Goal: Information Seeking & Learning: Learn about a topic

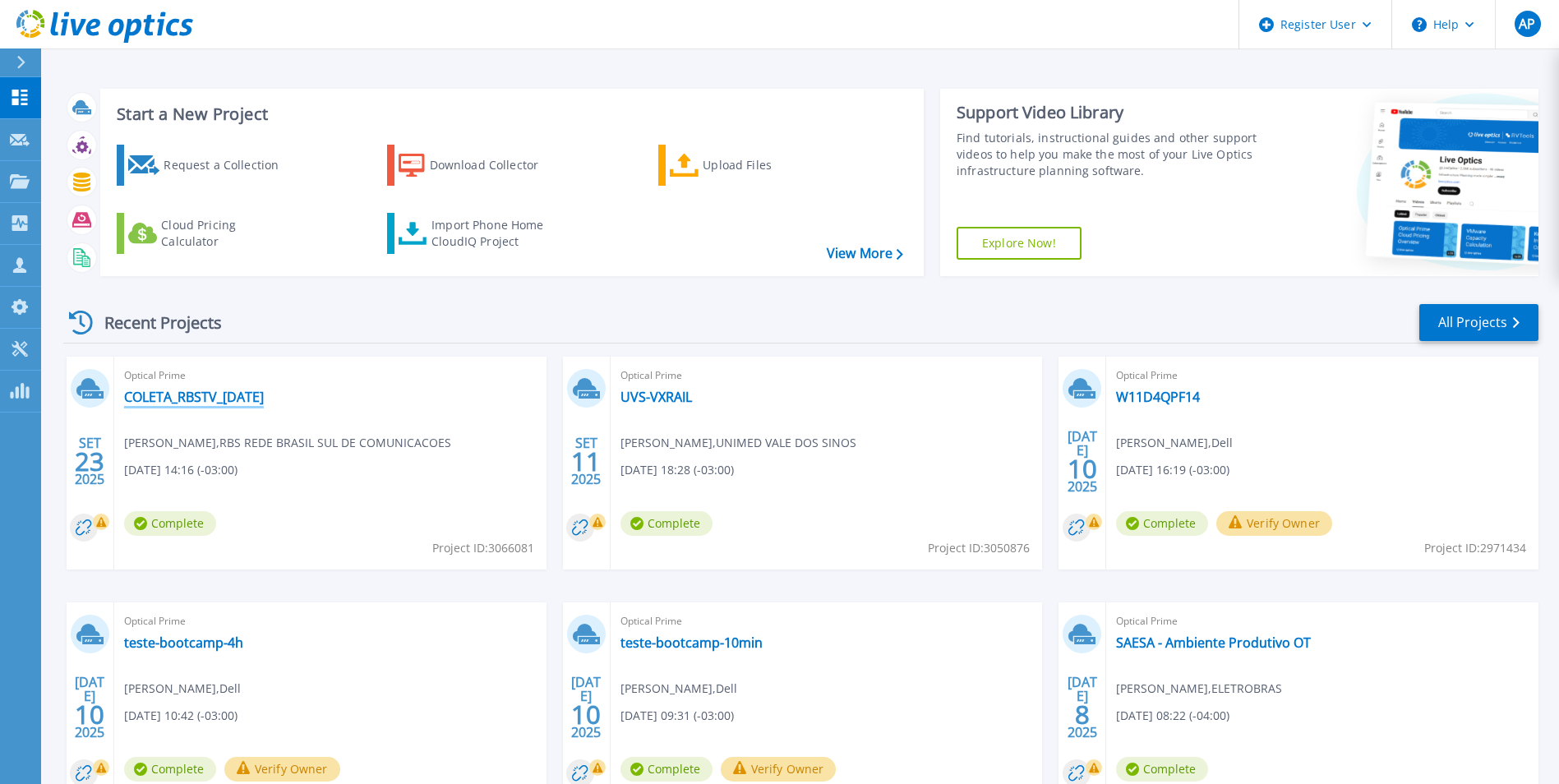
click at [217, 399] on link "COLETA_RBSTV_[DATE]" at bounding box center [194, 397] width 140 height 16
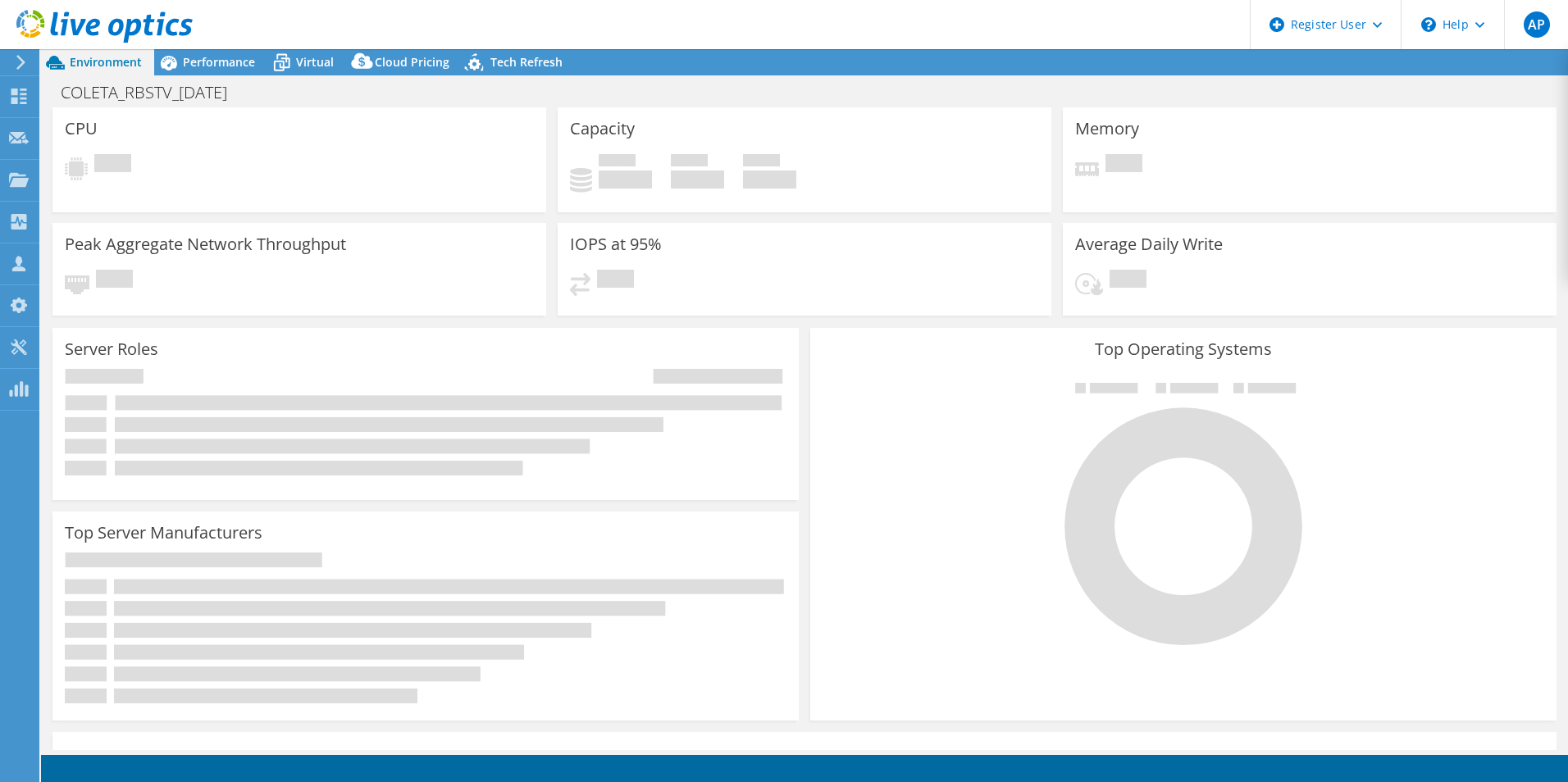
select select "USD"
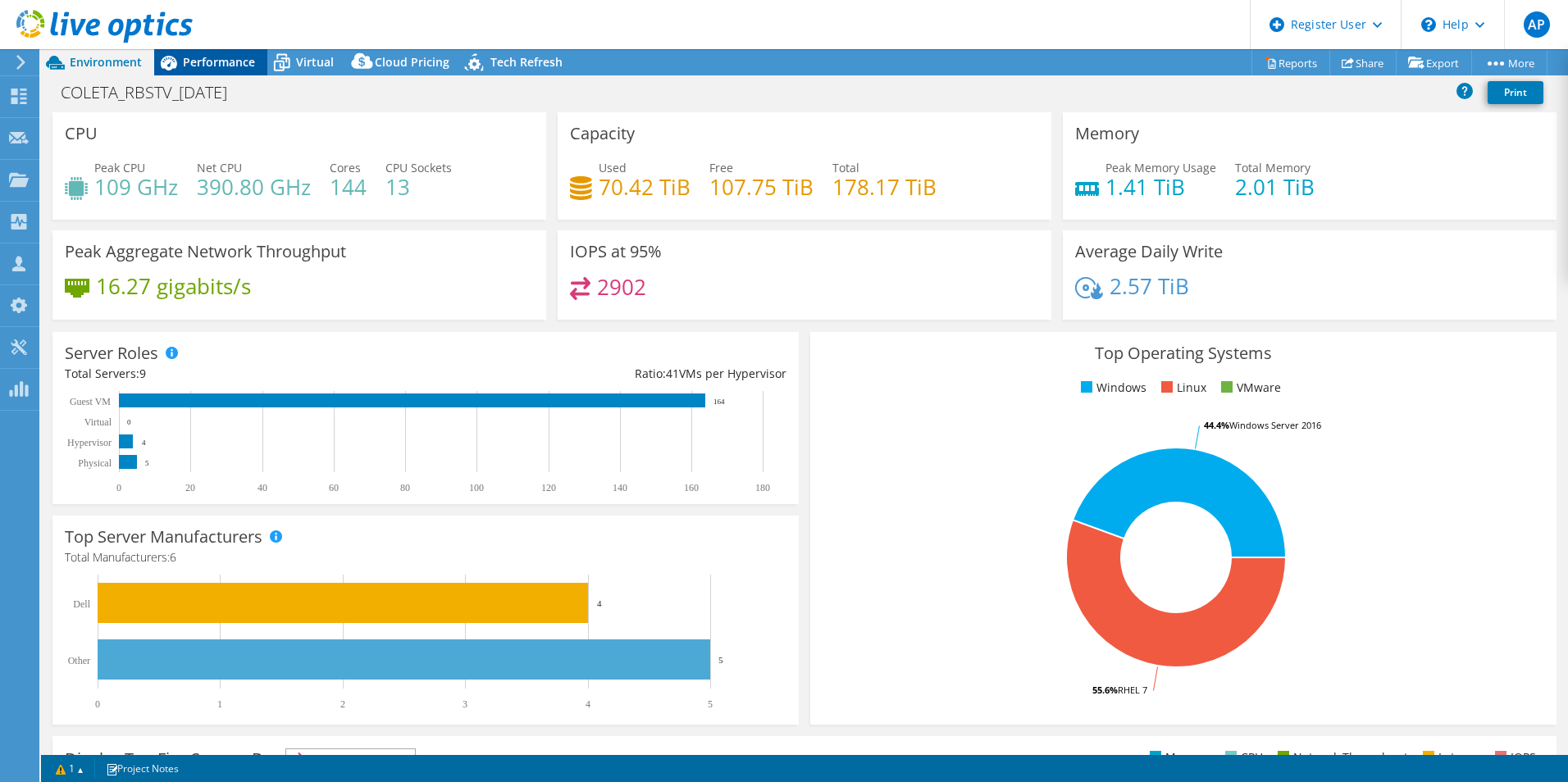
click at [215, 63] on span "Performance" at bounding box center [219, 62] width 72 height 16
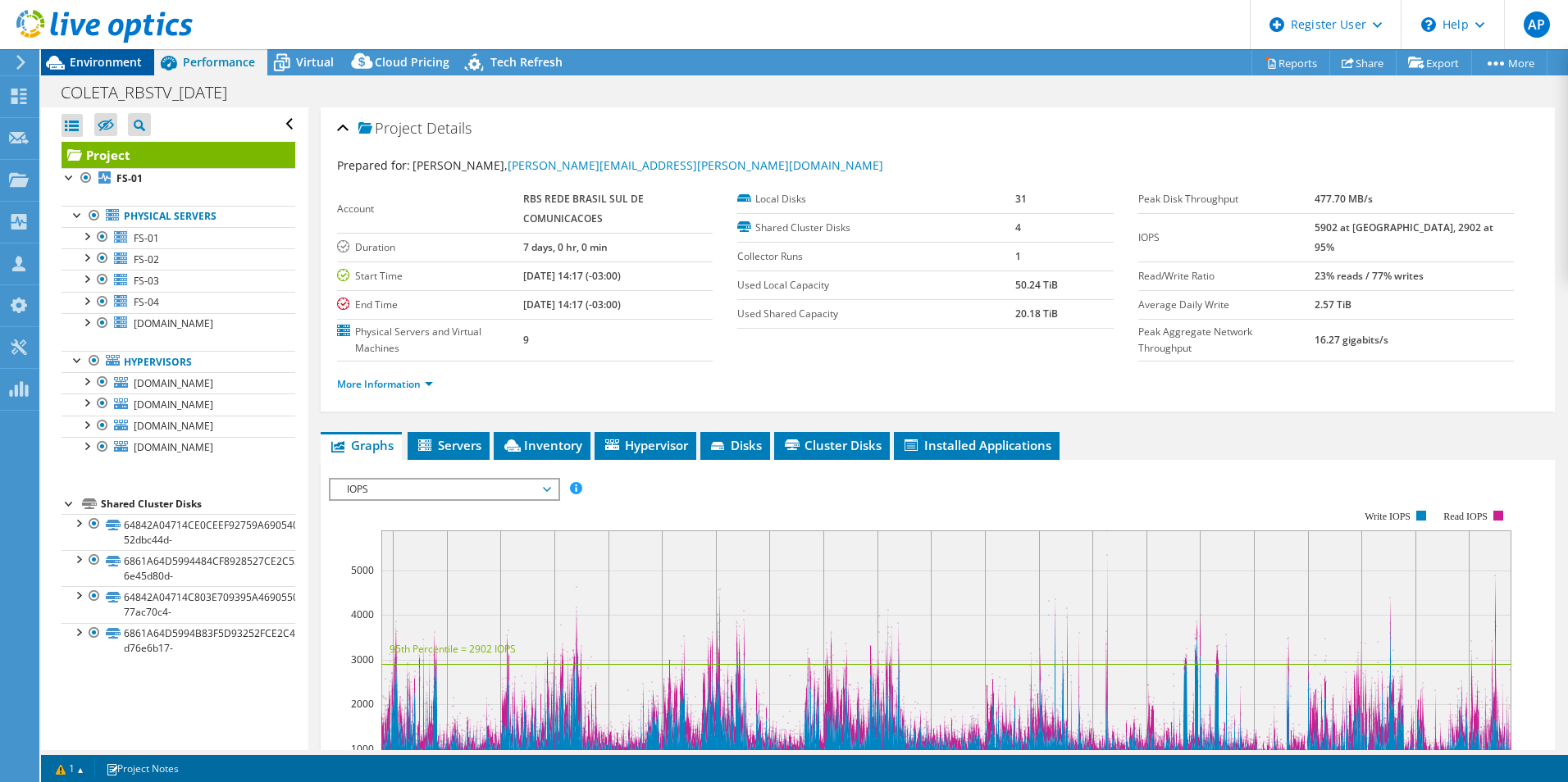
click at [112, 64] on span "Environment" at bounding box center [106, 62] width 72 height 16
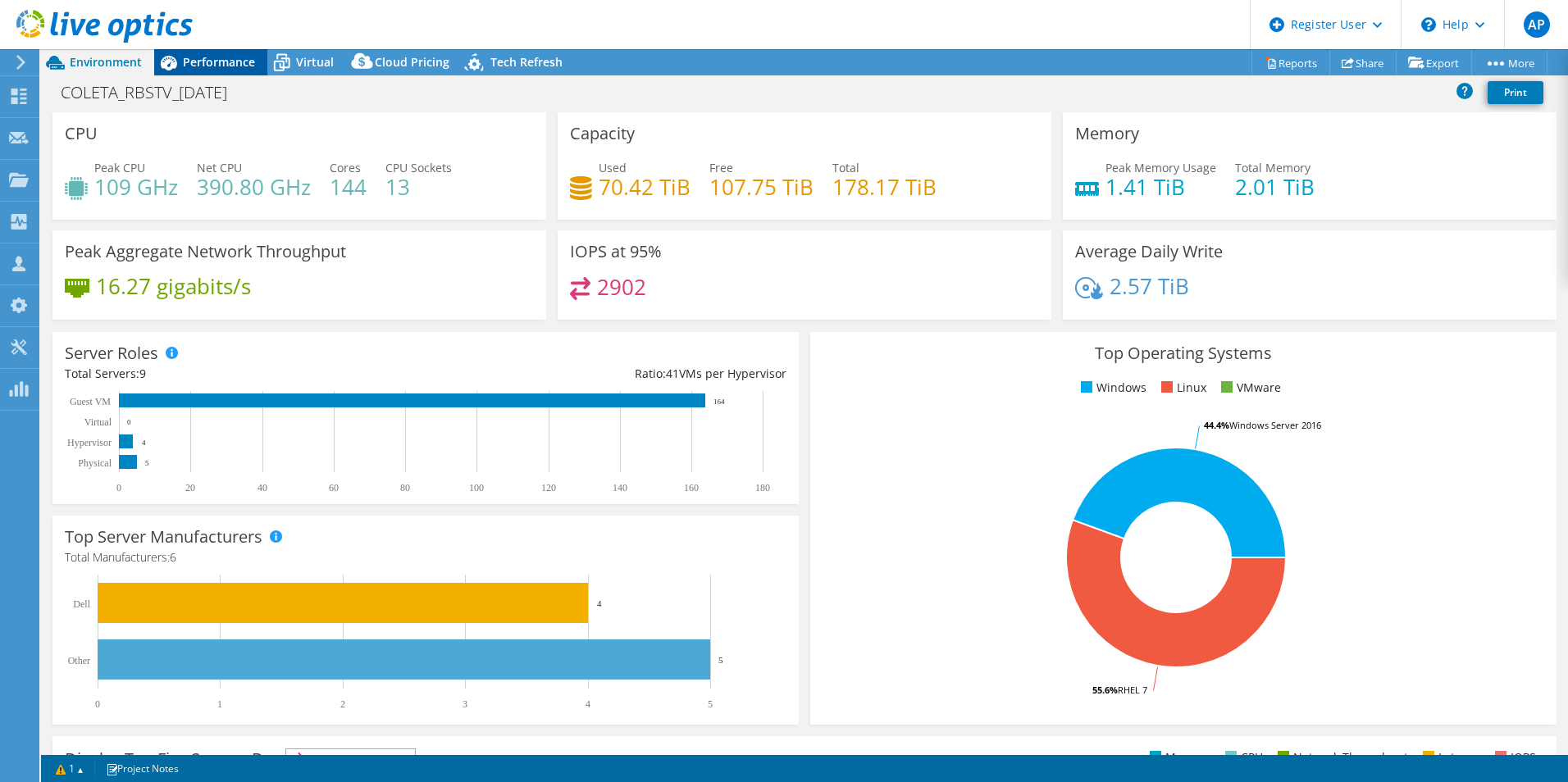
click at [180, 63] on icon at bounding box center [168, 62] width 29 height 29
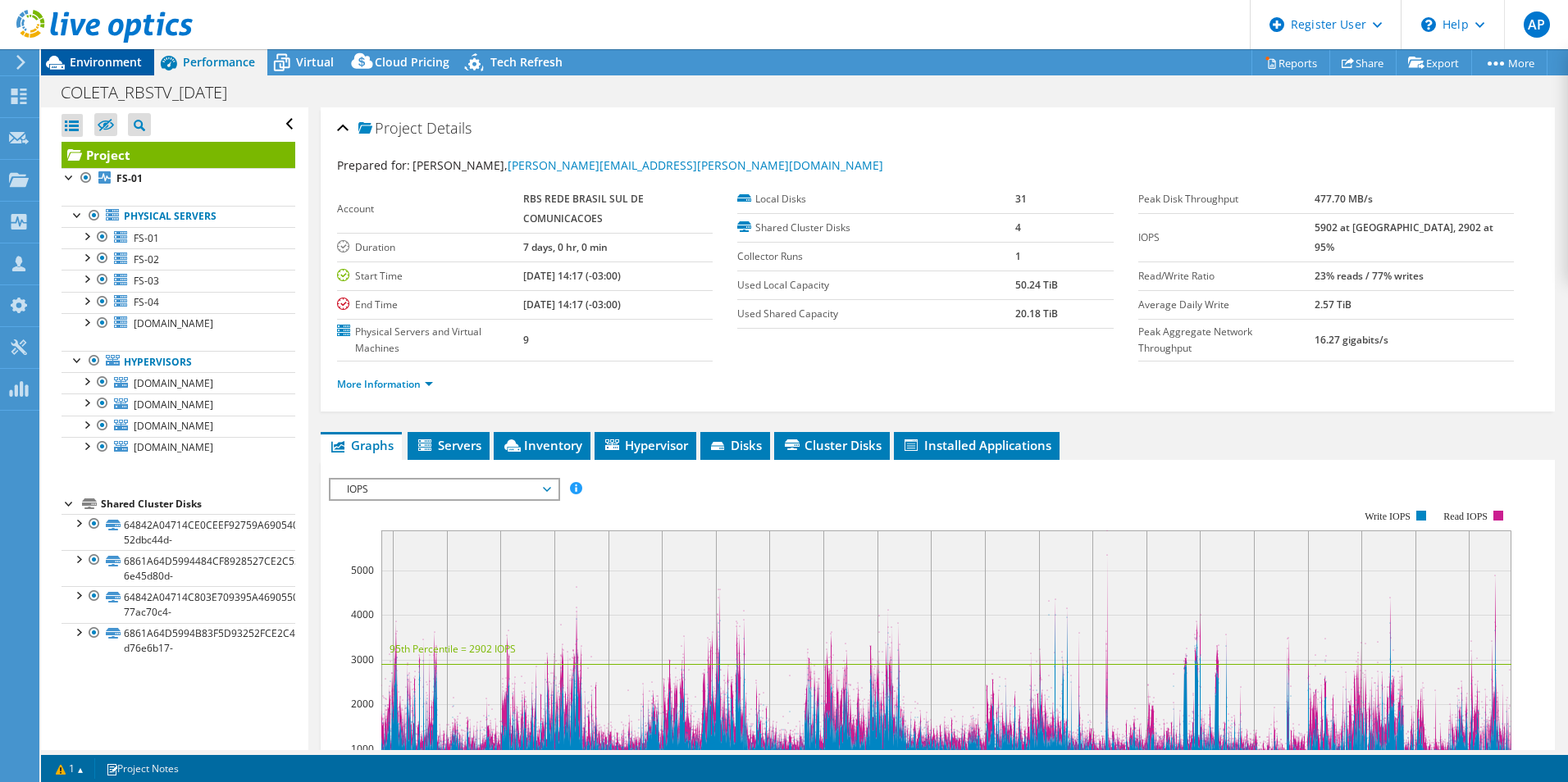
click at [81, 64] on span "Environment" at bounding box center [106, 62] width 72 height 16
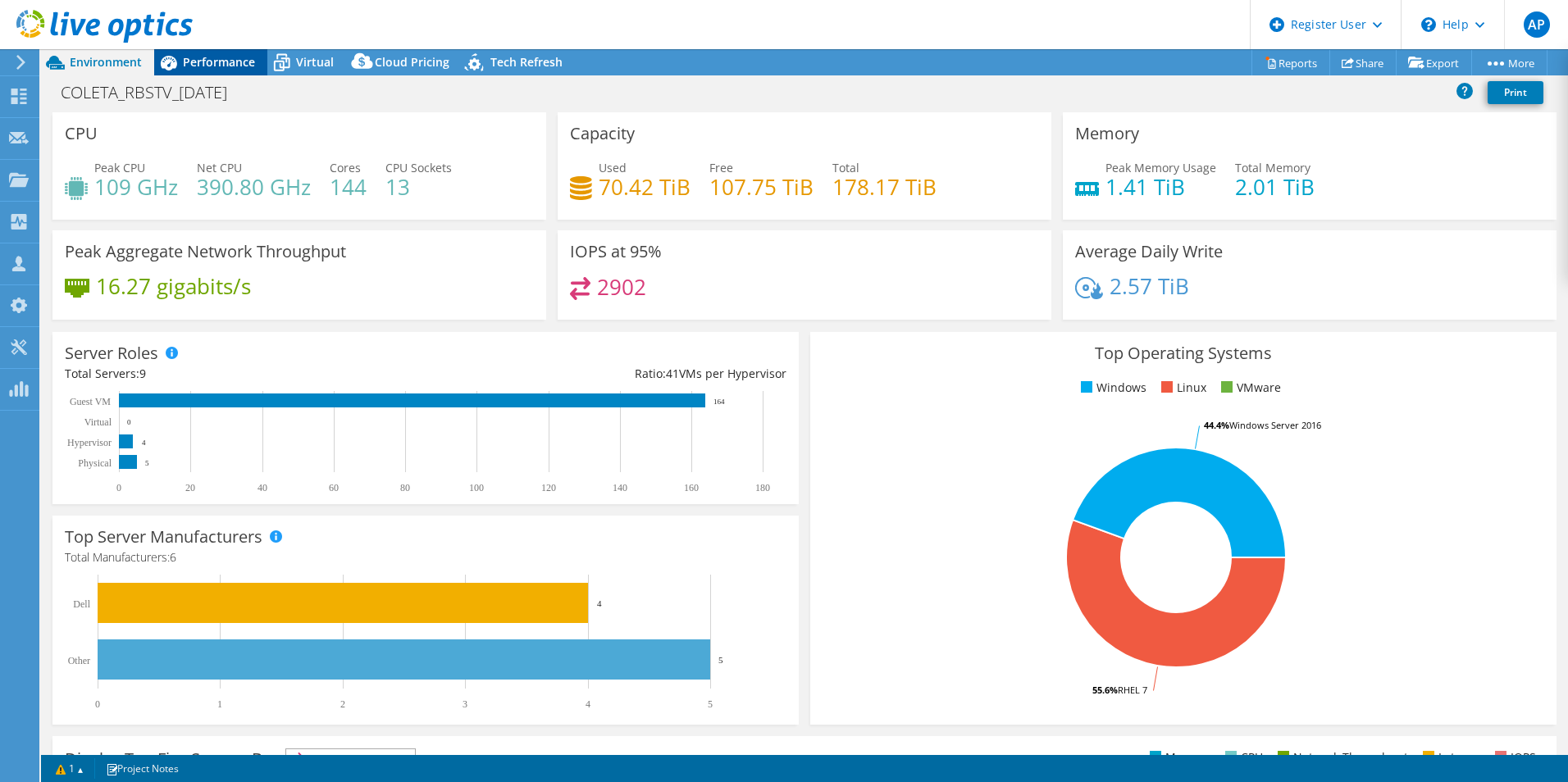
click at [189, 67] on span "Performance" at bounding box center [219, 62] width 72 height 16
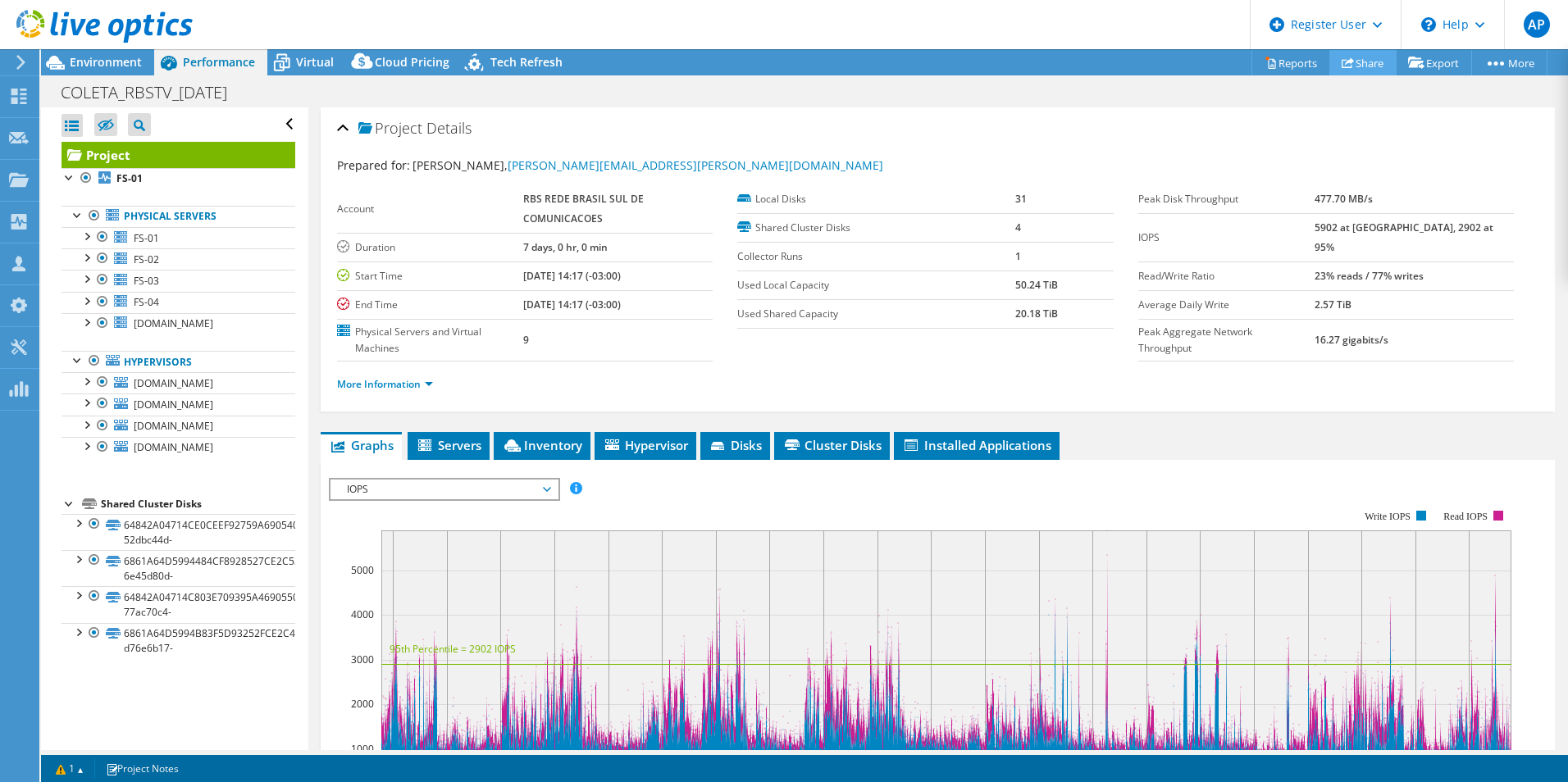
click at [1379, 62] on link "Share" at bounding box center [1363, 62] width 67 height 25
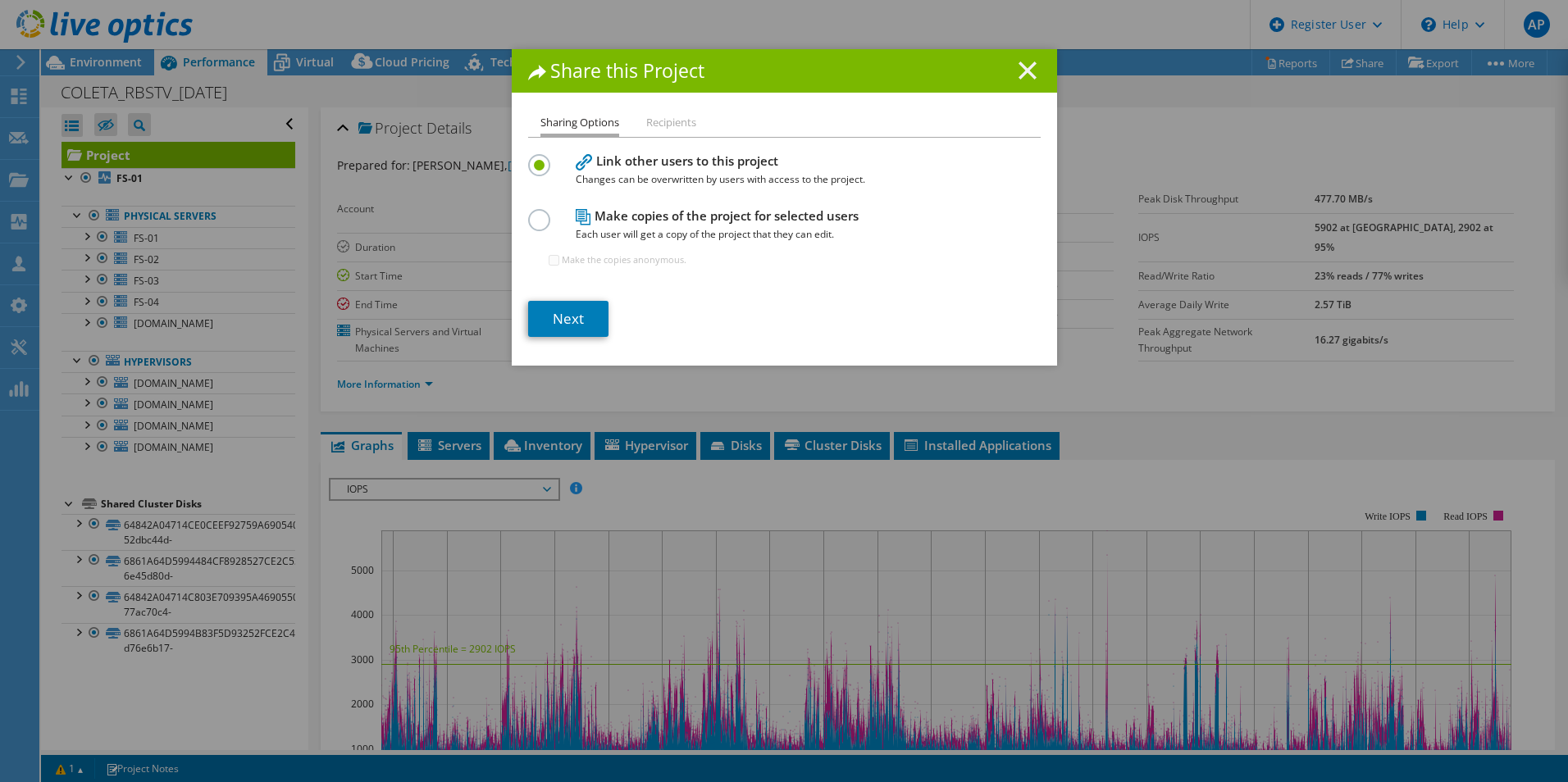
click at [1023, 75] on icon at bounding box center [1028, 71] width 18 height 18
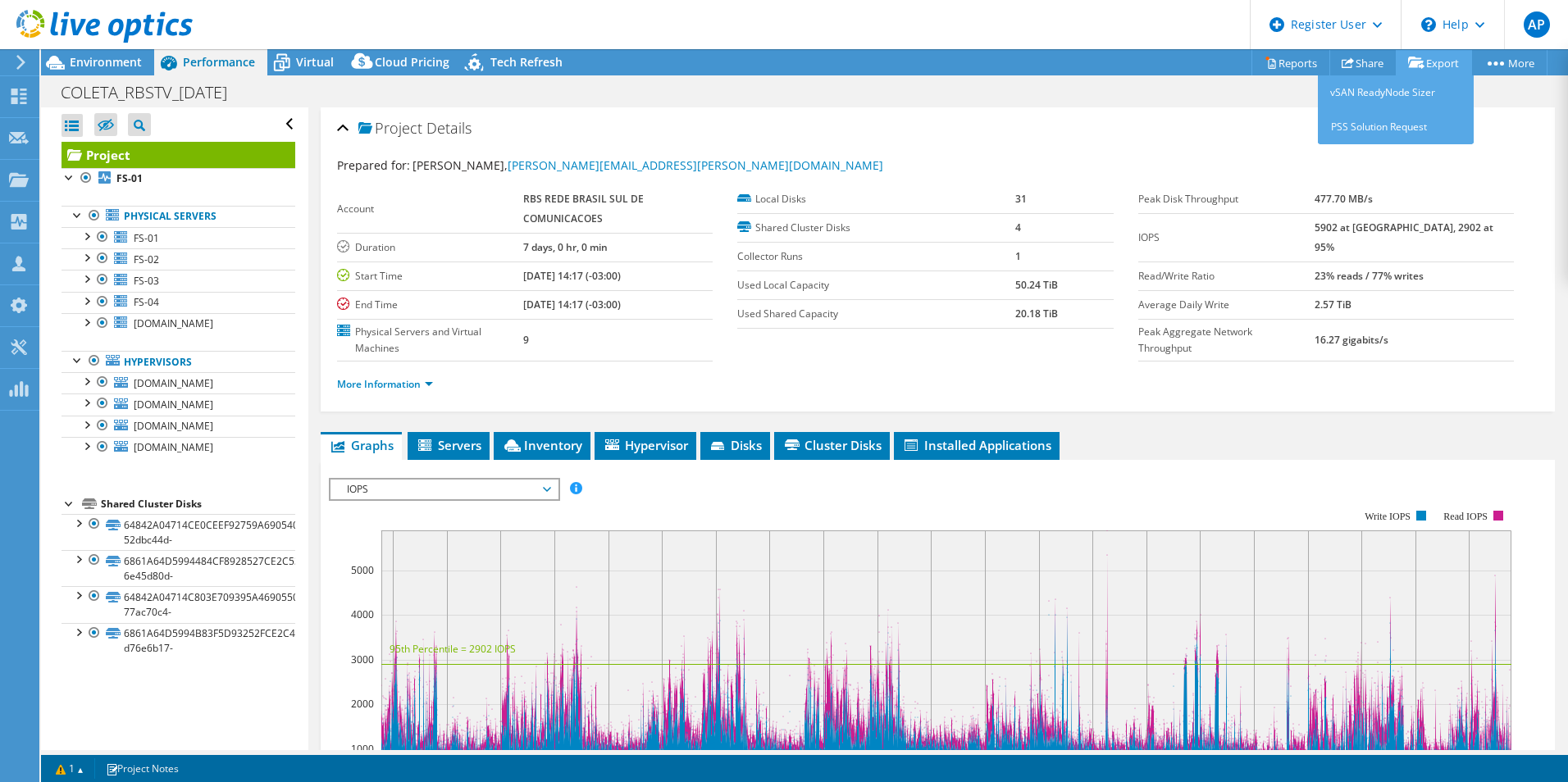
click at [1433, 66] on link "Export" at bounding box center [1434, 62] width 76 height 25
click at [1531, 110] on div "Project Details Prepared for: [PERSON_NAME], [PERSON_NAME][EMAIL_ADDRESS][PERSO…" at bounding box center [938, 260] width 1234 height 304
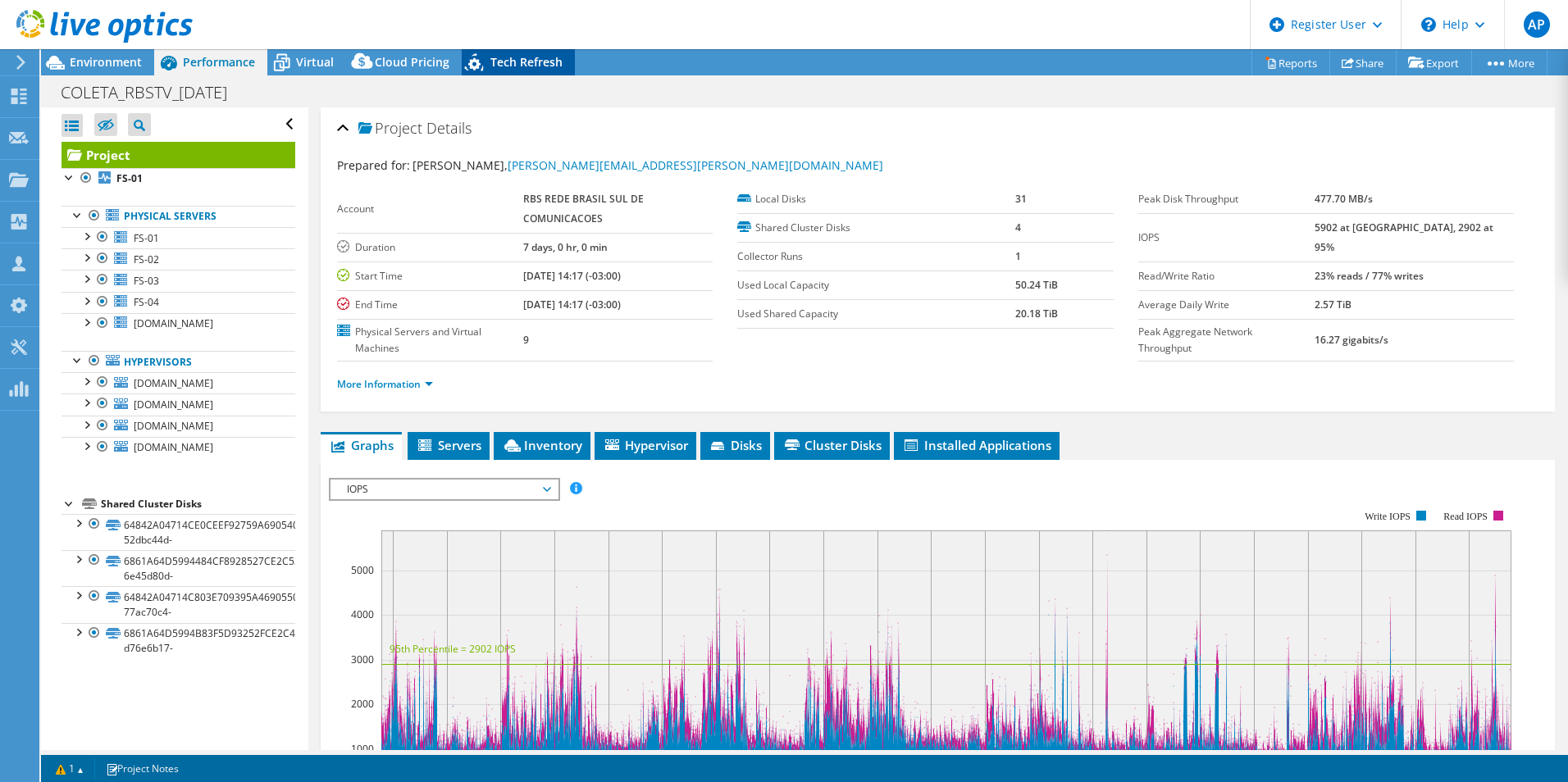
click at [502, 55] on span "Tech Refresh" at bounding box center [527, 62] width 72 height 16
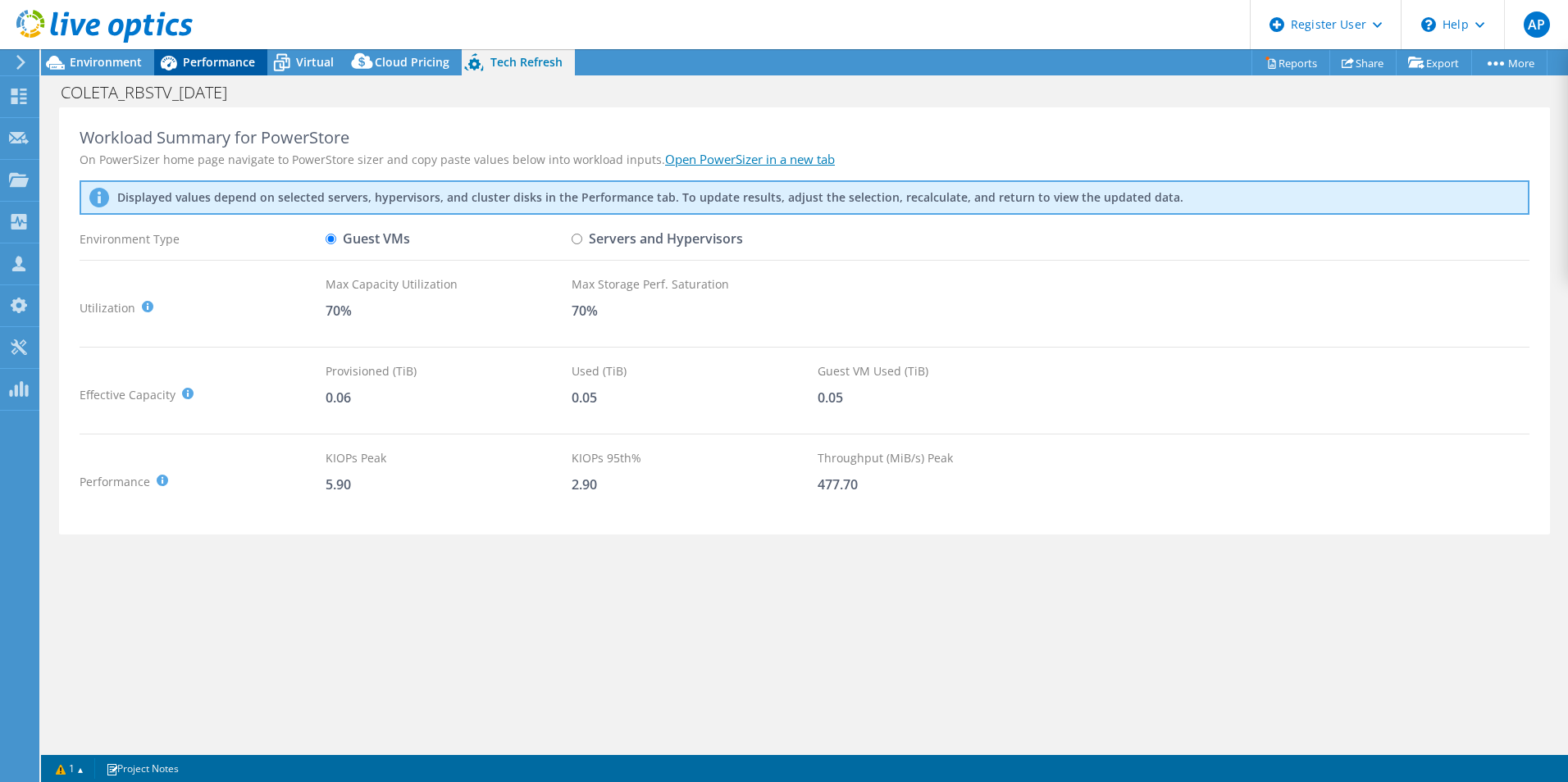
click at [244, 58] on span "Performance" at bounding box center [219, 62] width 72 height 16
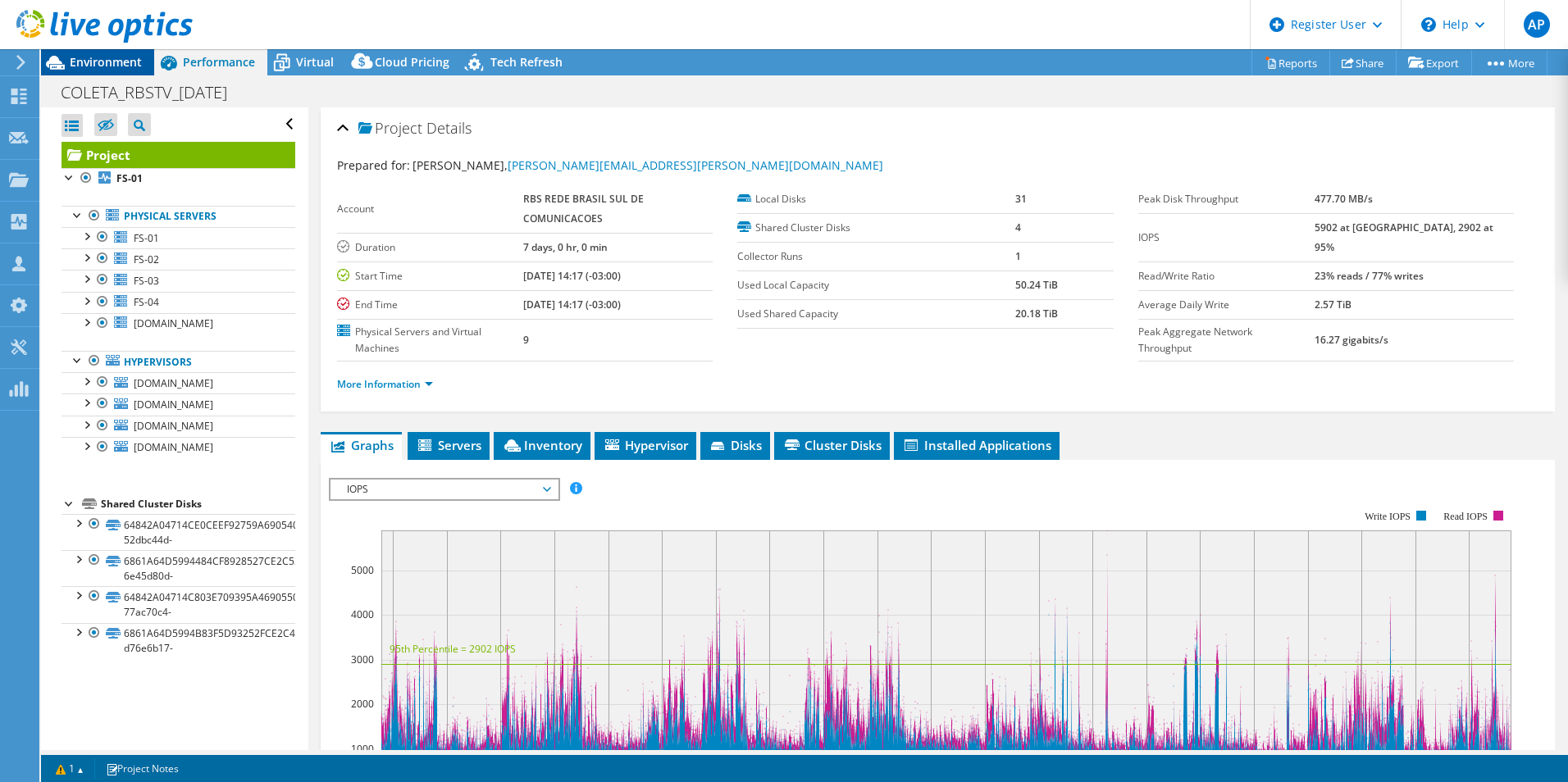
click at [108, 62] on span "Environment" at bounding box center [106, 62] width 72 height 16
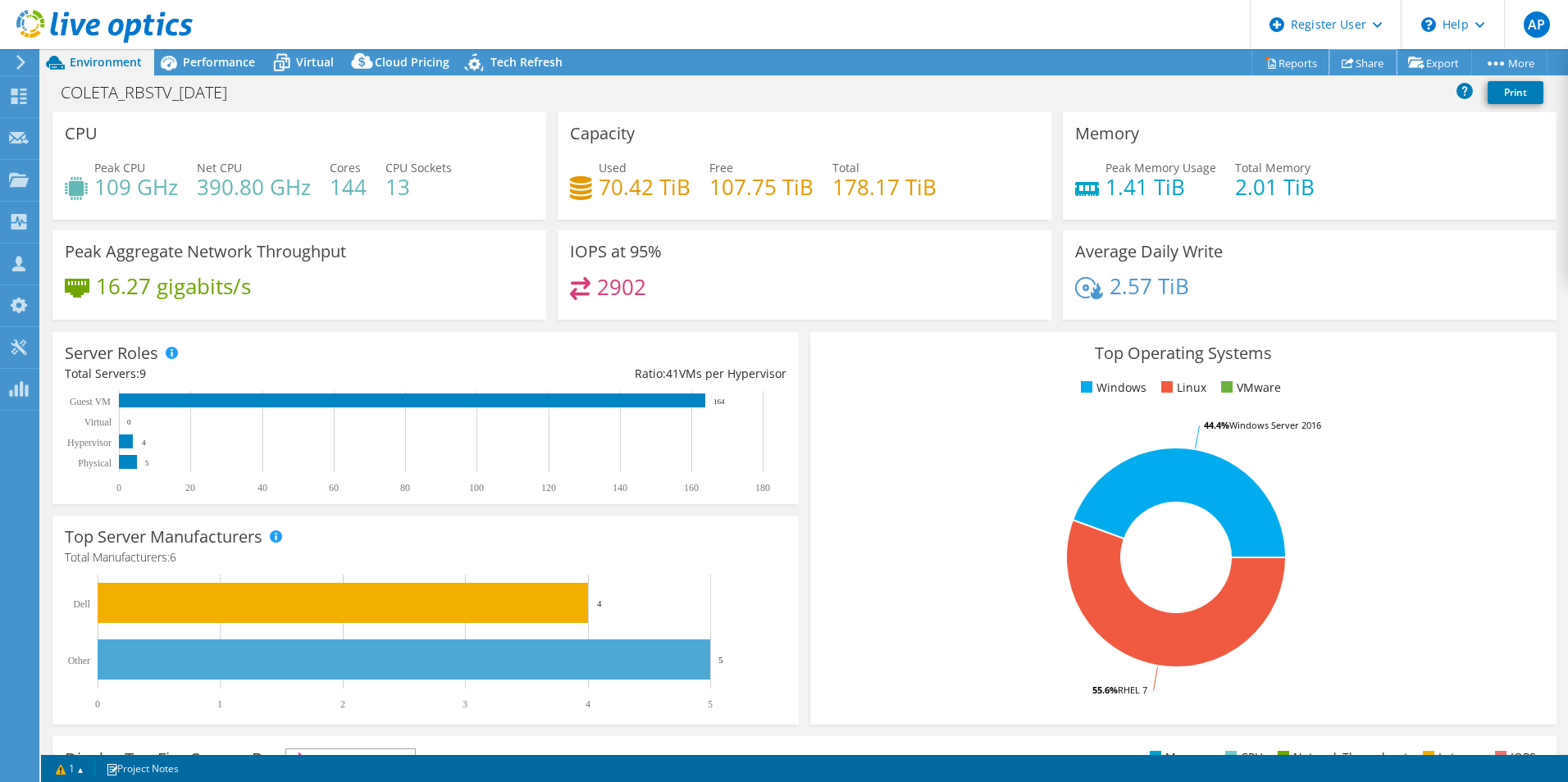
click at [1377, 63] on link "Share" at bounding box center [1363, 62] width 67 height 25
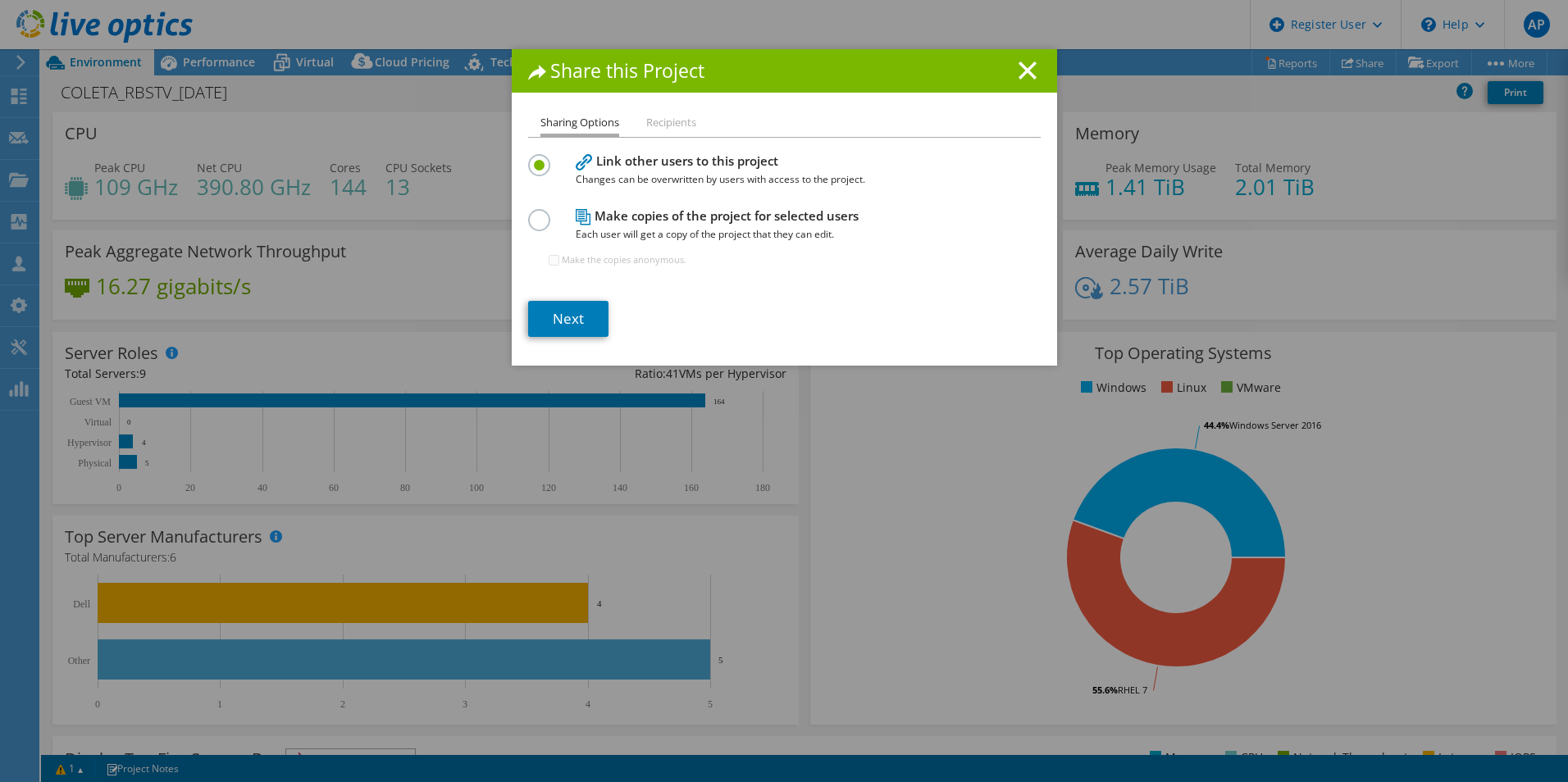
click at [646, 129] on li "Recipients" at bounding box center [671, 123] width 50 height 21
click at [650, 122] on li "Recipients" at bounding box center [671, 123] width 50 height 21
click at [653, 121] on li "Recipients" at bounding box center [671, 123] width 50 height 21
click at [1019, 67] on icon at bounding box center [1028, 71] width 18 height 18
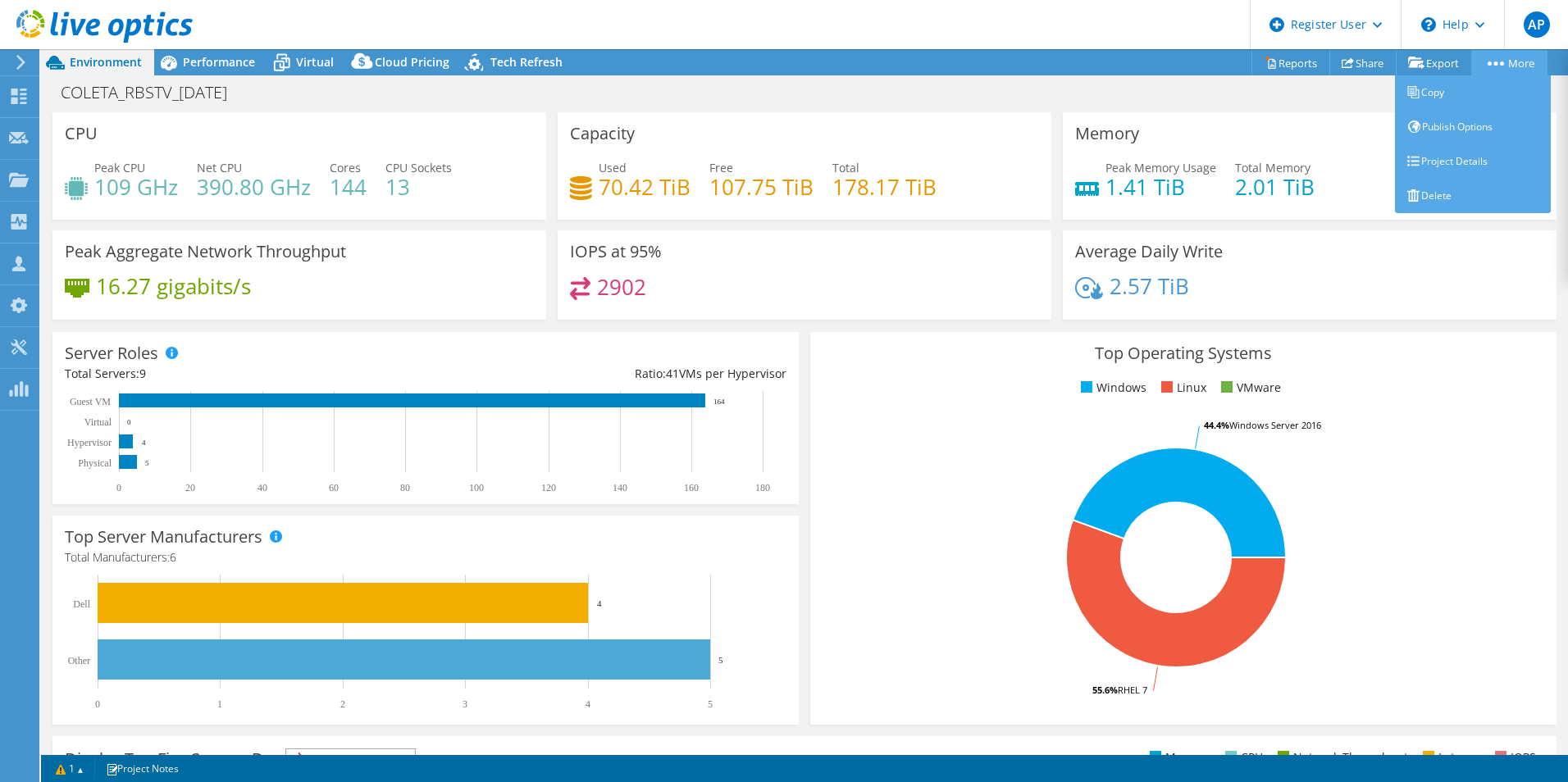
click at [1506, 62] on link "More" at bounding box center [1510, 62] width 76 height 25
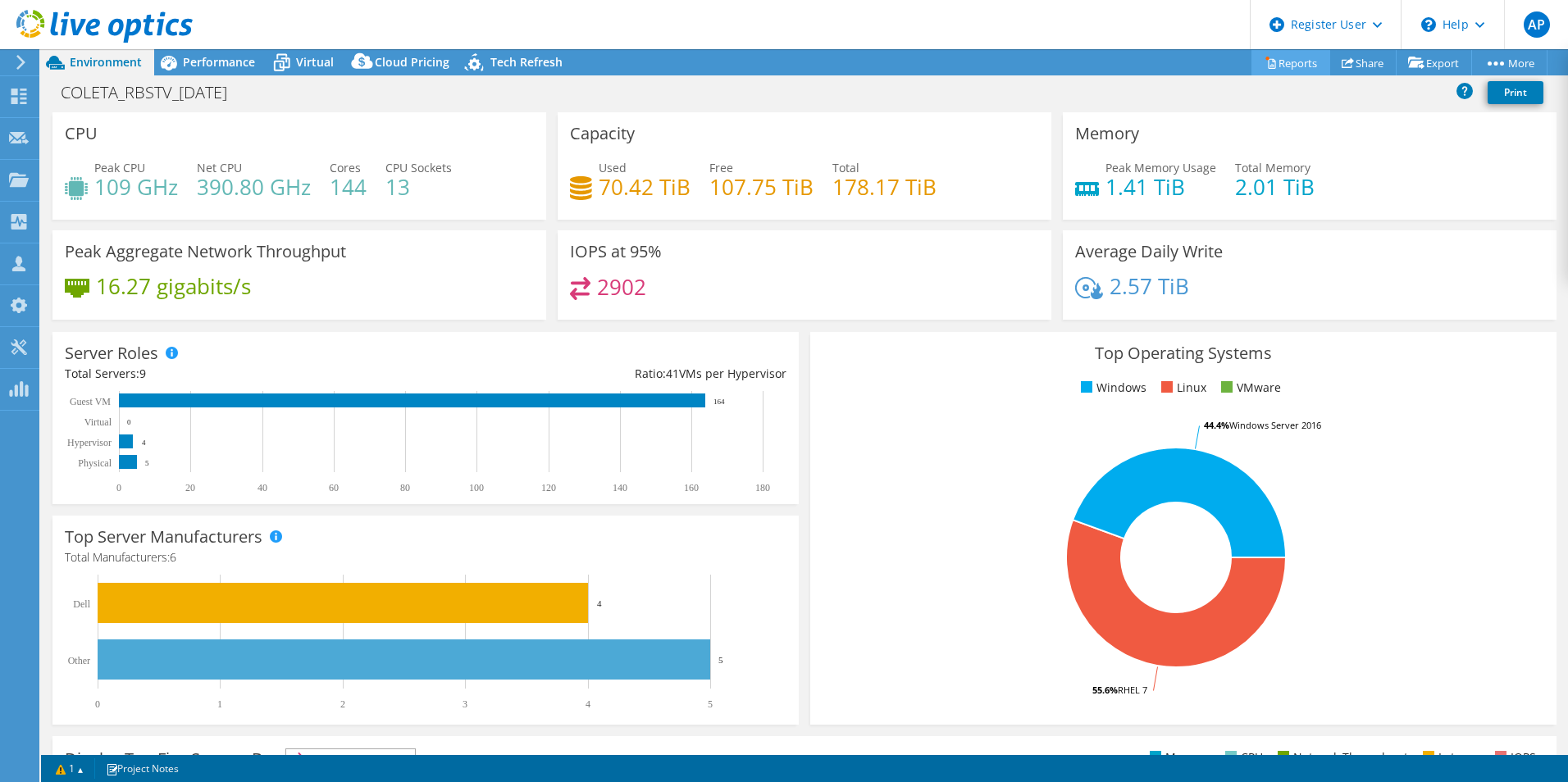
click at [1302, 59] on link "Reports" at bounding box center [1291, 62] width 79 height 25
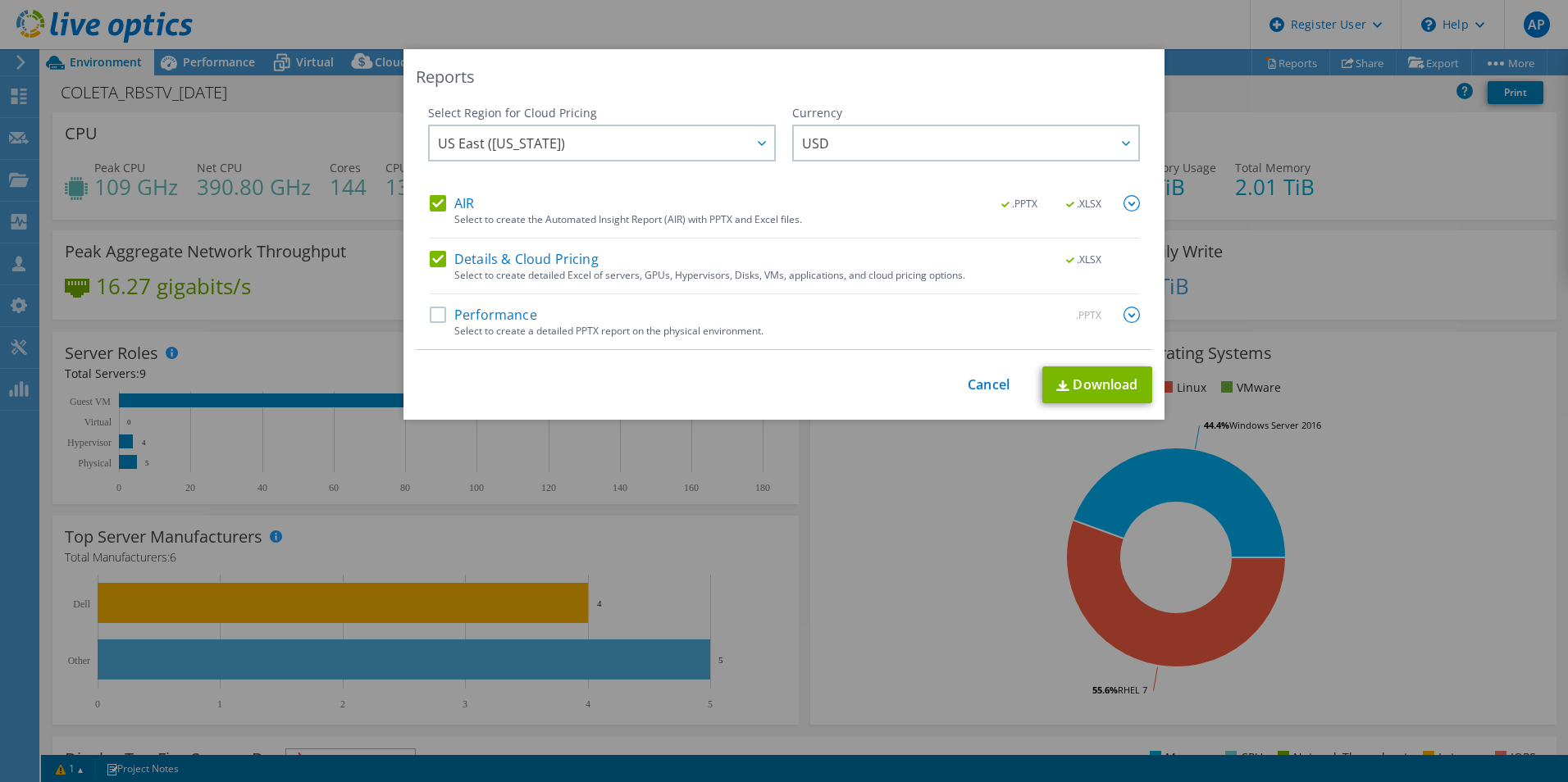
click at [435, 259] on label "Details & Cloud Pricing" at bounding box center [514, 259] width 169 height 16
click at [0, 0] on input "Details & Cloud Pricing" at bounding box center [0, 0] width 0 height 0
click at [431, 310] on label "Performance" at bounding box center [483, 315] width 108 height 16
click at [0, 0] on input "Performance" at bounding box center [0, 0] width 0 height 0
click at [1078, 386] on link "Download" at bounding box center [1098, 384] width 110 height 37
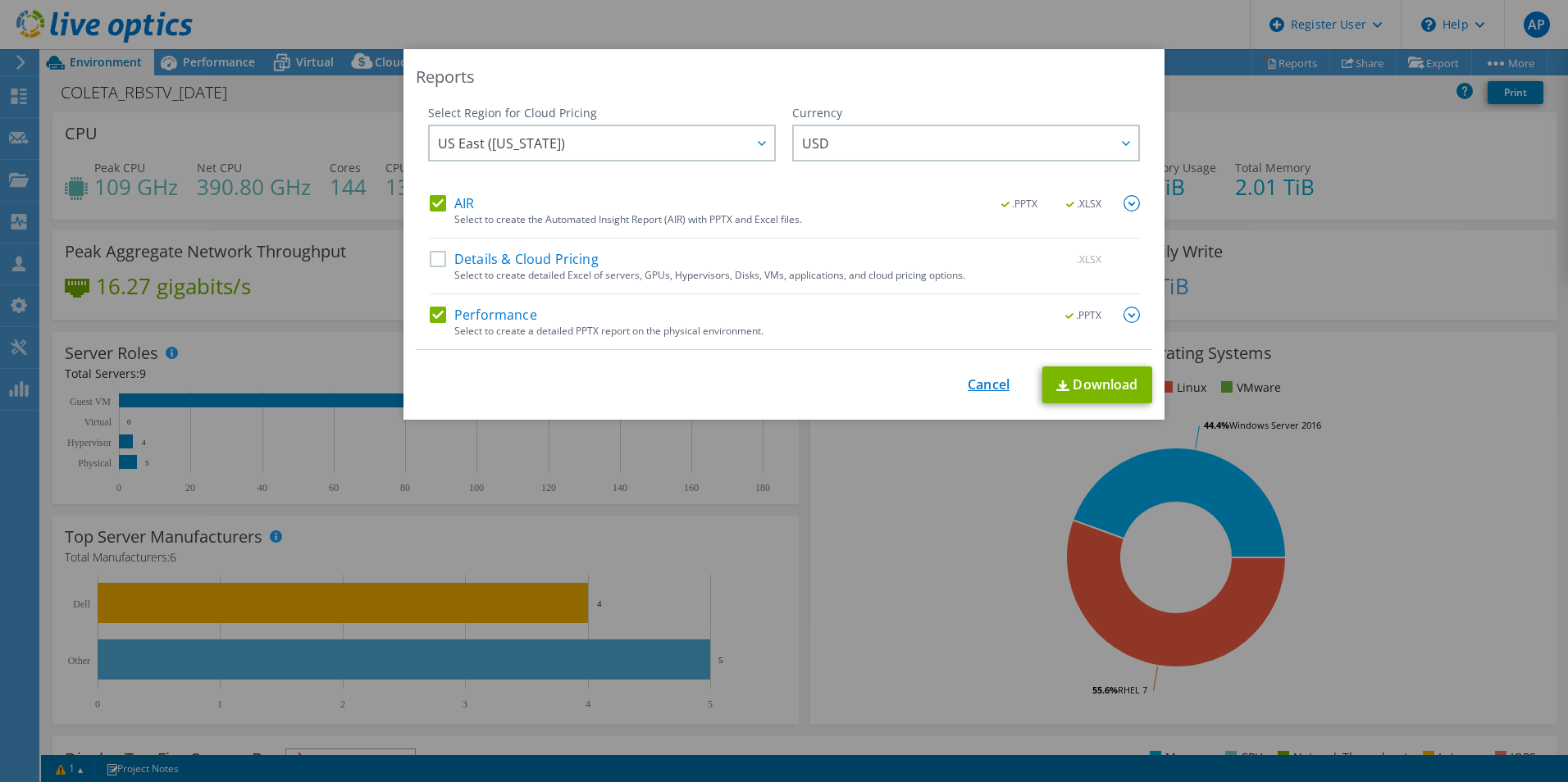
click at [970, 381] on link "Cancel" at bounding box center [989, 384] width 42 height 16
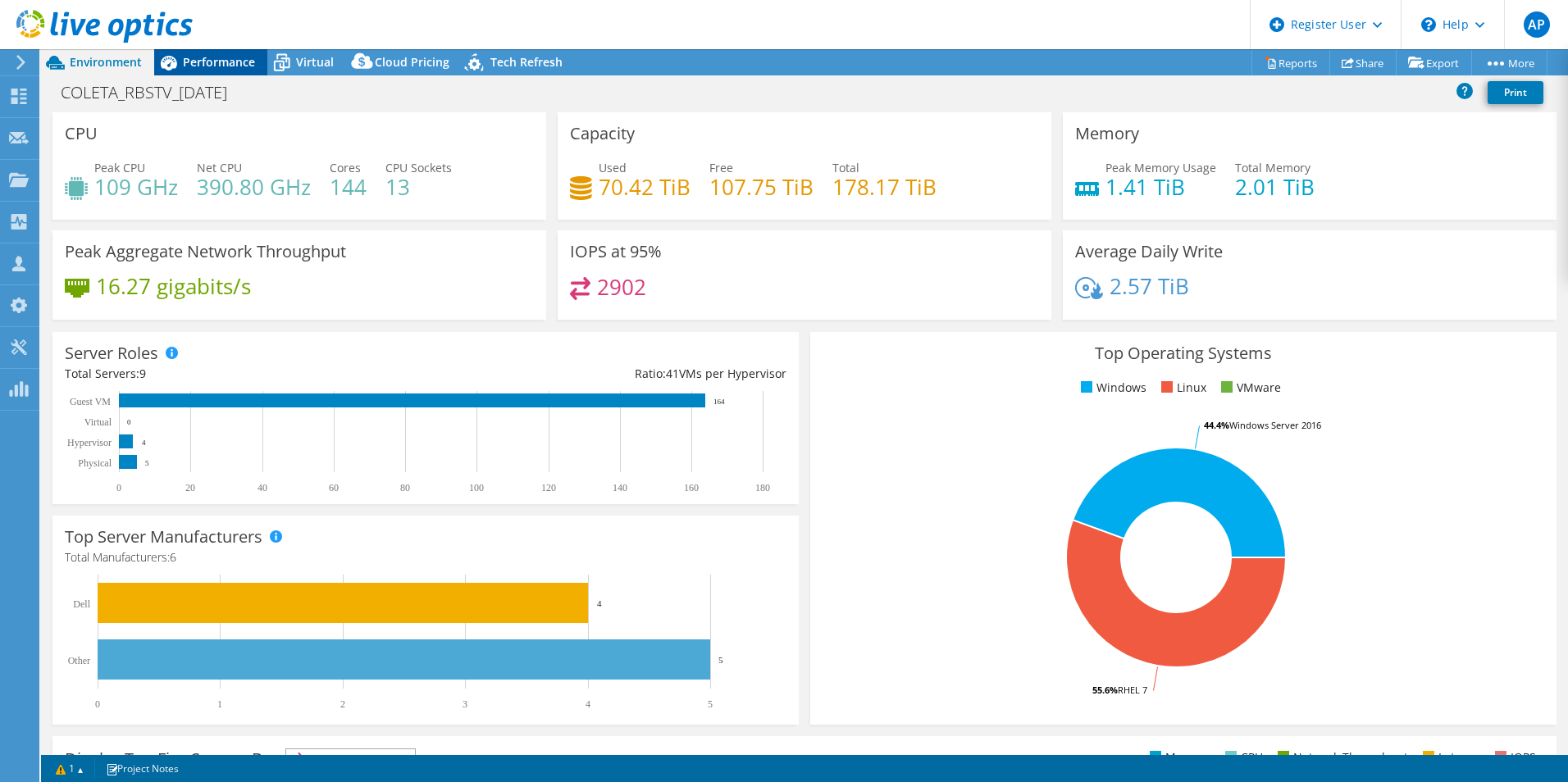
click at [209, 62] on span "Performance" at bounding box center [219, 62] width 72 height 16
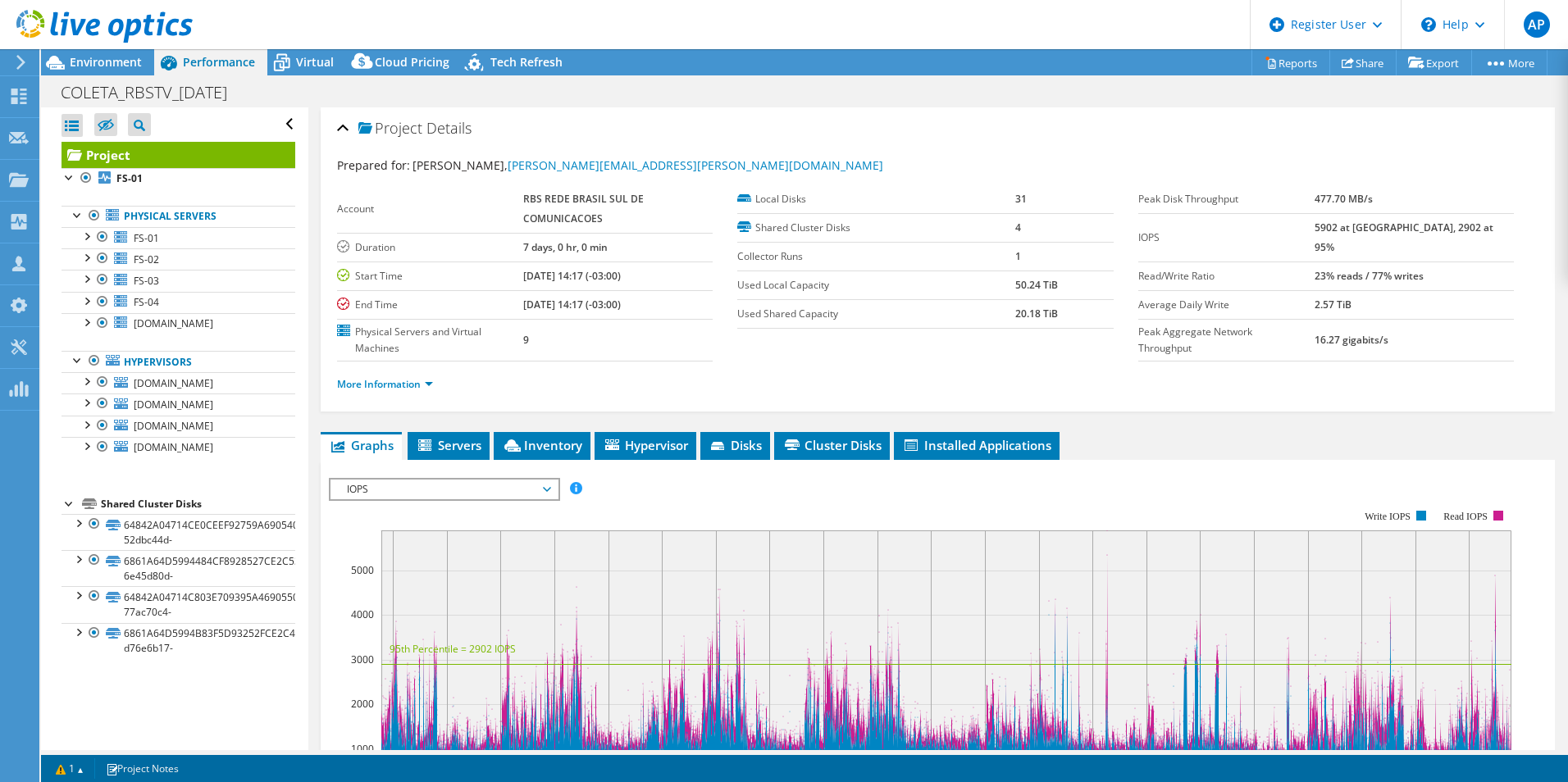
click at [496, 478] on div "IOPS IOPS Disk Throughput IO Size Latency Queue Depth CPU Percentage Memory Pag…" at bounding box center [444, 490] width 231 height 23
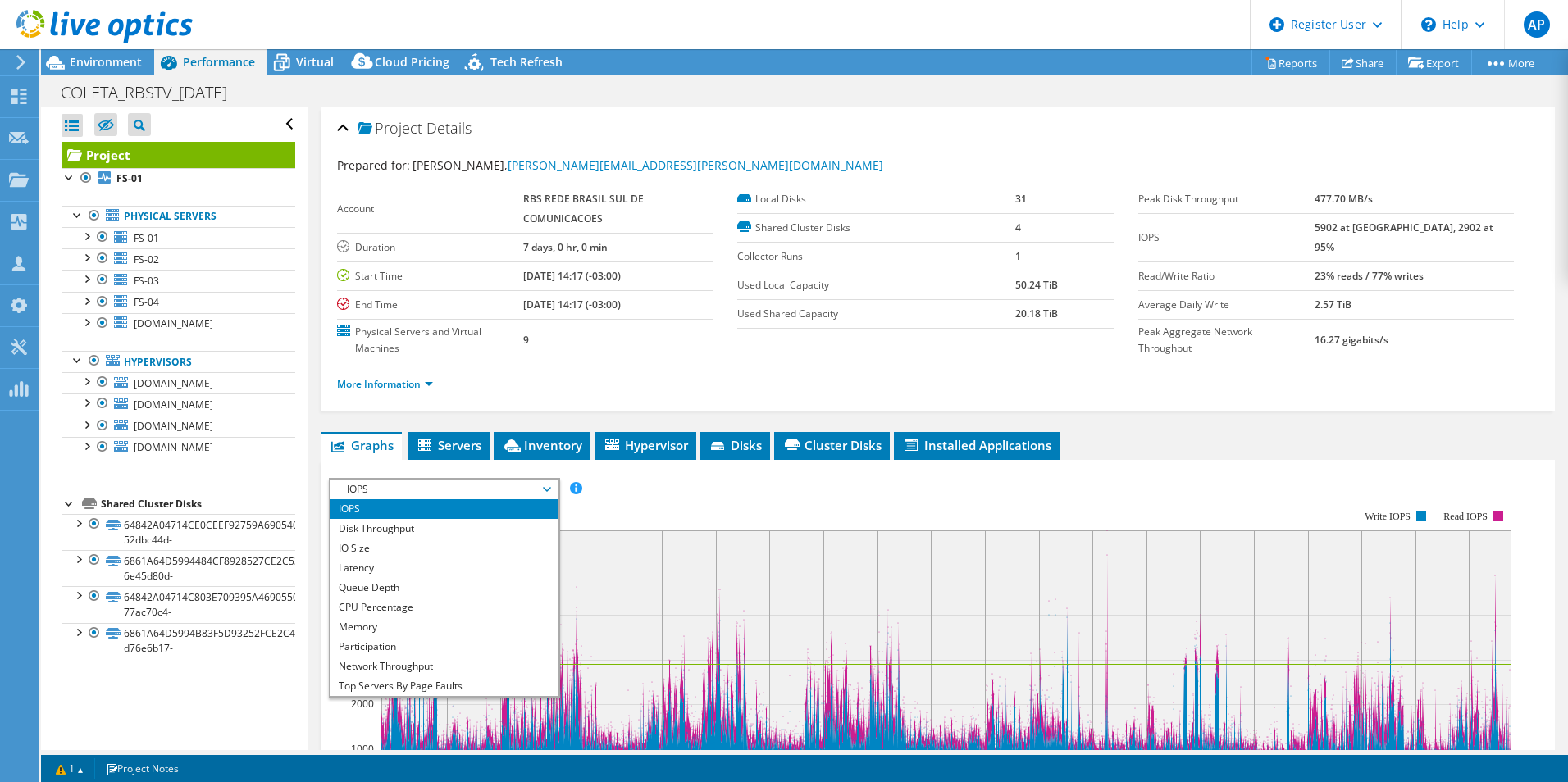
click at [681, 499] on rect at bounding box center [920, 651] width 1183 height 328
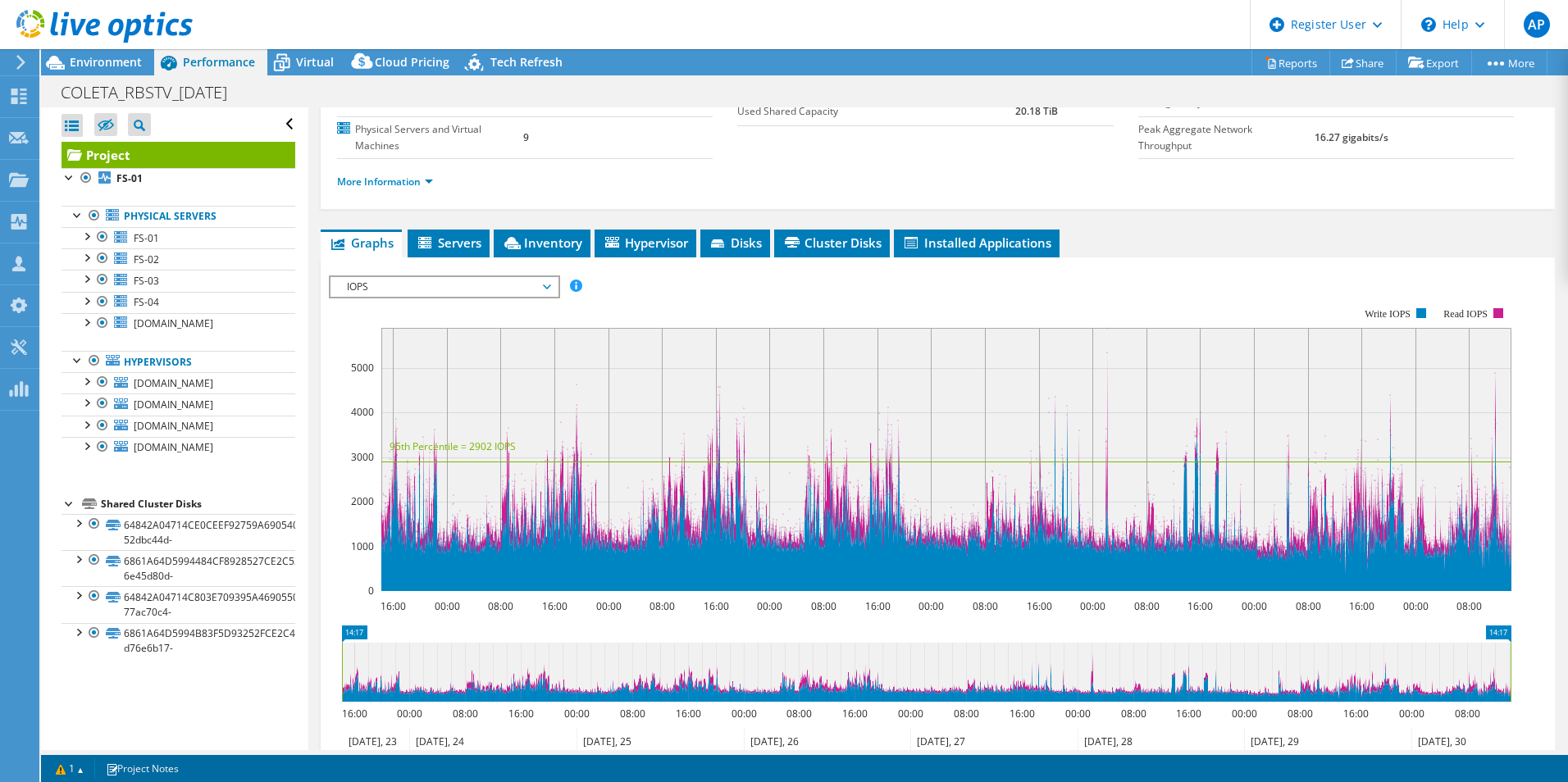
scroll to position [246, 0]
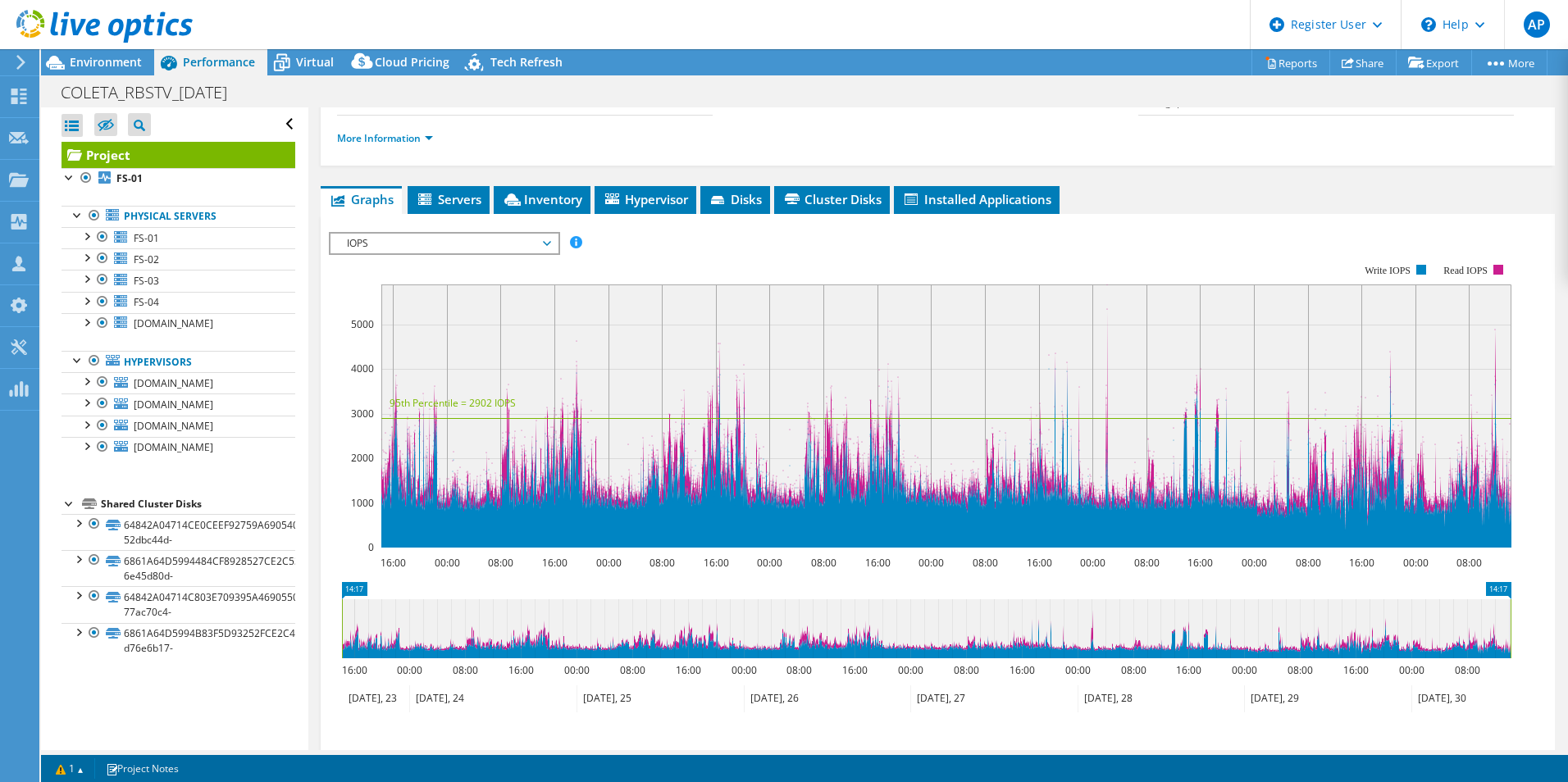
click at [469, 246] on span "IOPS" at bounding box center [444, 243] width 211 height 20
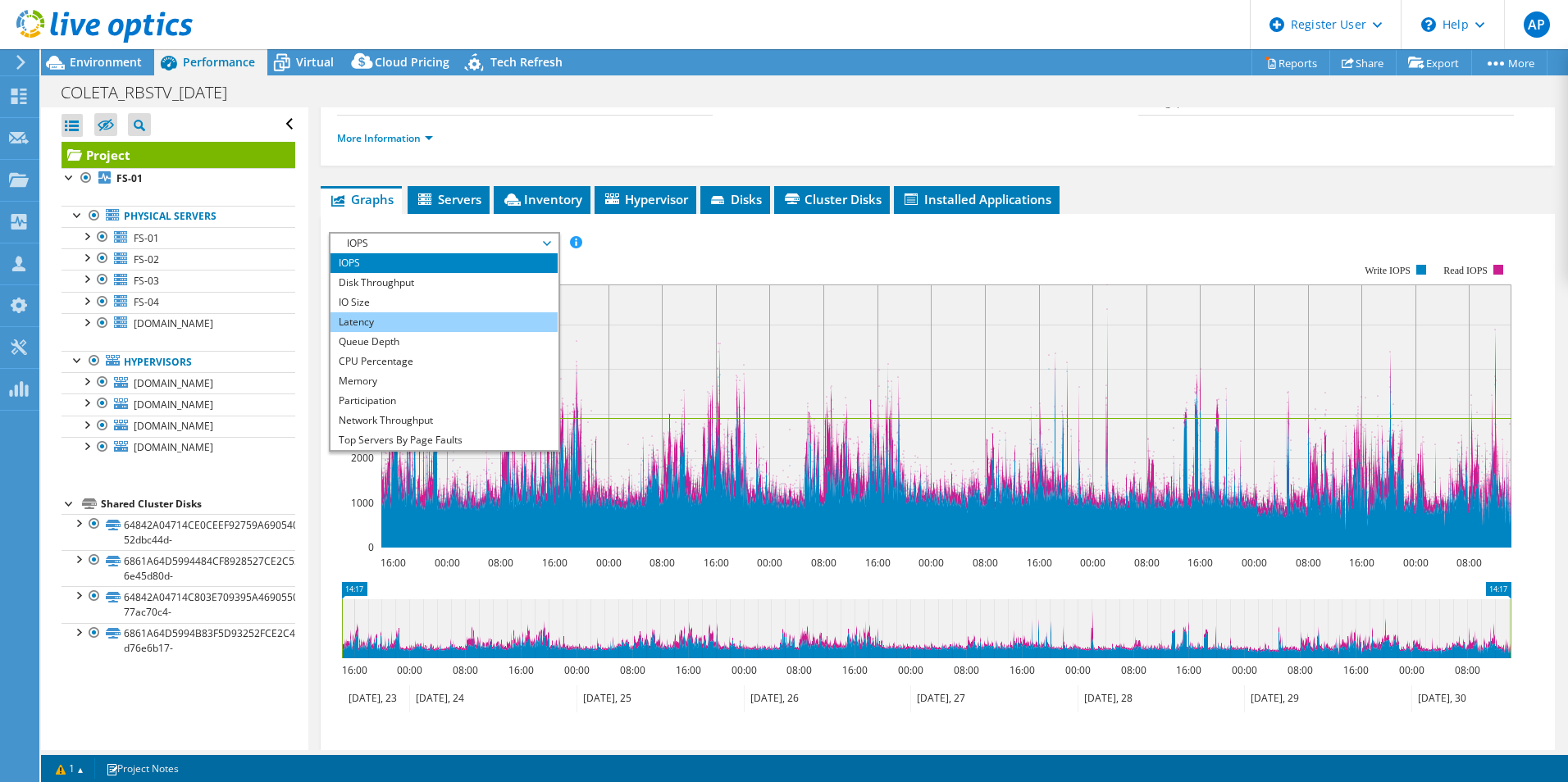
click at [358, 320] on li "Latency" at bounding box center [444, 322] width 227 height 20
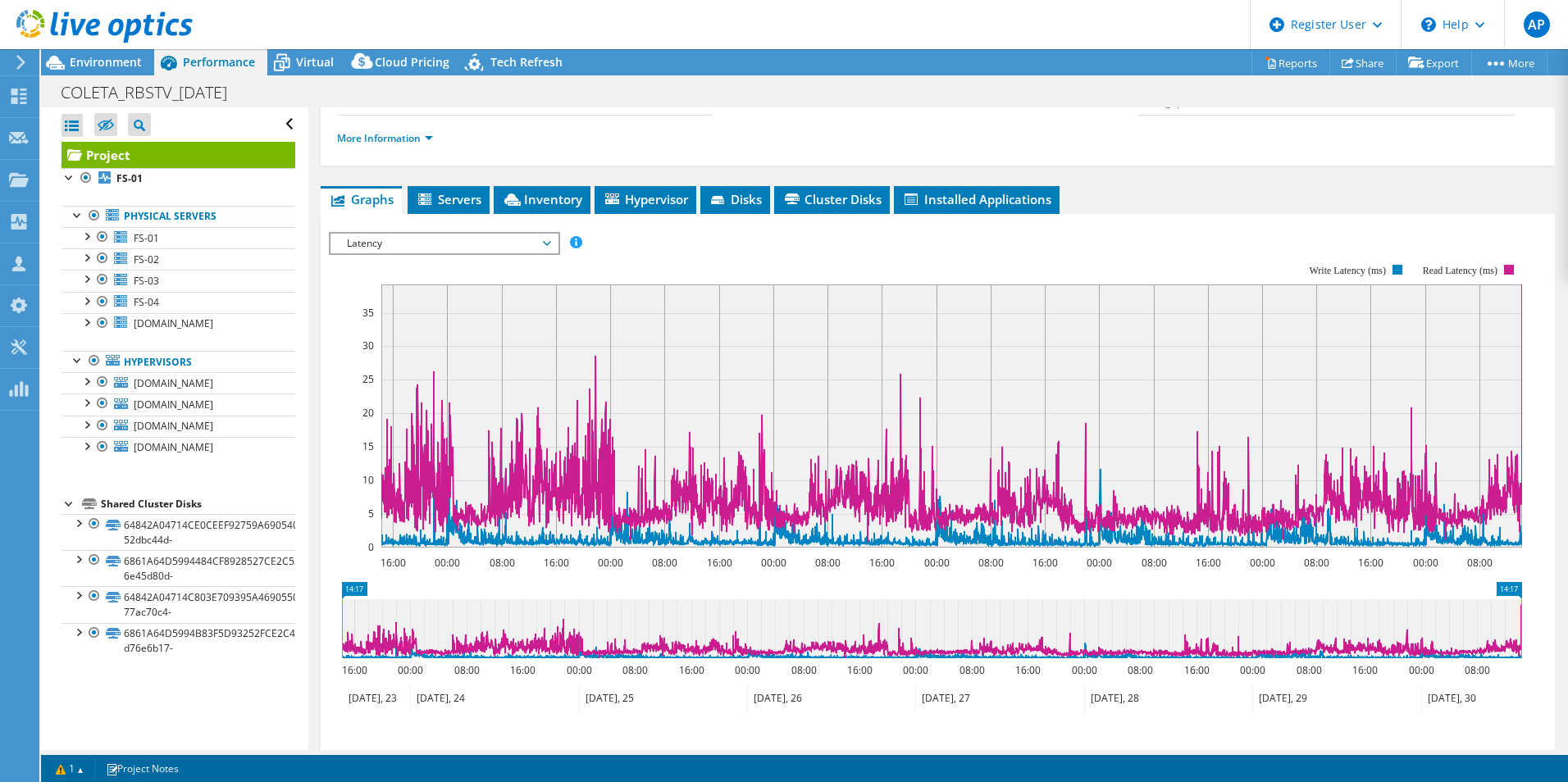
click at [399, 251] on span "Latency" at bounding box center [444, 243] width 211 height 20
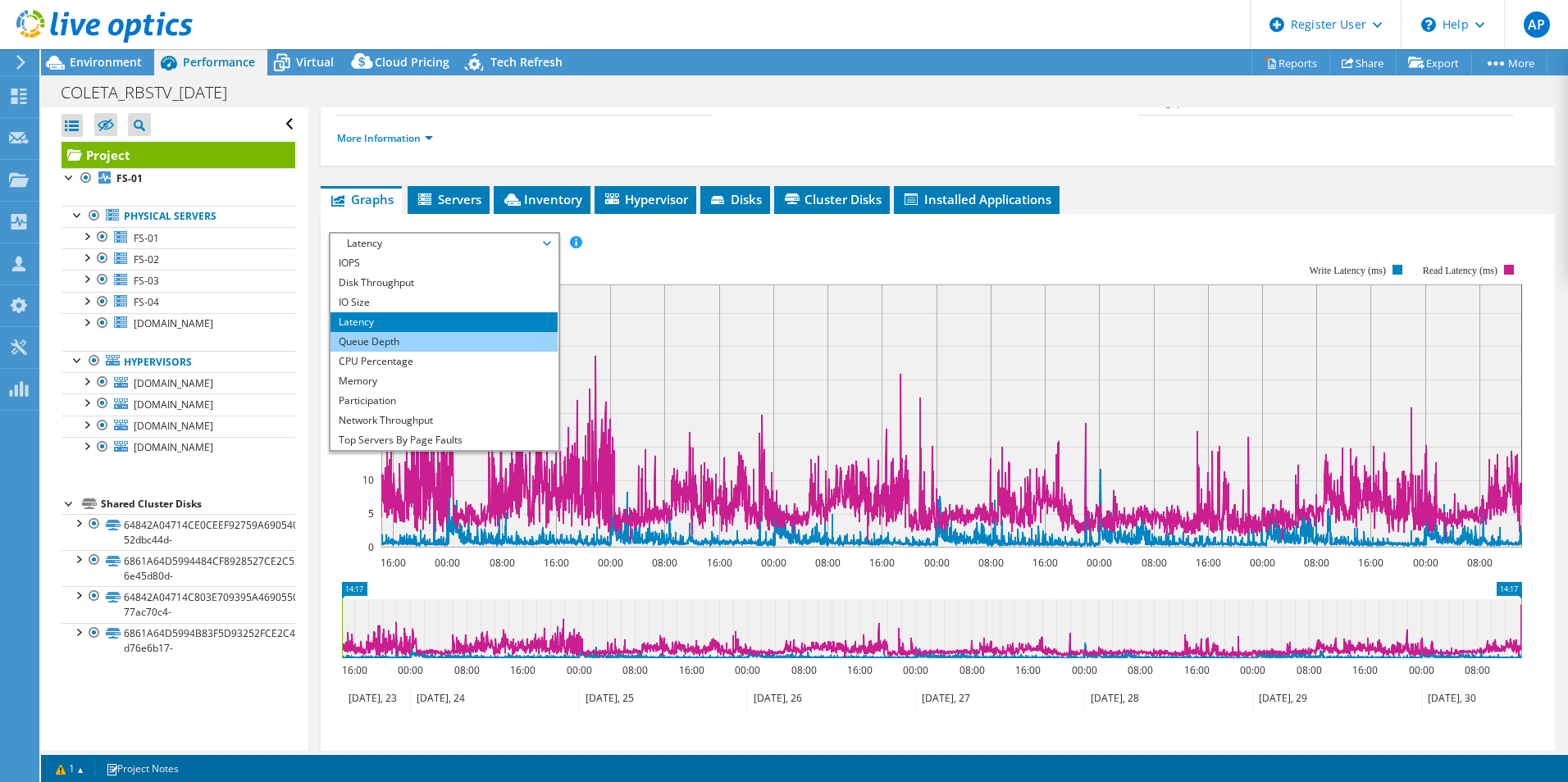
click at [402, 340] on li "Queue Depth" at bounding box center [444, 342] width 227 height 20
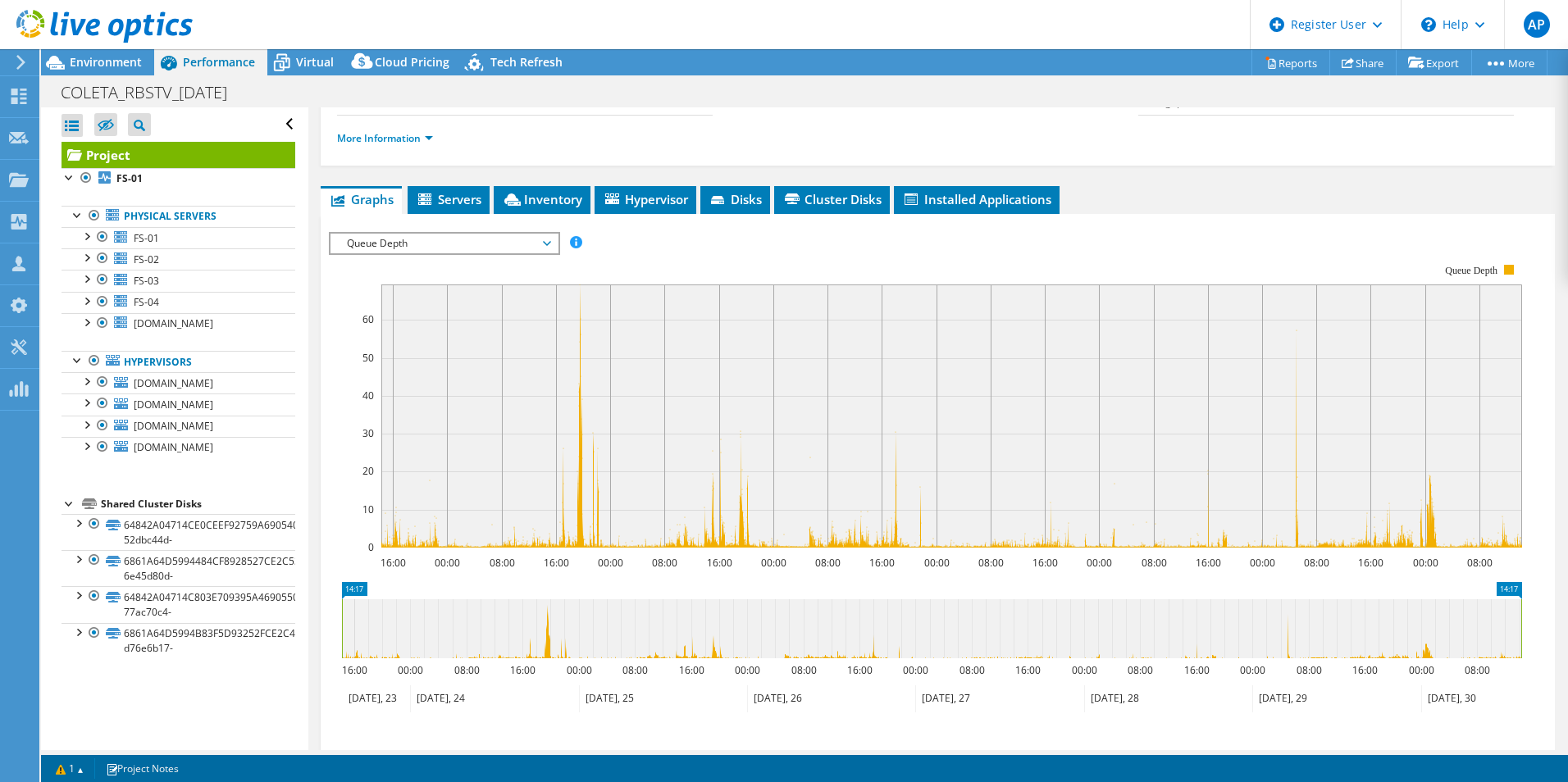
click at [404, 247] on span "Queue Depth" at bounding box center [444, 243] width 211 height 20
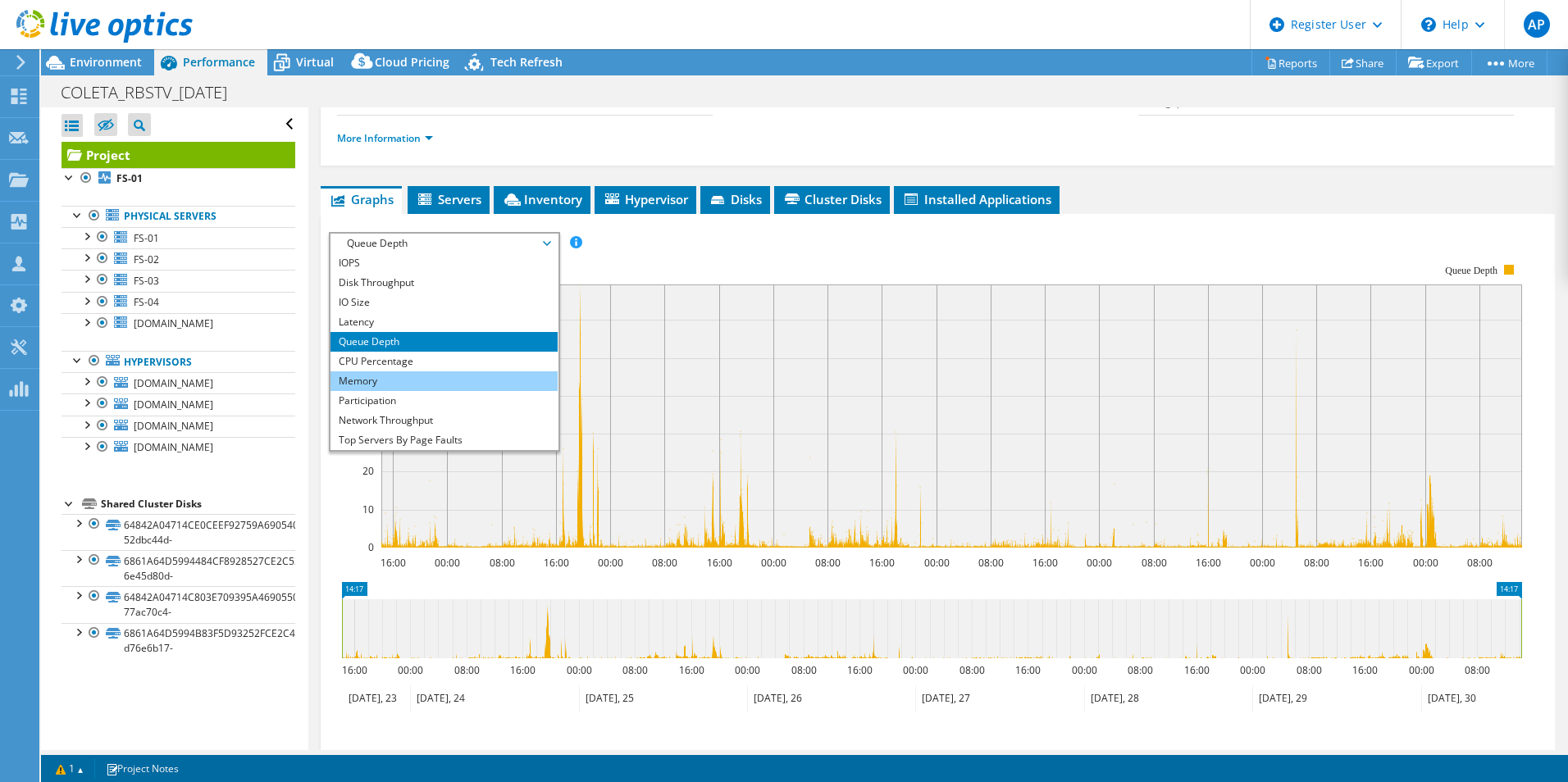
click at [409, 377] on li "Memory" at bounding box center [444, 381] width 227 height 20
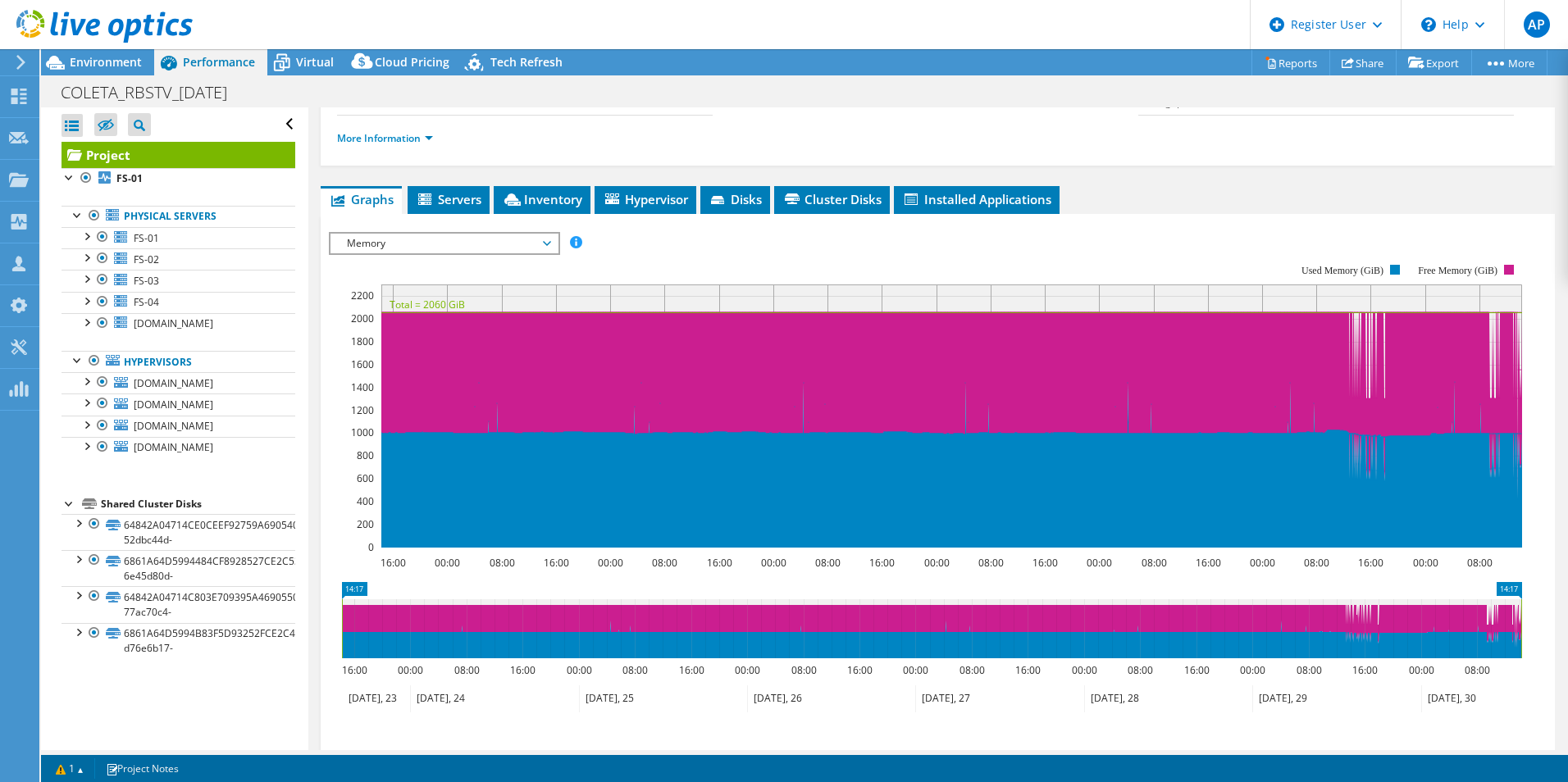
click at [407, 246] on span "Memory" at bounding box center [444, 243] width 211 height 20
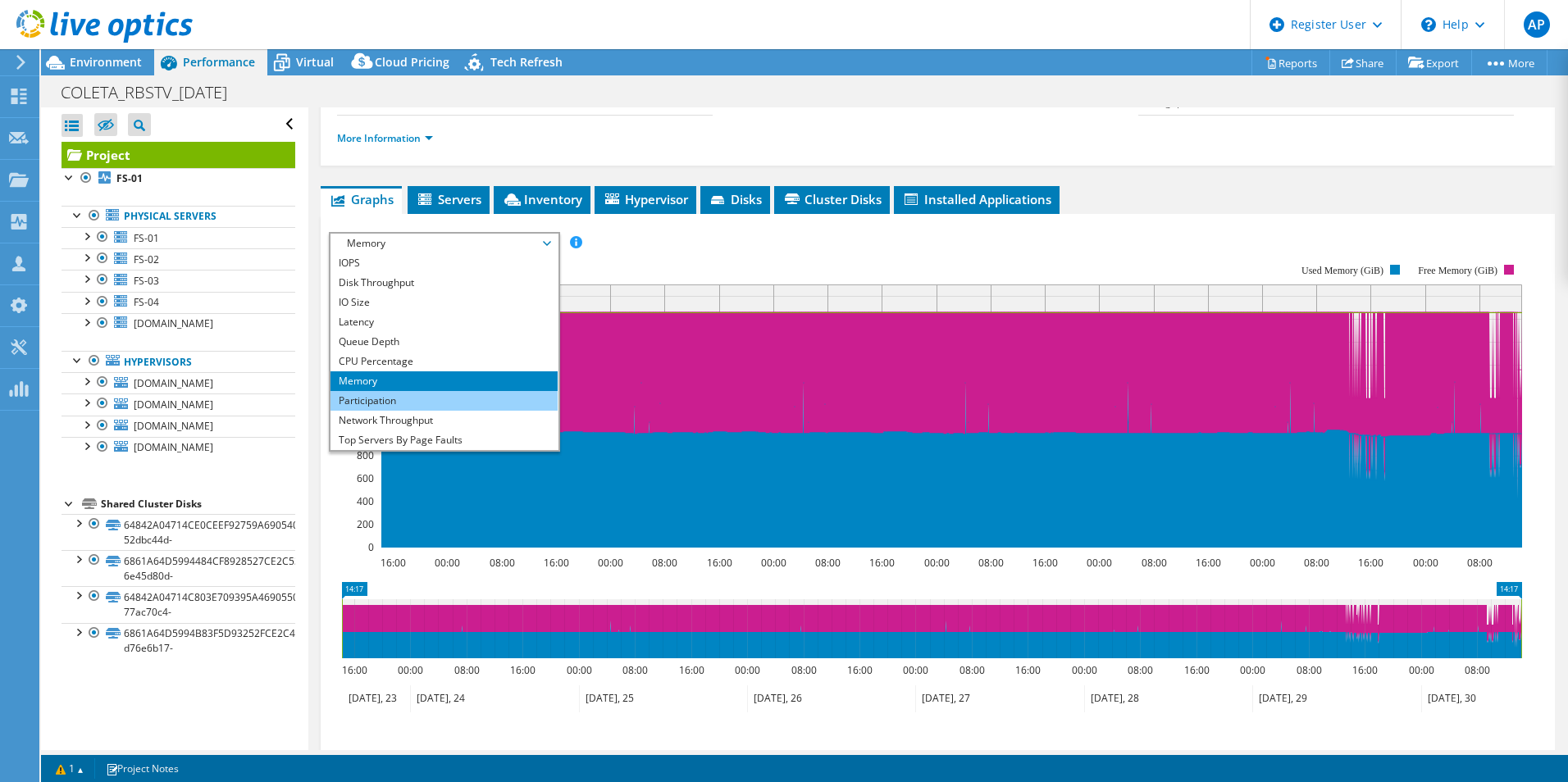
click at [418, 407] on li "Participation" at bounding box center [444, 401] width 227 height 20
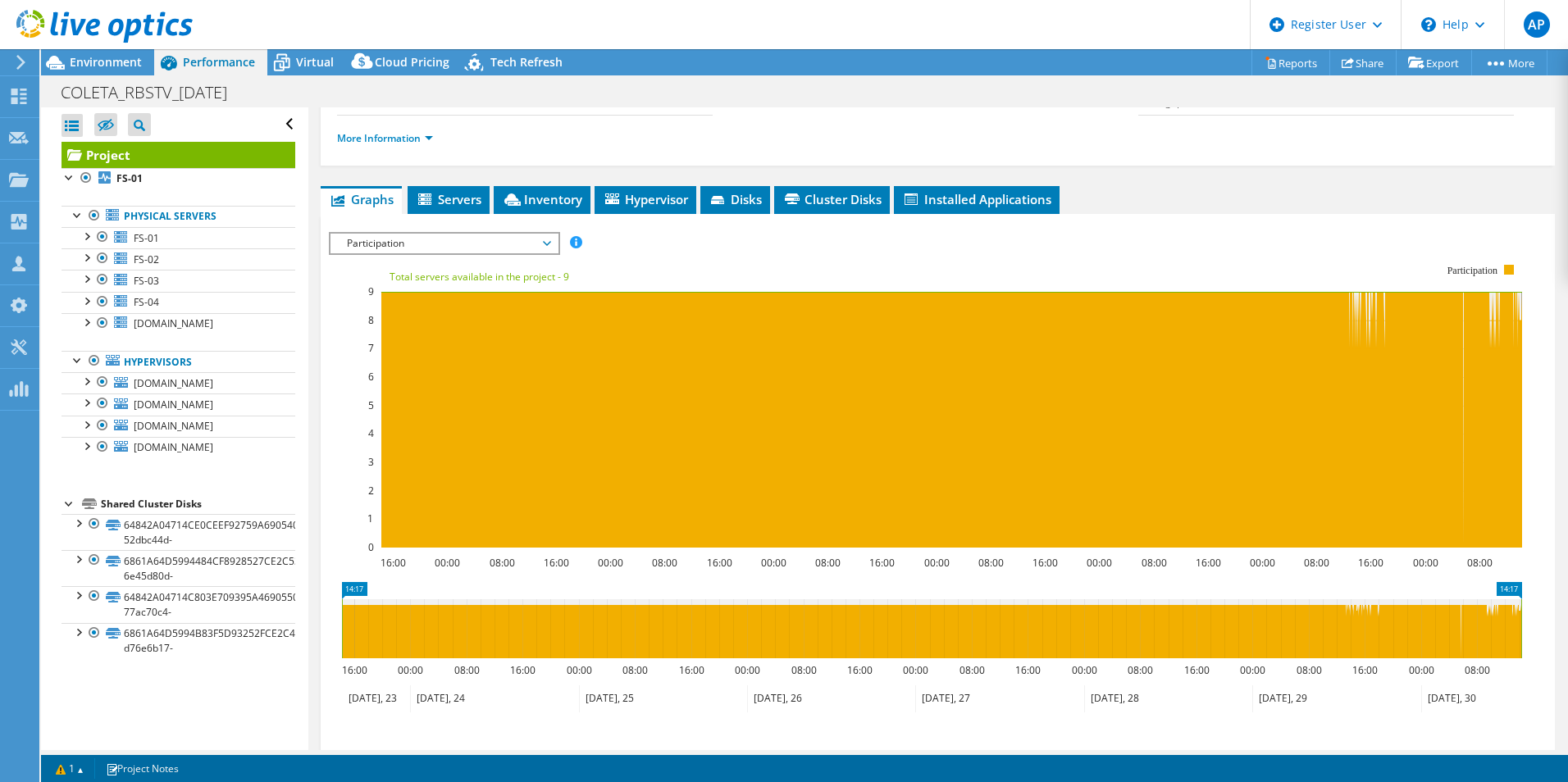
click at [433, 249] on span "Participation" at bounding box center [444, 243] width 211 height 20
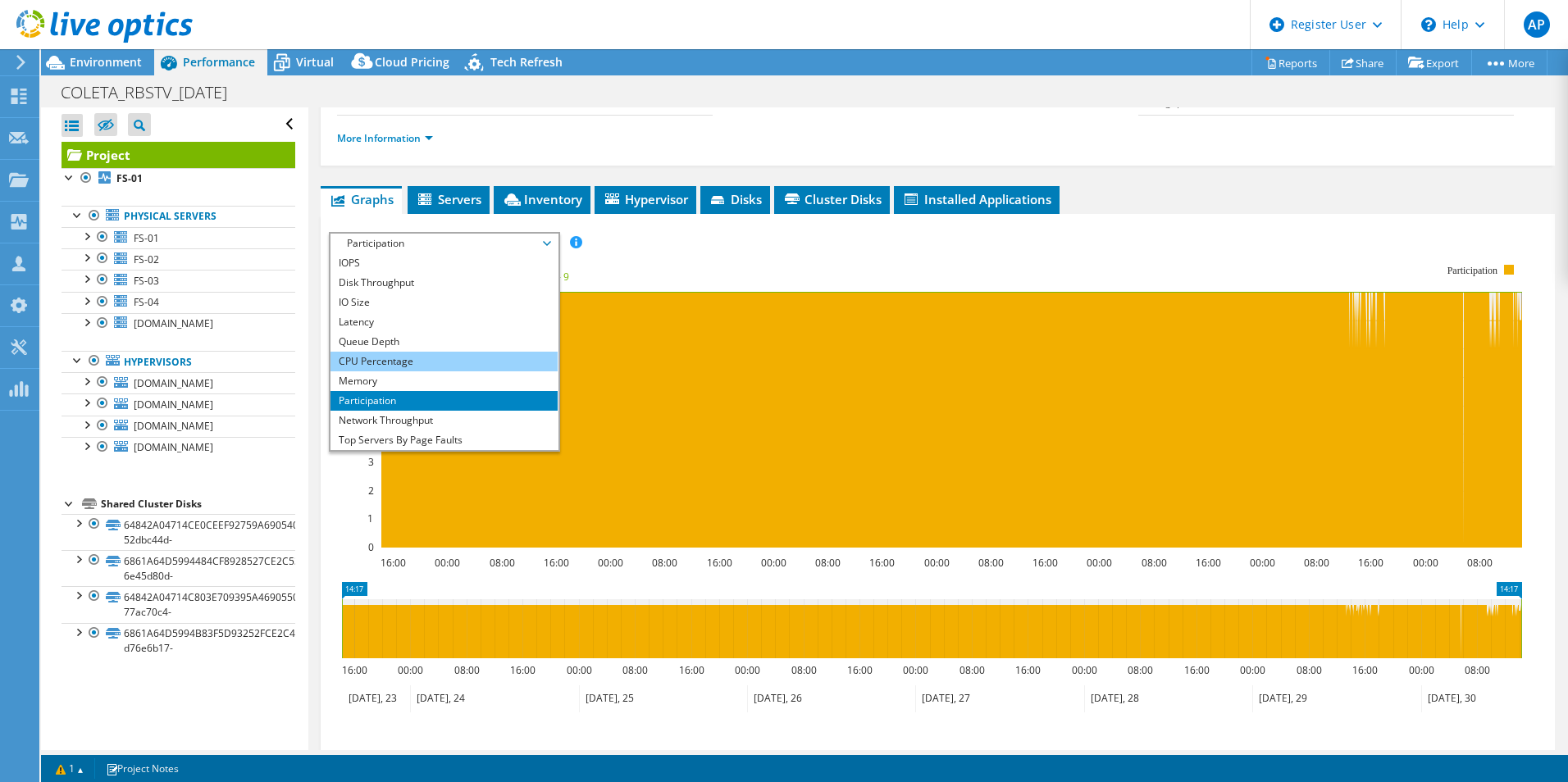
drag, startPoint x: 398, startPoint y: 419, endPoint x: 411, endPoint y: 355, distance: 65.3
click at [399, 419] on li "Network Throughput" at bounding box center [444, 421] width 227 height 20
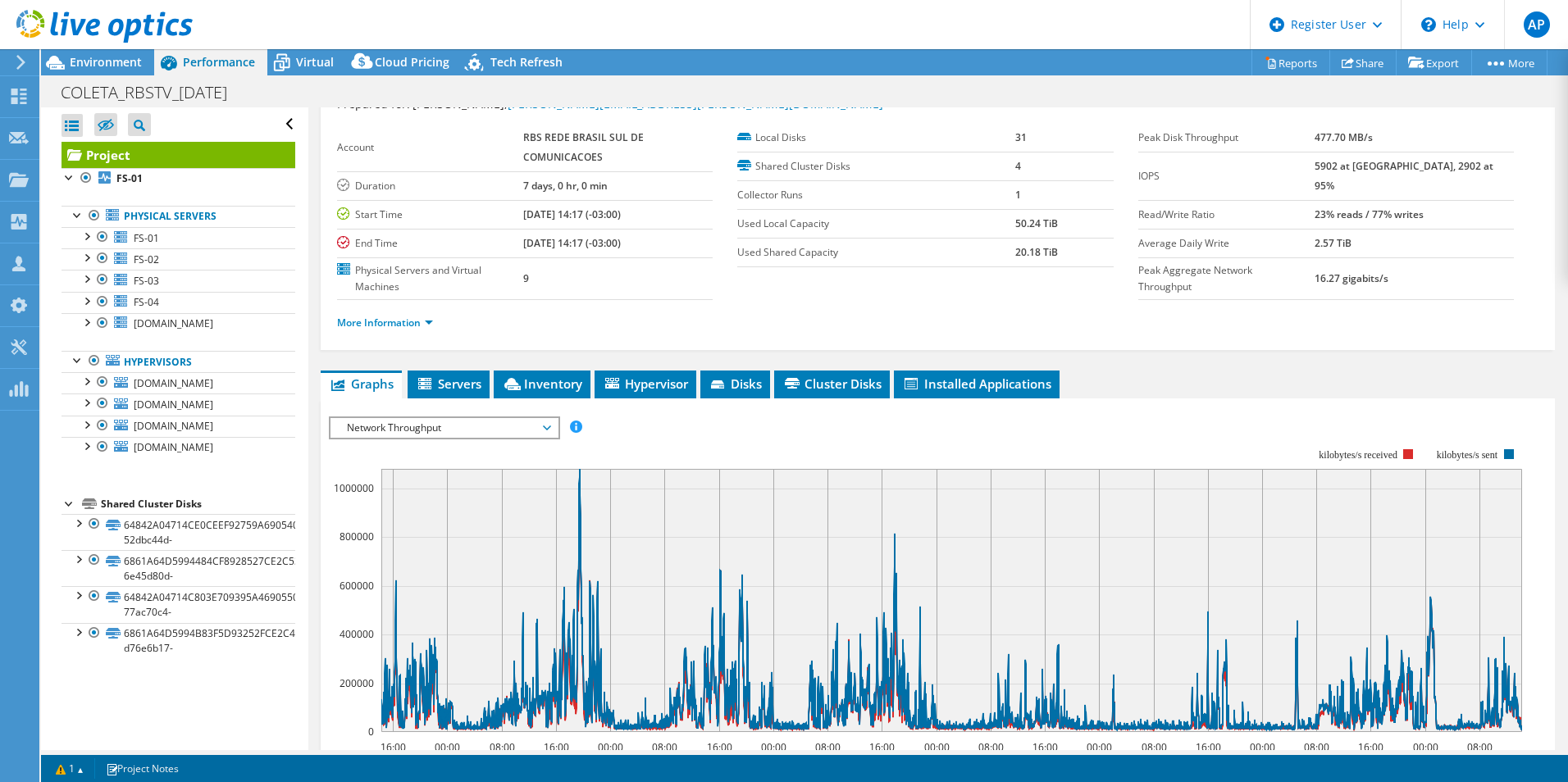
scroll to position [0, 0]
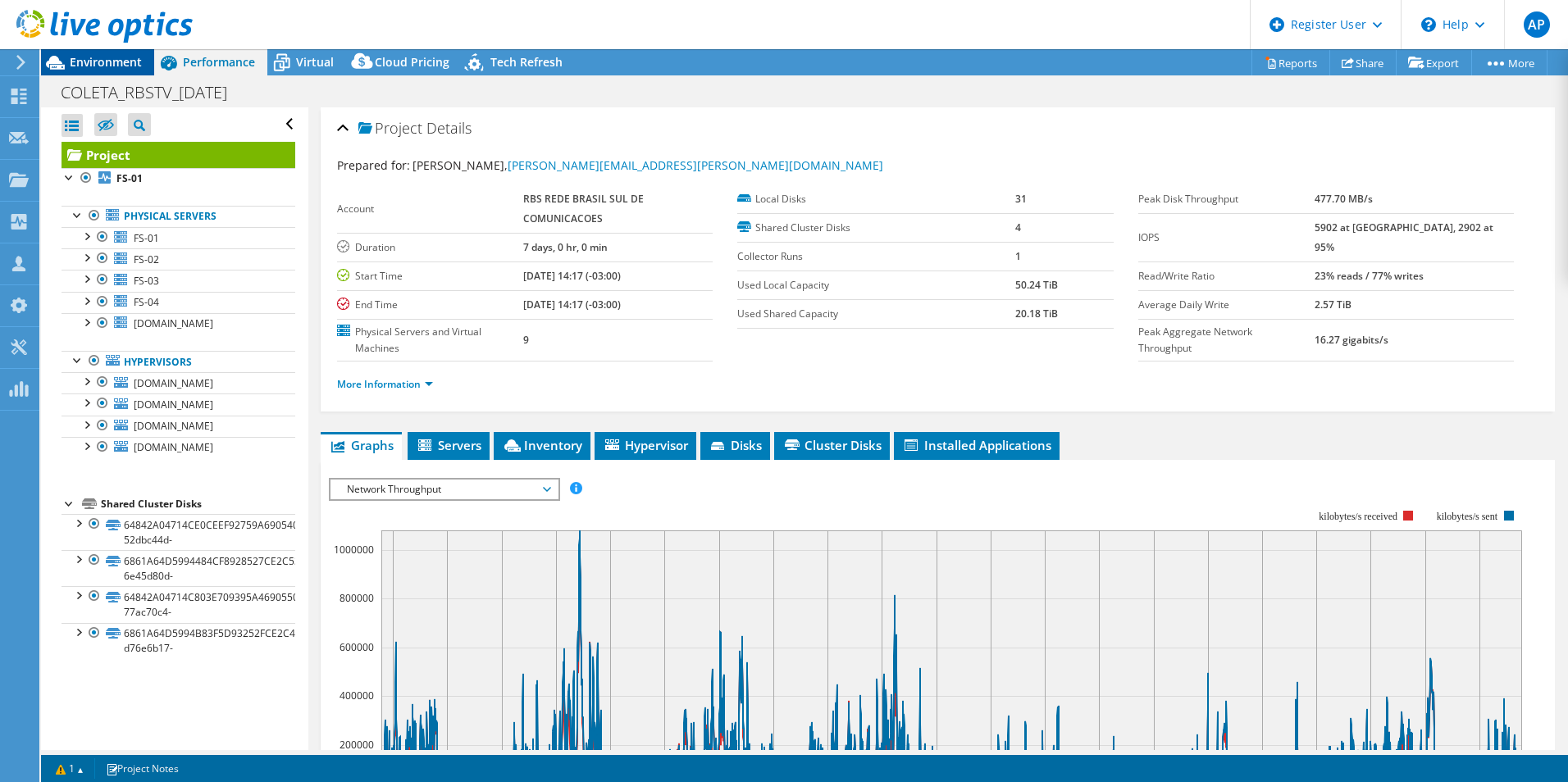
click at [118, 69] on span "Environment" at bounding box center [106, 62] width 72 height 16
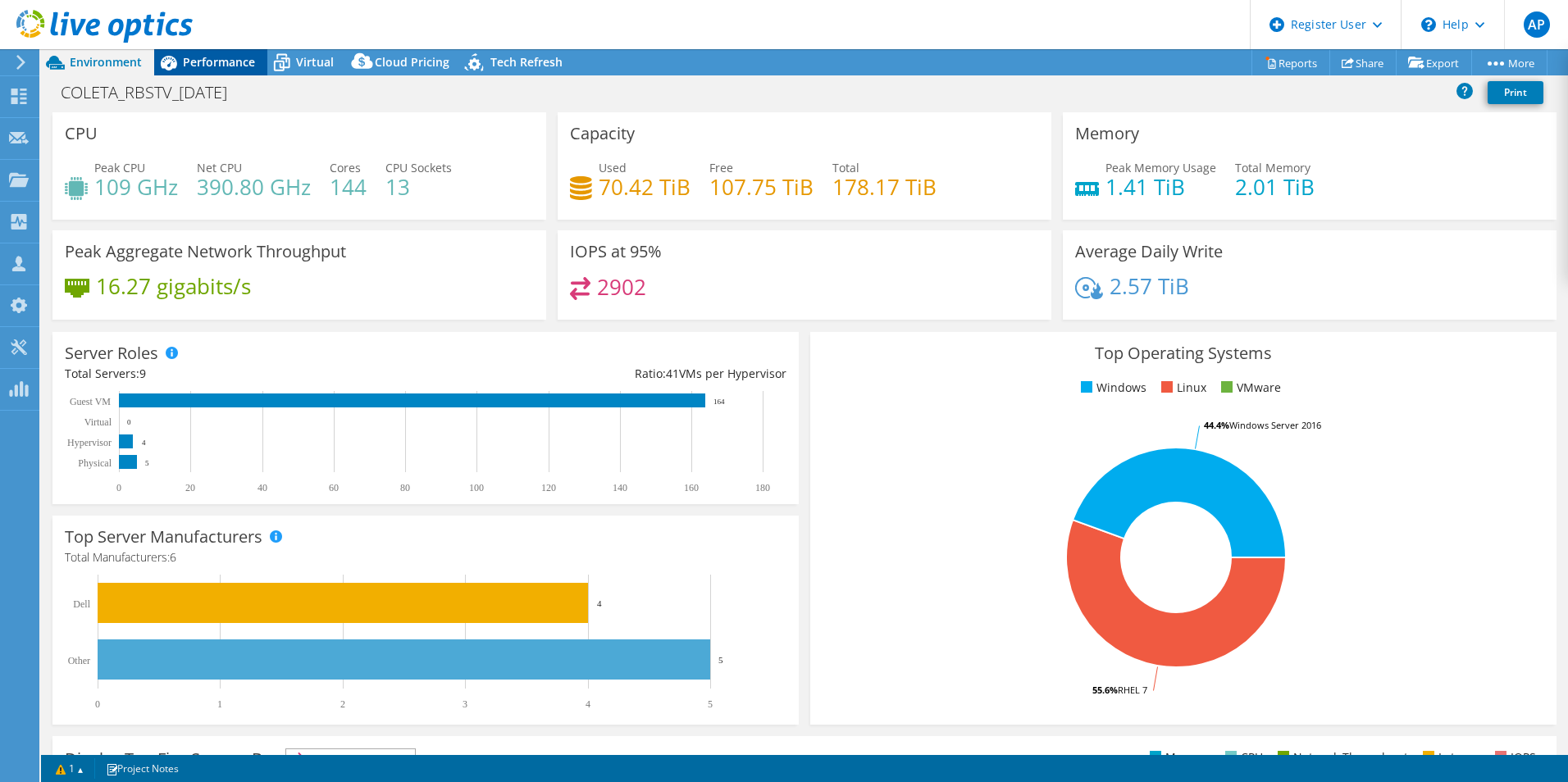
click at [222, 68] on span "Performance" at bounding box center [219, 62] width 72 height 16
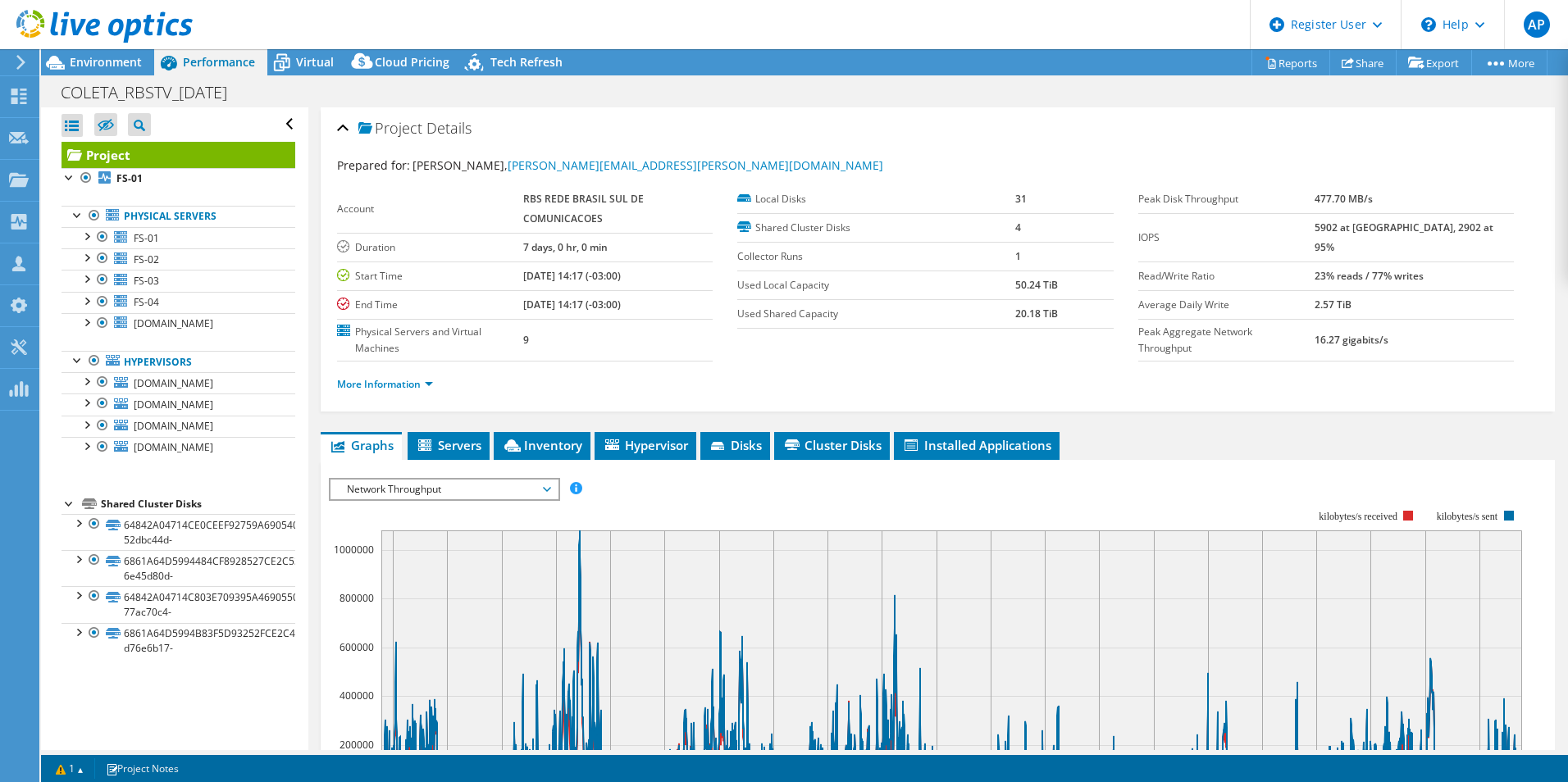
click at [415, 375] on li "More Information" at bounding box center [390, 384] width 106 height 18
click at [410, 384] on link "More Information" at bounding box center [385, 384] width 96 height 14
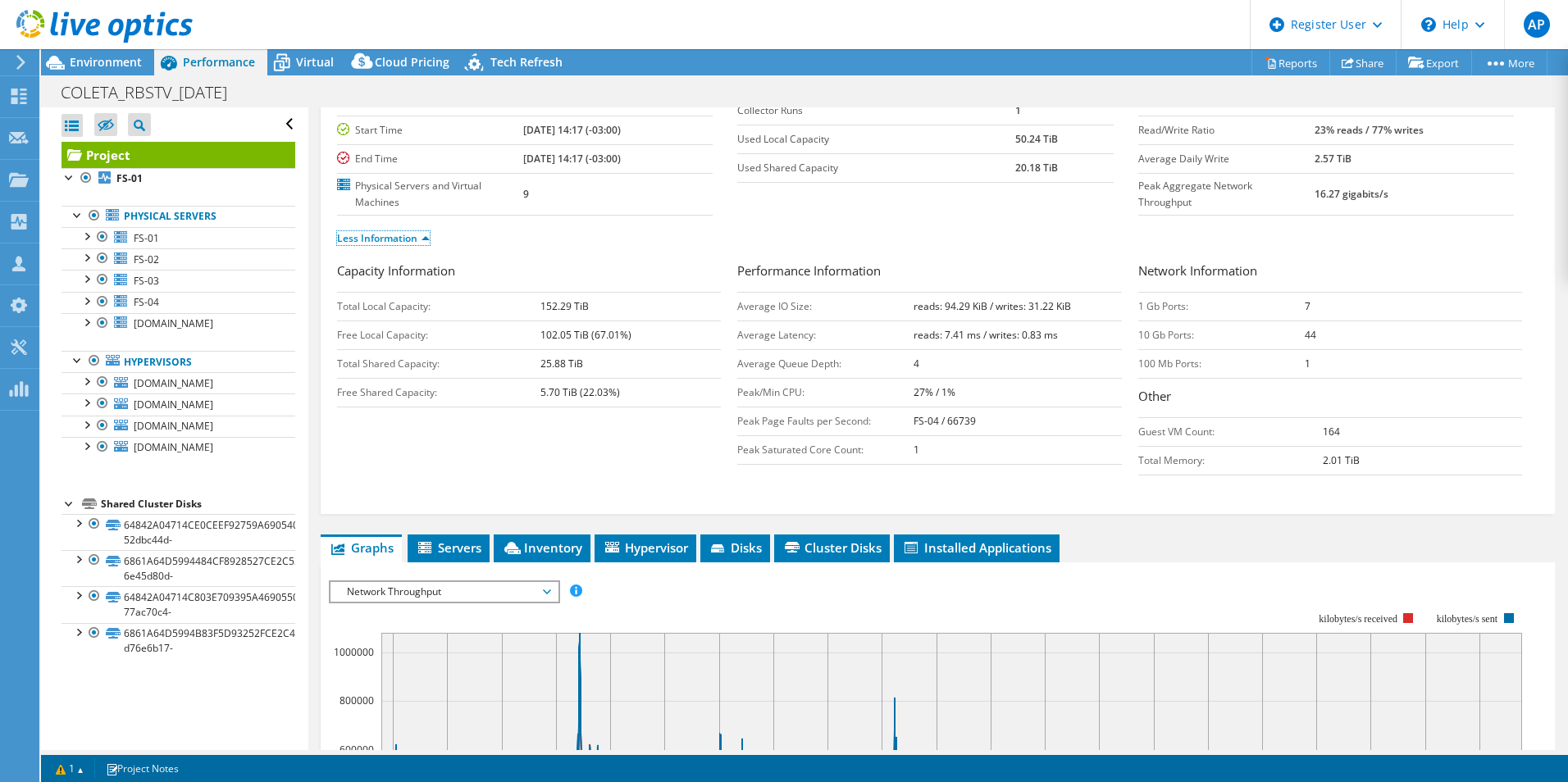
scroll to position [246, 0]
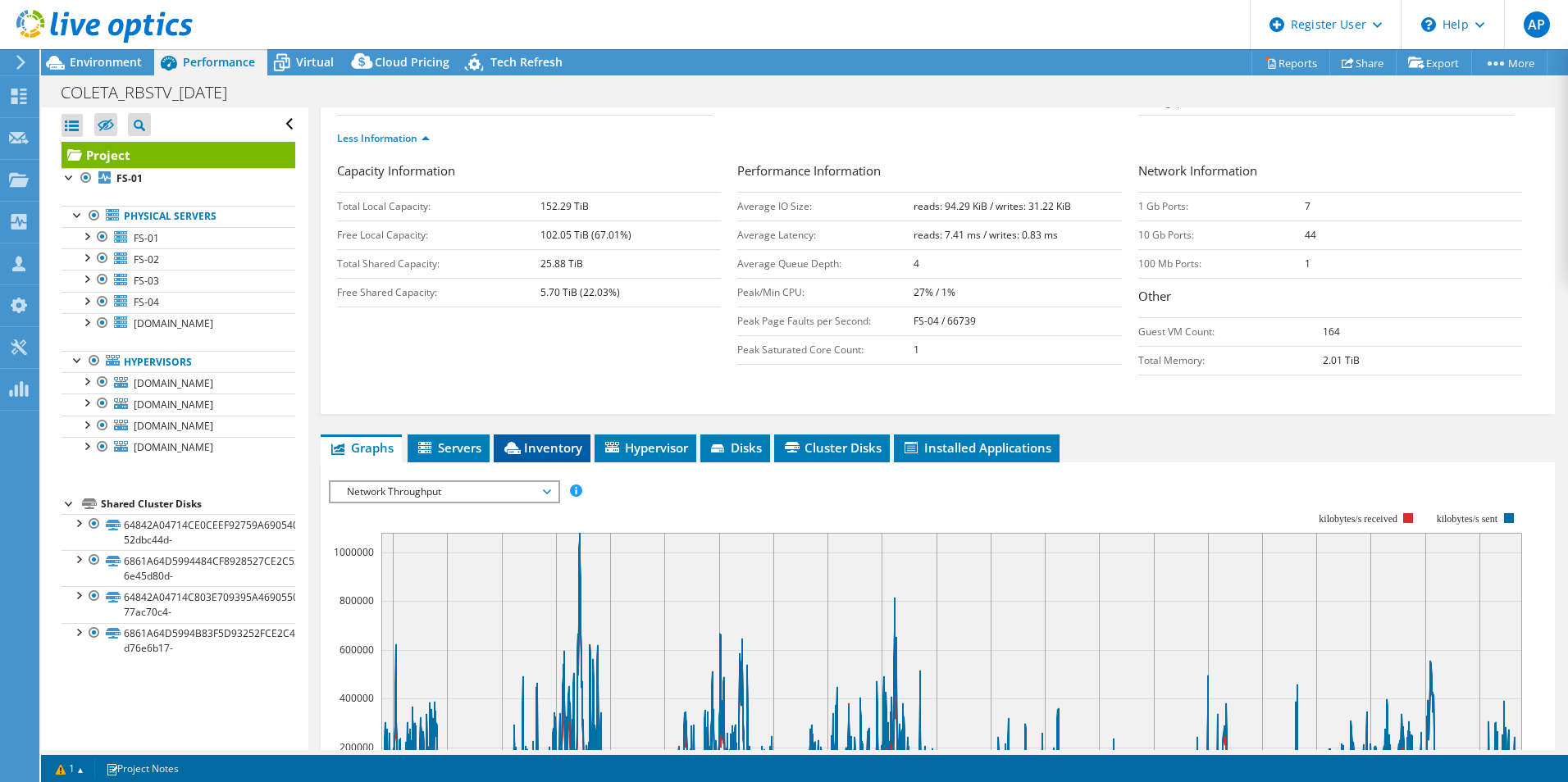
click at [543, 453] on span "Inventory" at bounding box center [542, 448] width 81 height 16
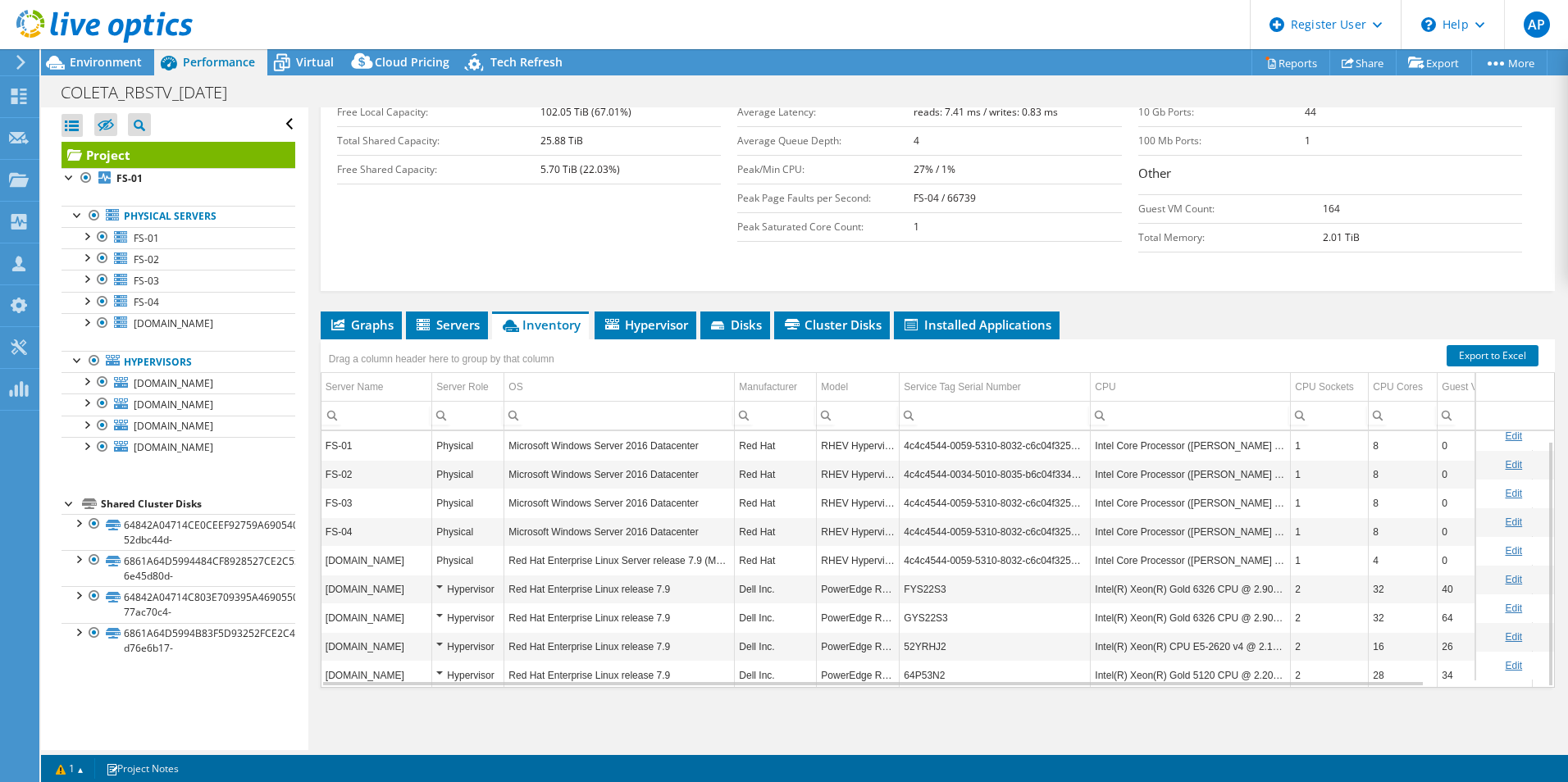
scroll to position [10, 0]
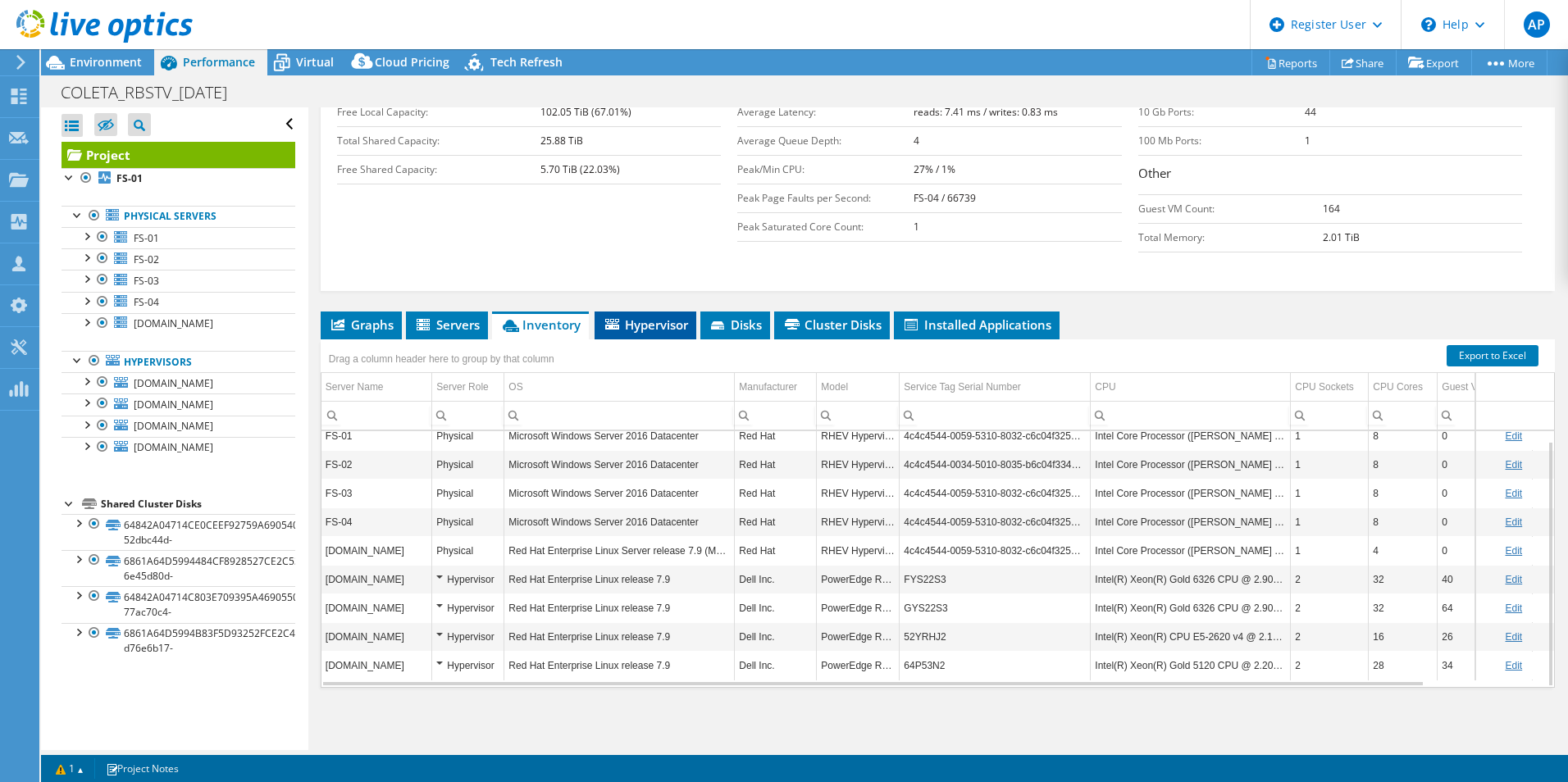
click at [668, 329] on span "Hypervisor" at bounding box center [646, 324] width 85 height 16
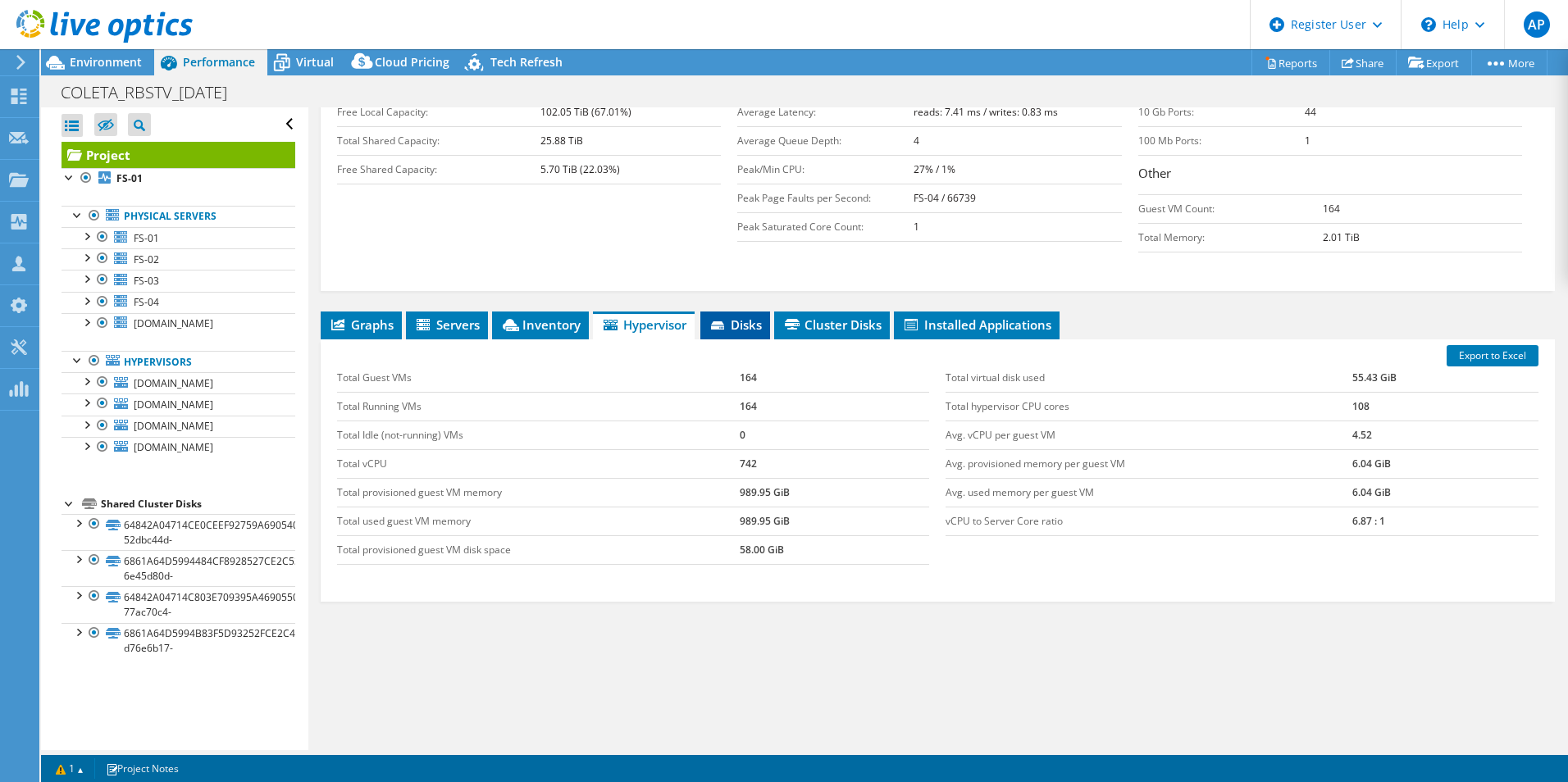
click at [726, 315] on li "Disks" at bounding box center [735, 325] width 70 height 28
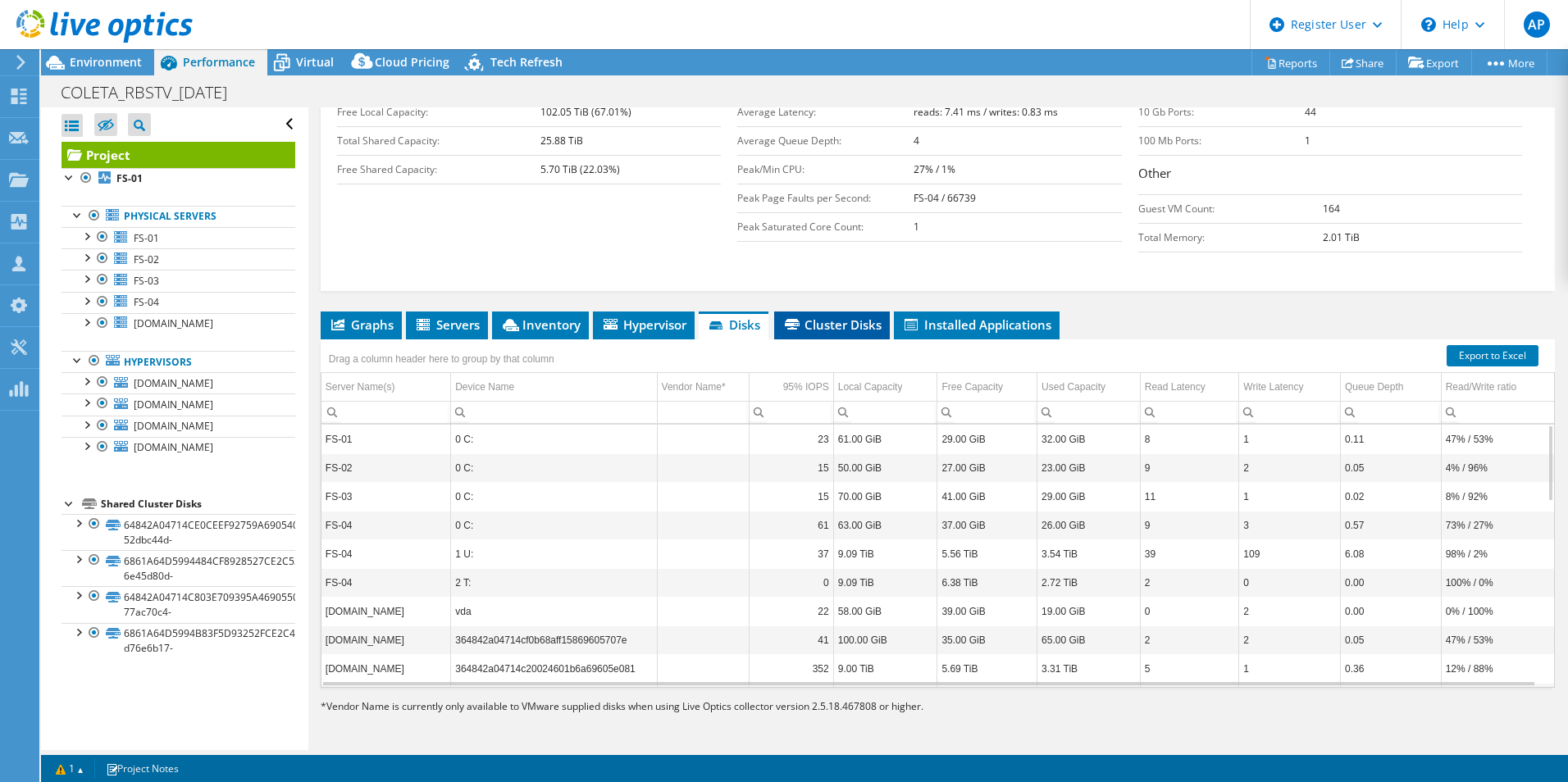
click at [814, 328] on span "Cluster Disks" at bounding box center [832, 324] width 99 height 16
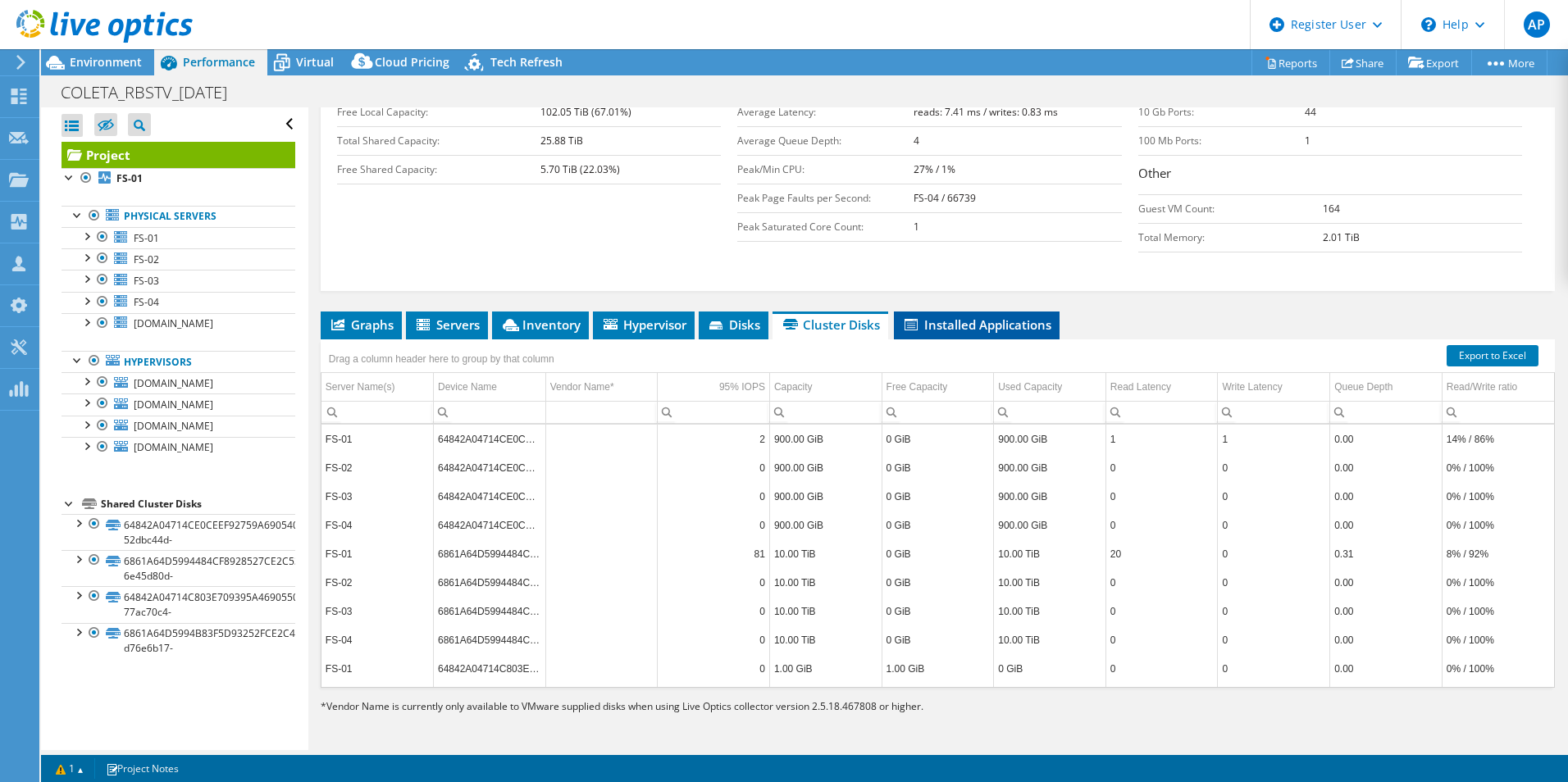
click at [936, 320] on span "Installed Applications" at bounding box center [977, 324] width 150 height 16
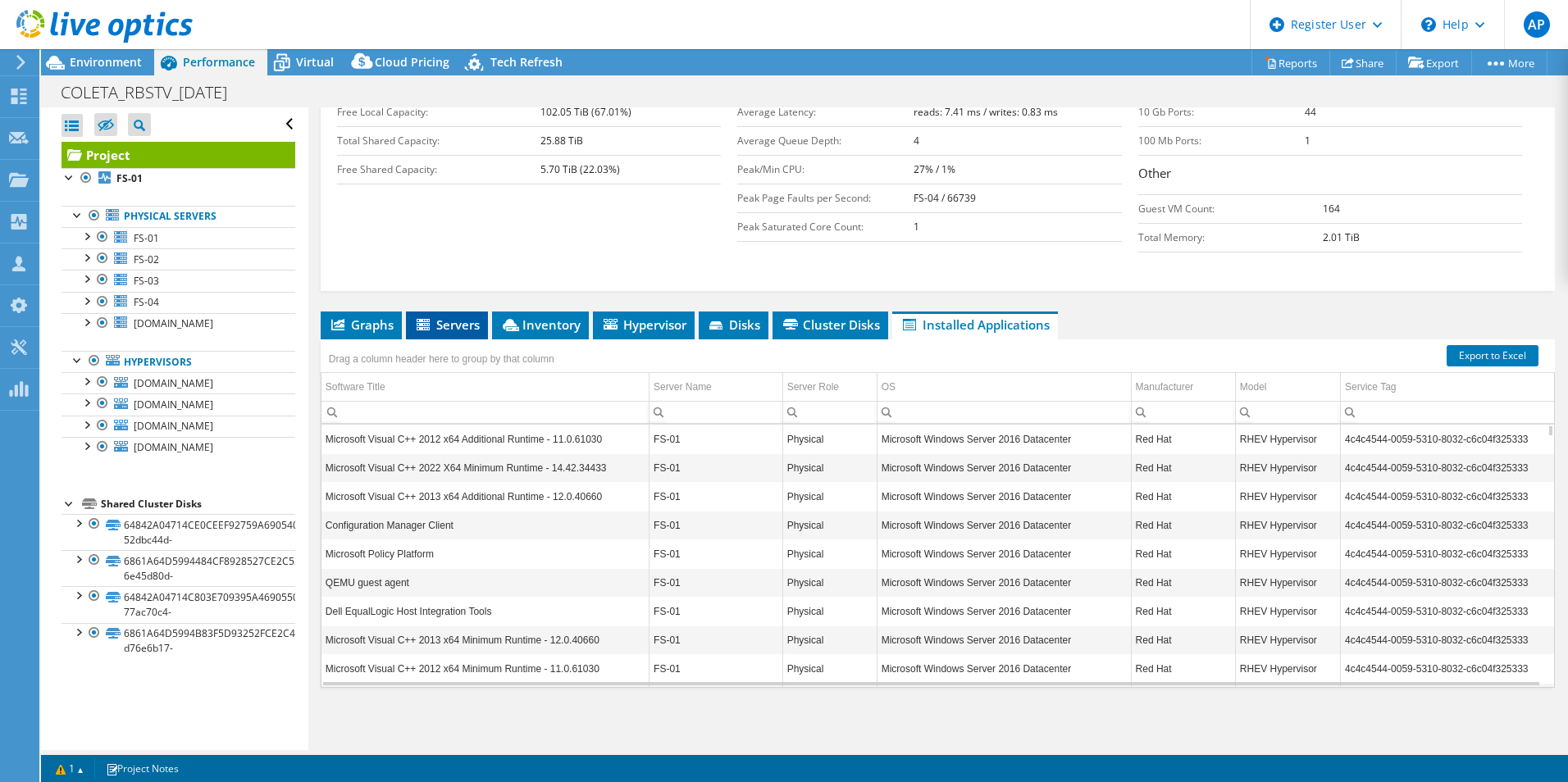
click at [422, 327] on icon at bounding box center [423, 324] width 13 height 12
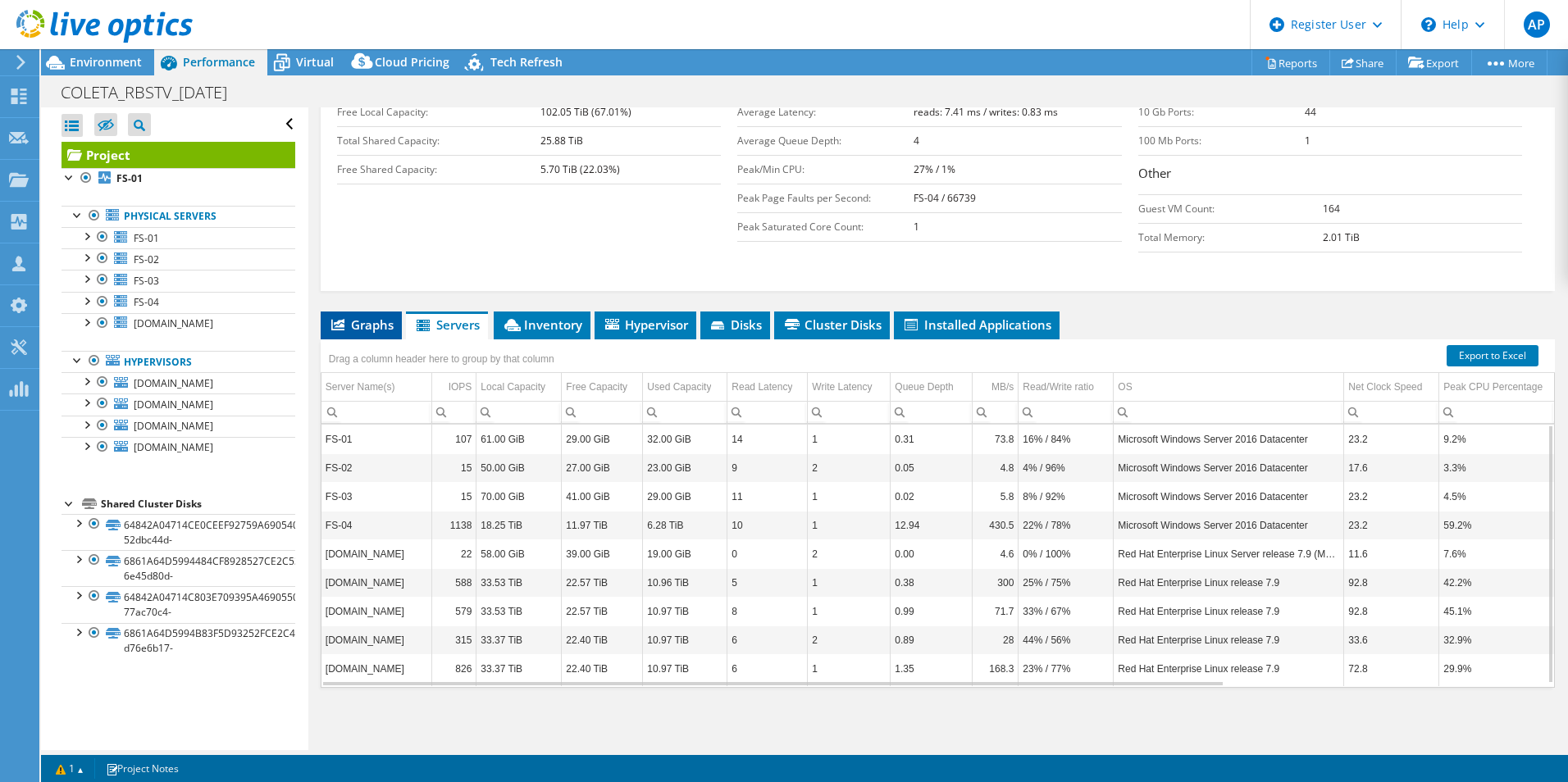
click at [382, 321] on span "Graphs" at bounding box center [361, 324] width 65 height 16
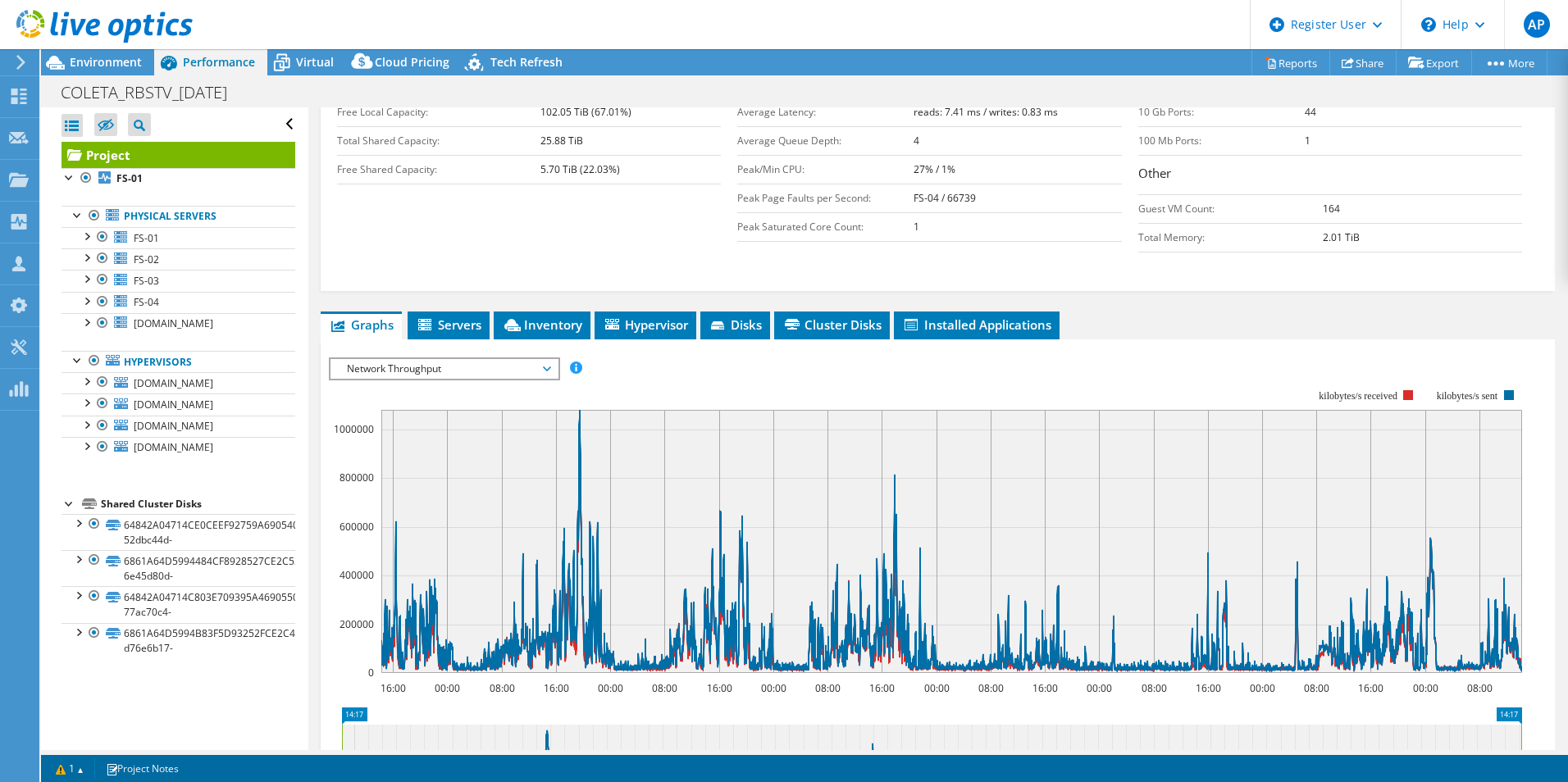
scroll to position [41, 0]
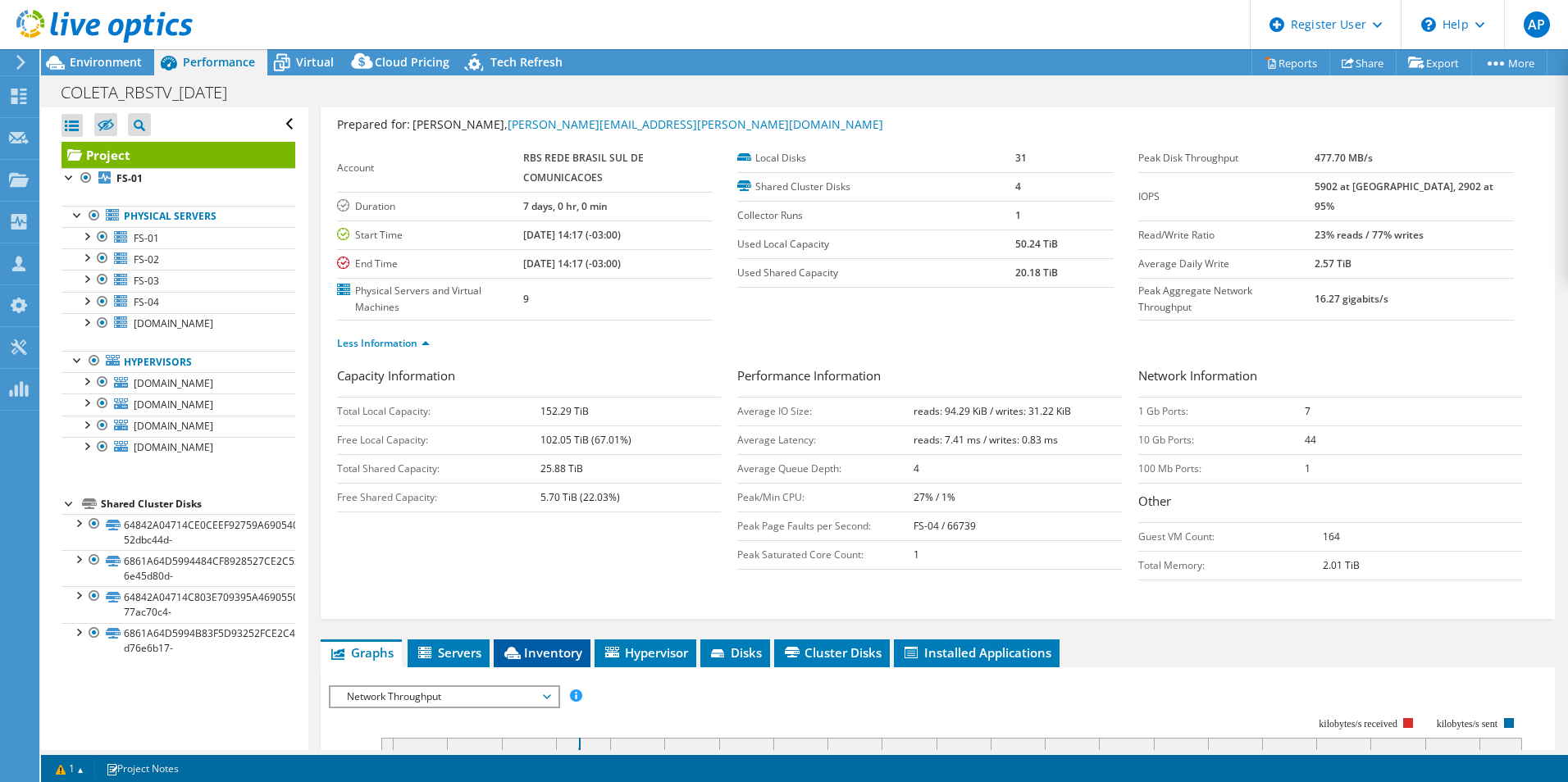
click at [521, 648] on icon at bounding box center [513, 652] width 16 height 12
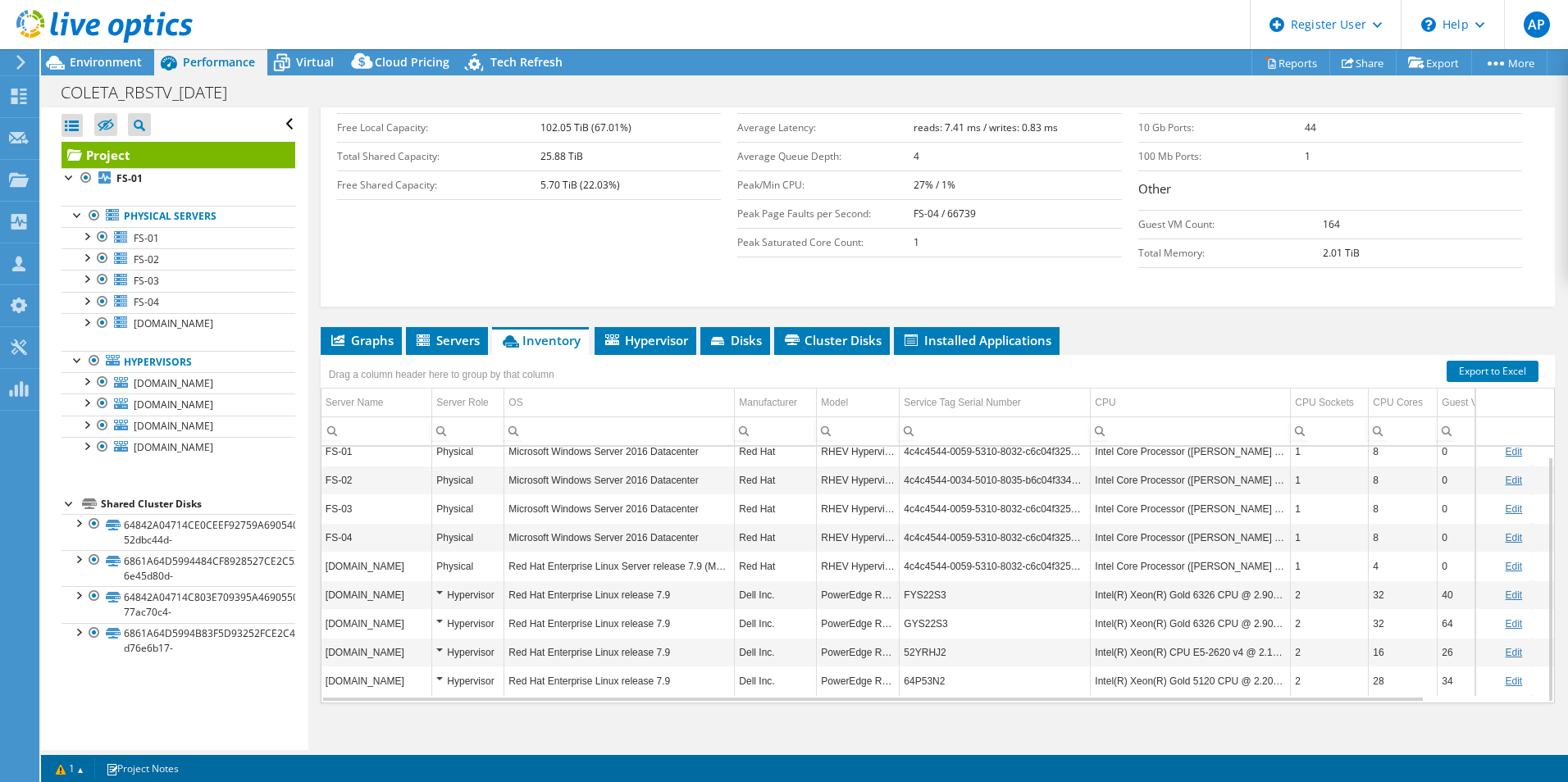
scroll to position [369, 0]
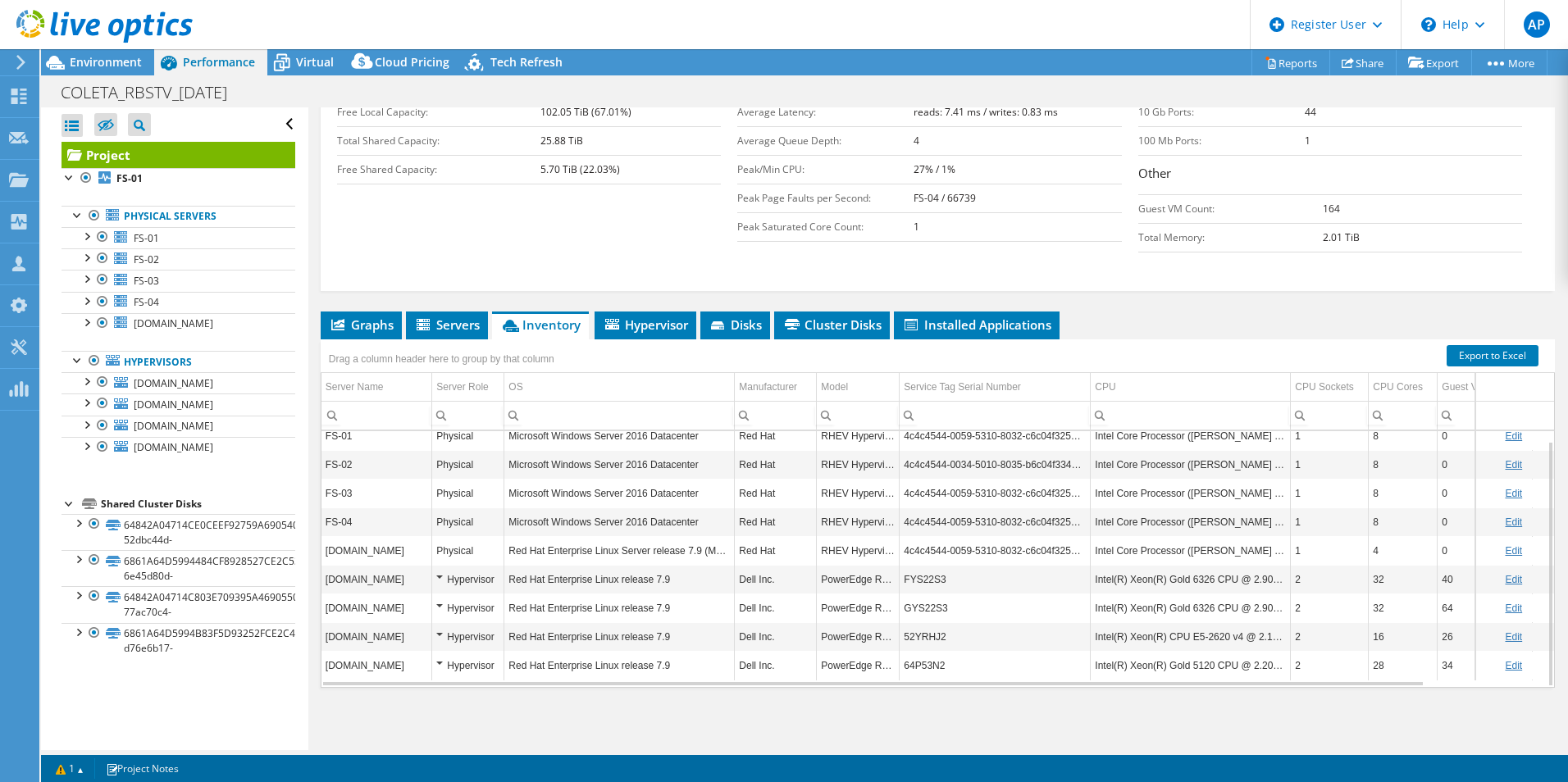
click at [922, 575] on td "FYS22S3" at bounding box center [995, 579] width 191 height 29
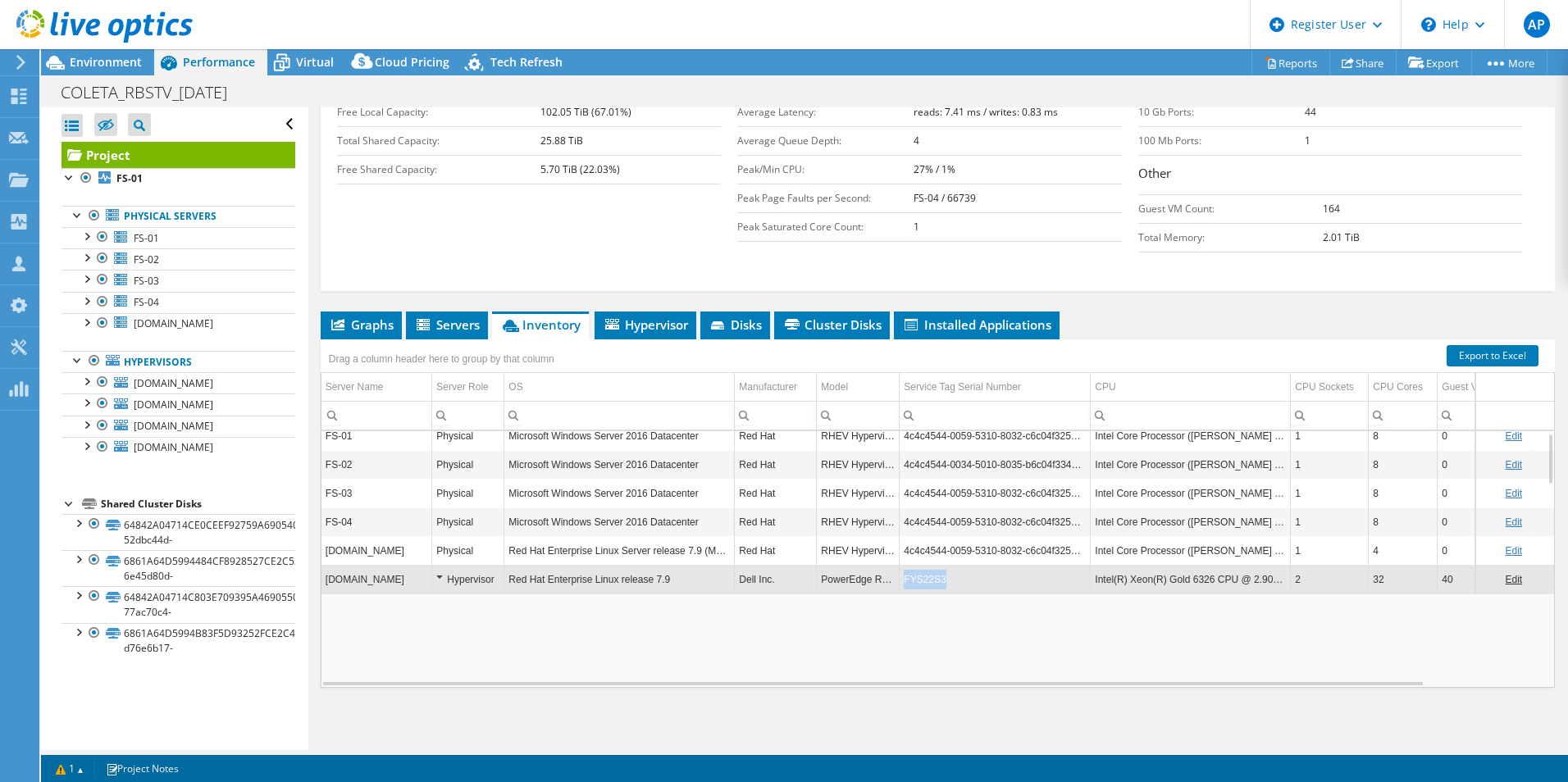
click at [922, 575] on td "FYS22S3" at bounding box center [995, 579] width 191 height 29
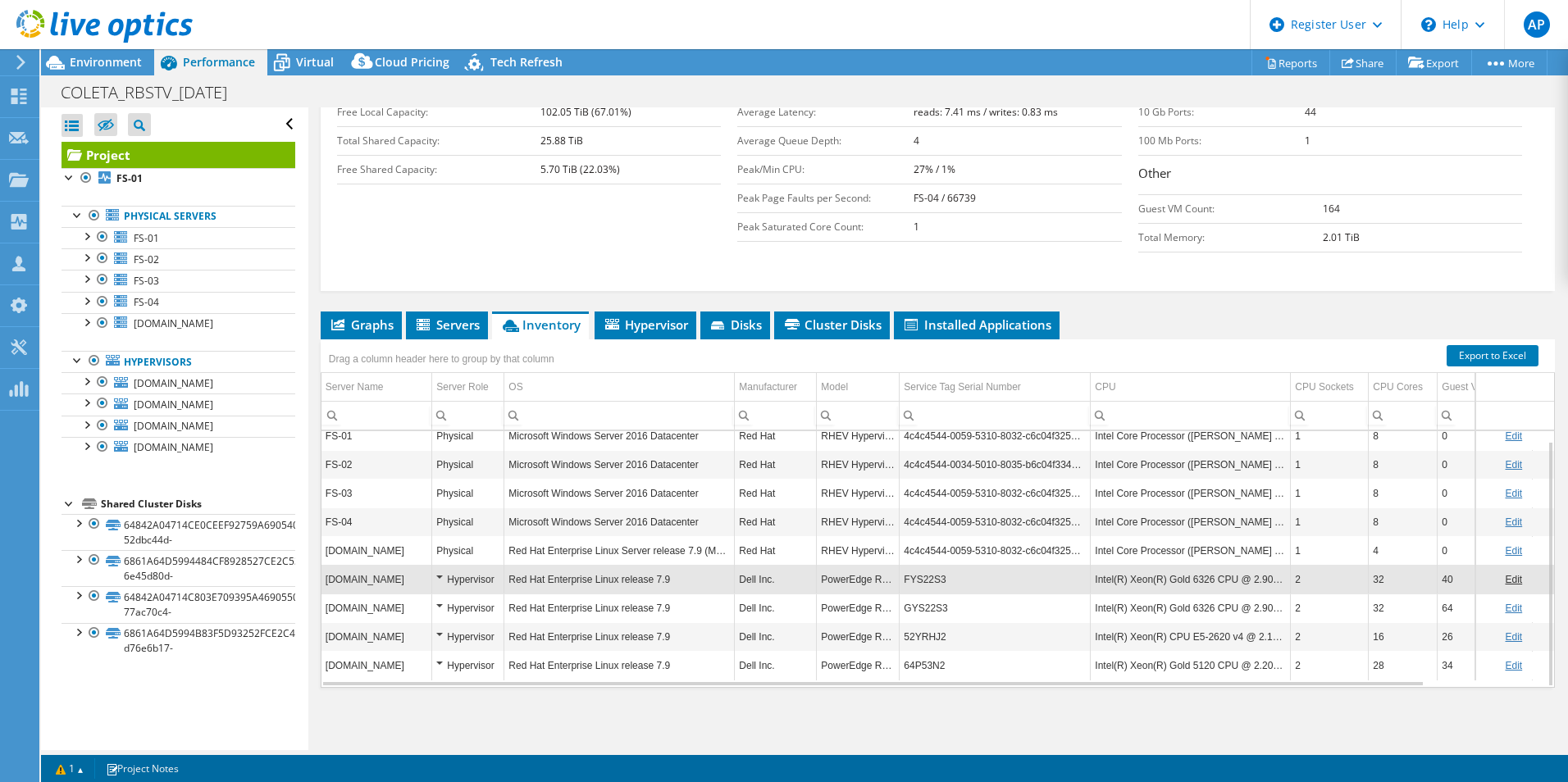
click at [925, 575] on td "FYS22S3" at bounding box center [995, 579] width 191 height 29
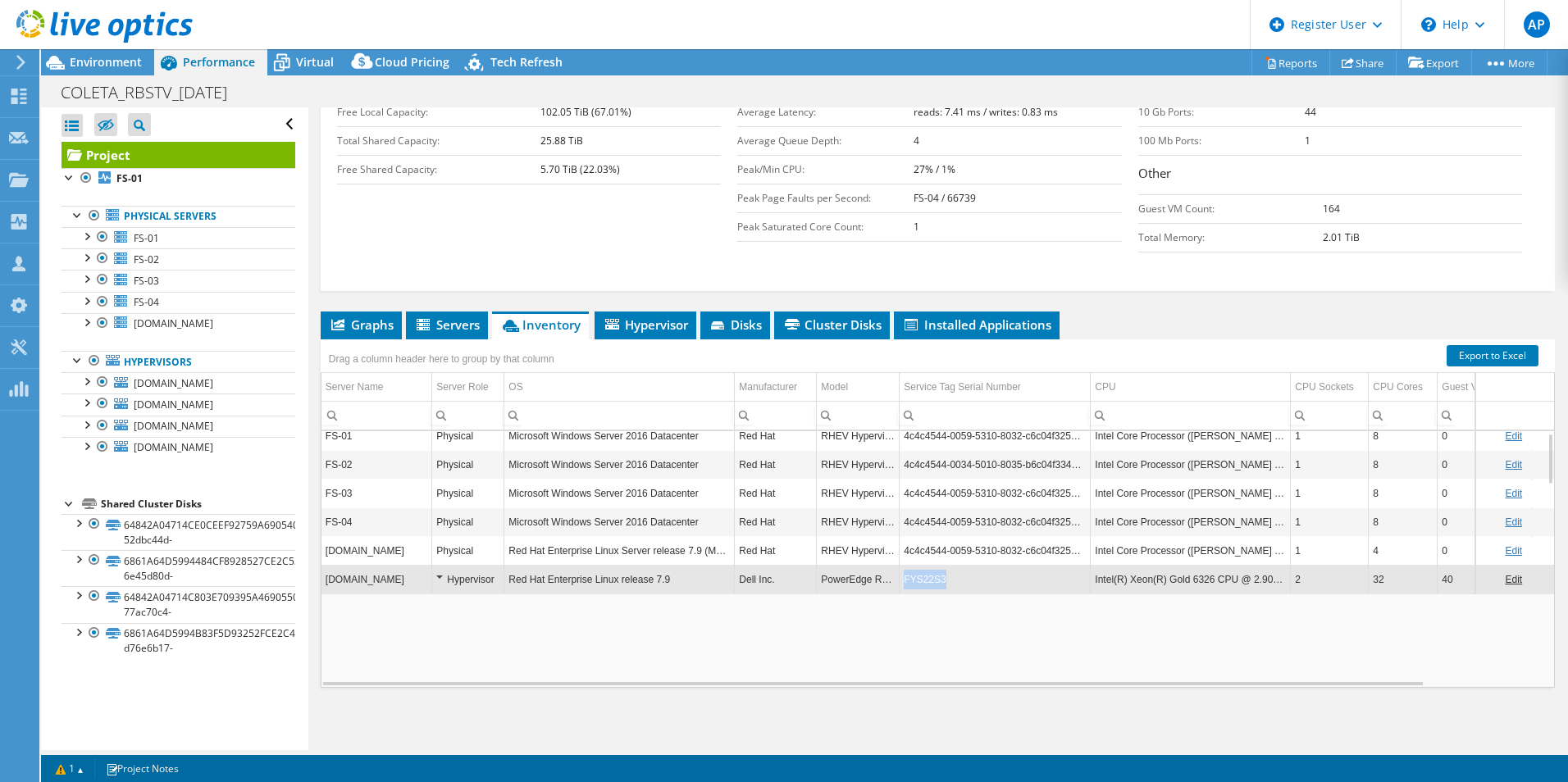
click at [925, 575] on td "FYS22S3" at bounding box center [995, 579] width 191 height 29
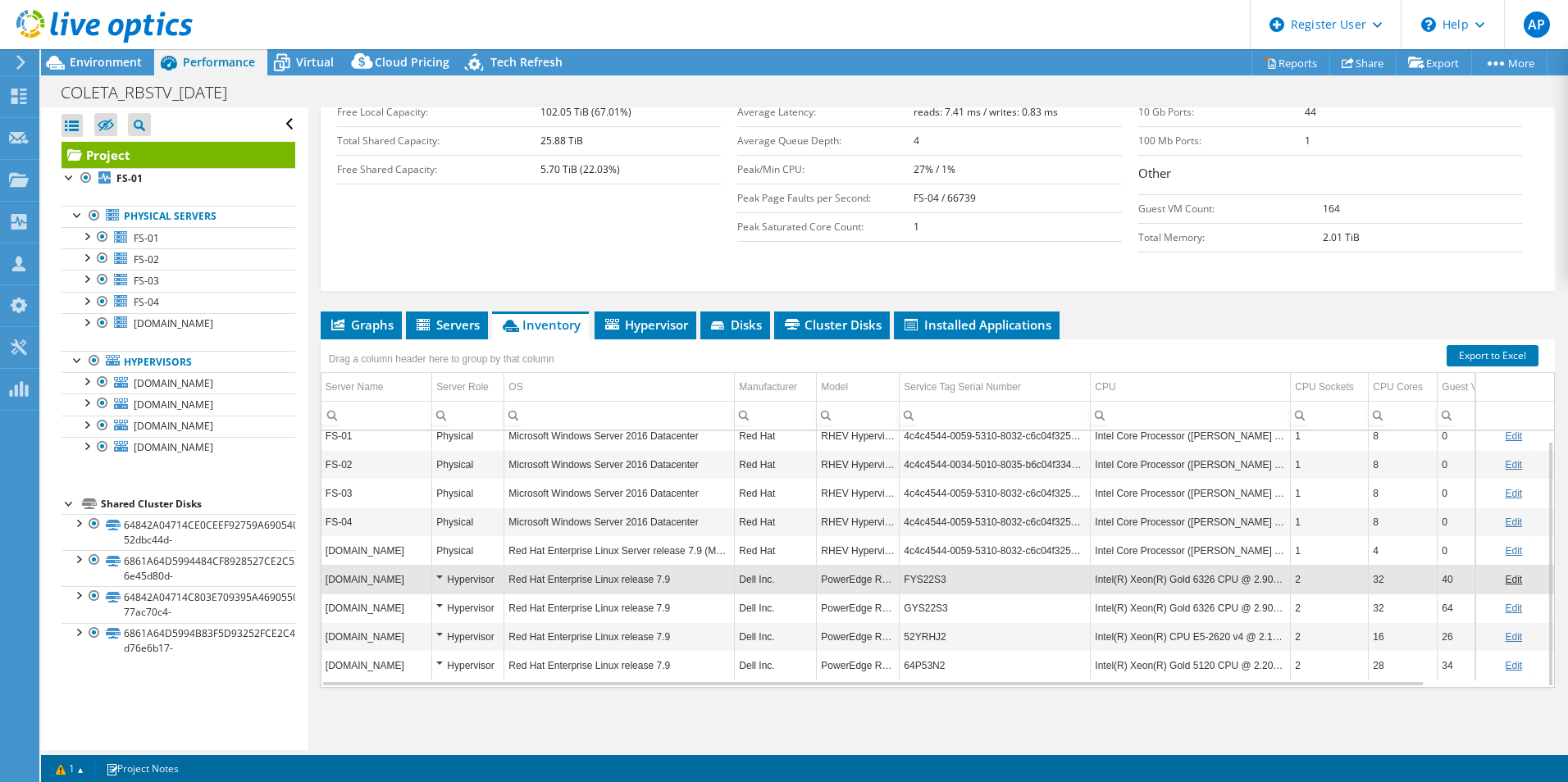
click at [925, 575] on td "FYS22S3" at bounding box center [995, 579] width 191 height 29
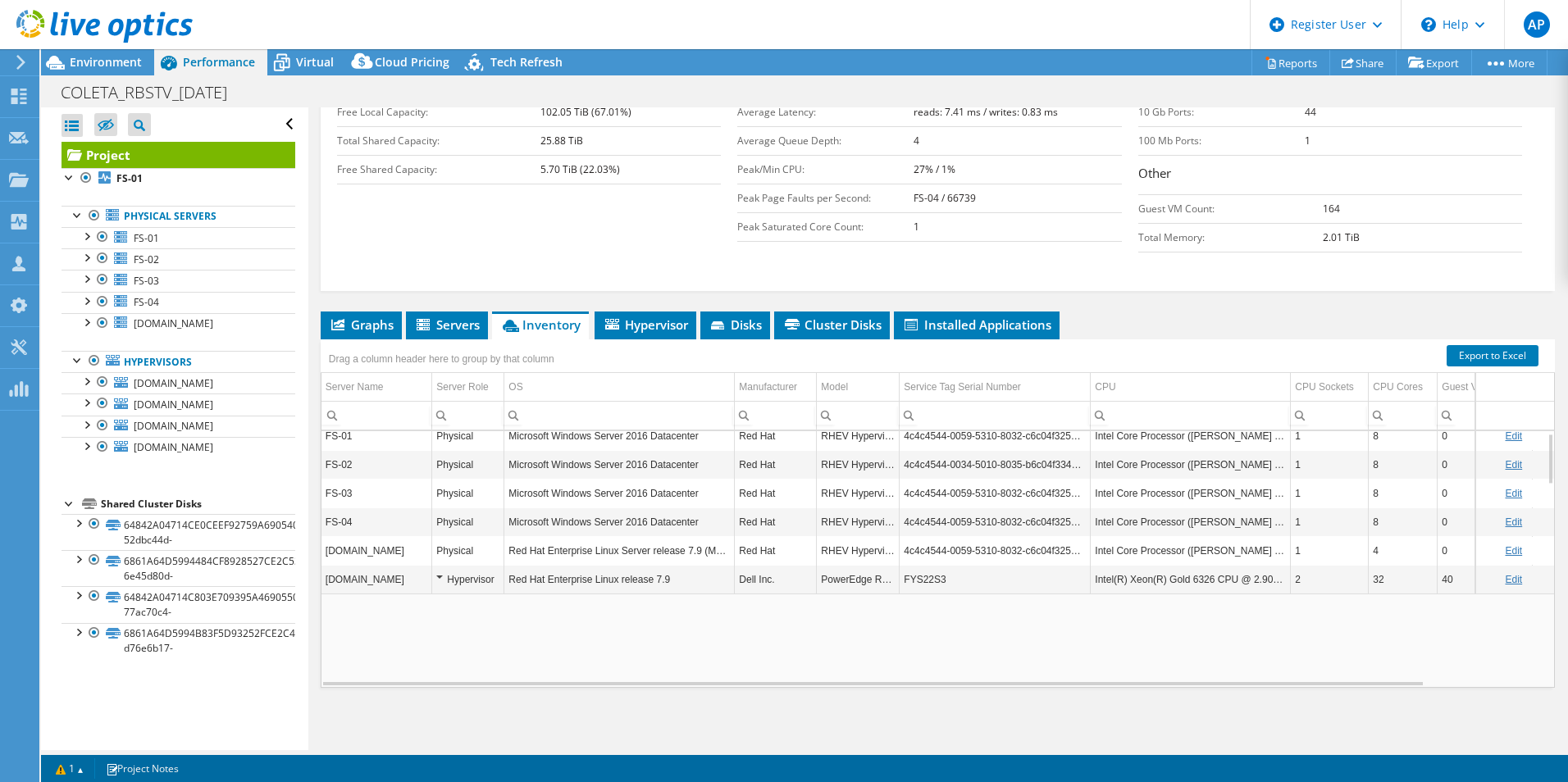
click at [925, 575] on td "FYS22S3" at bounding box center [995, 579] width 191 height 29
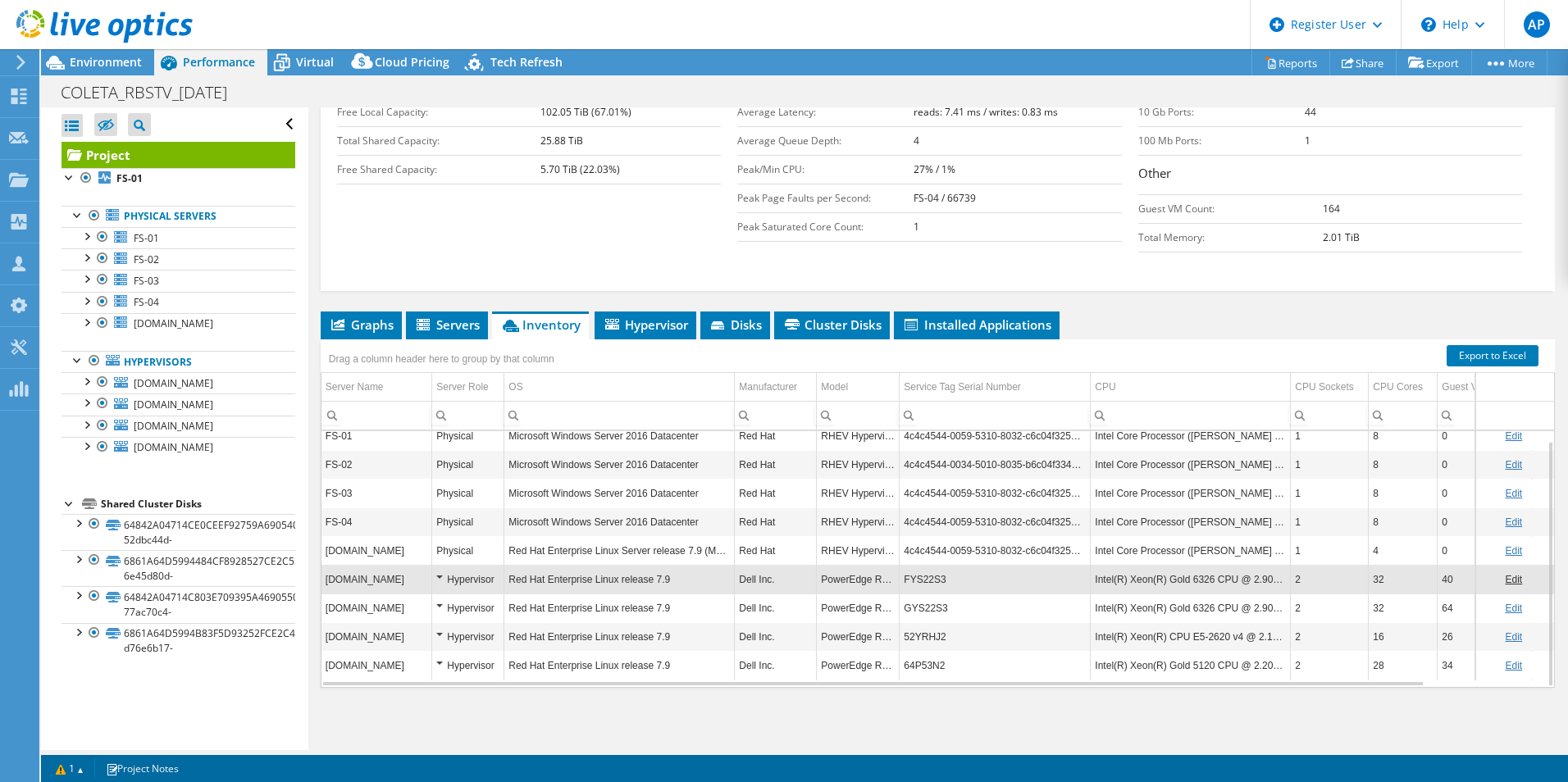
click at [928, 610] on td "GYS22S3" at bounding box center [995, 608] width 191 height 29
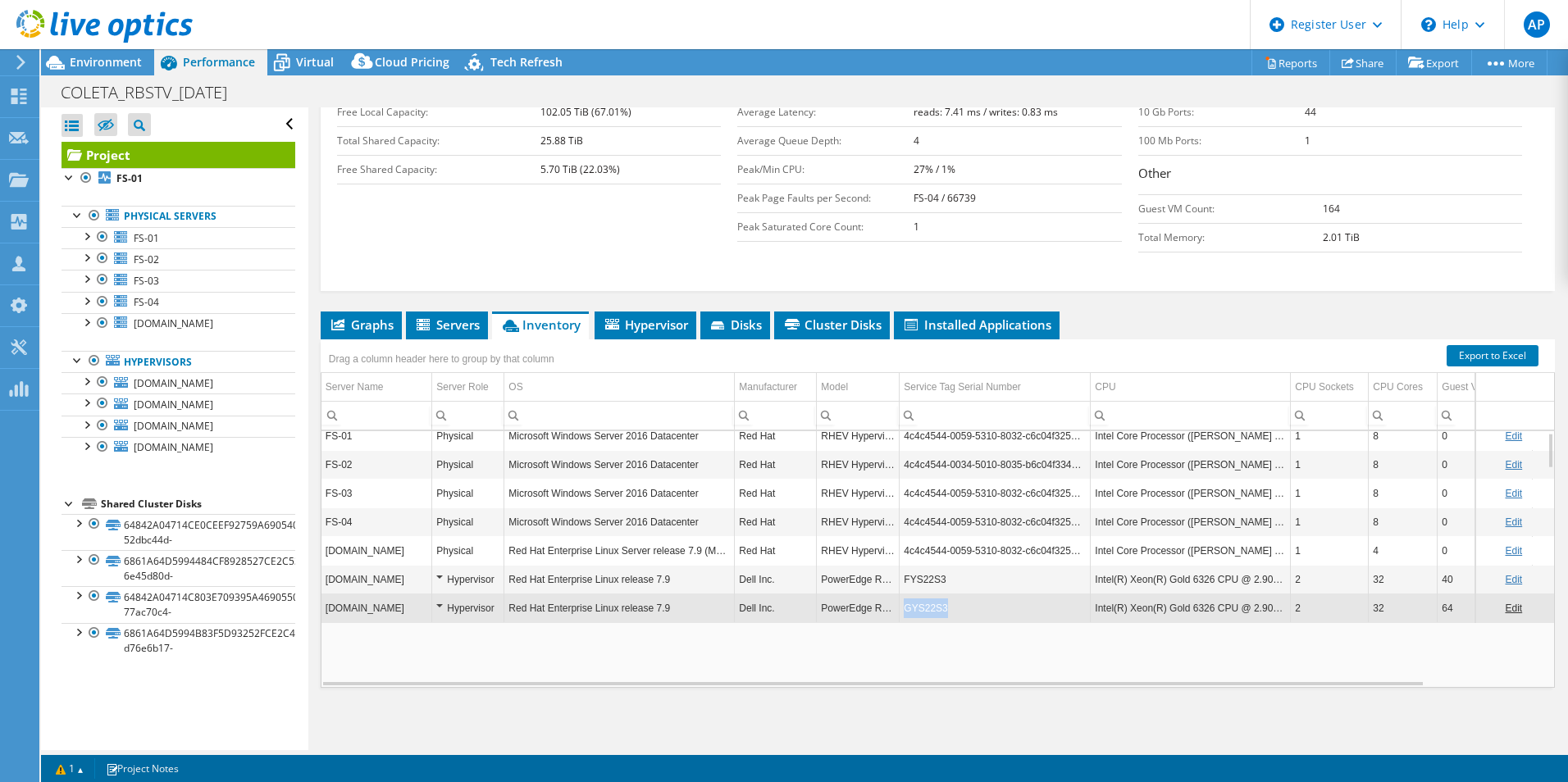
click at [928, 610] on td "GYS22S3" at bounding box center [995, 608] width 191 height 29
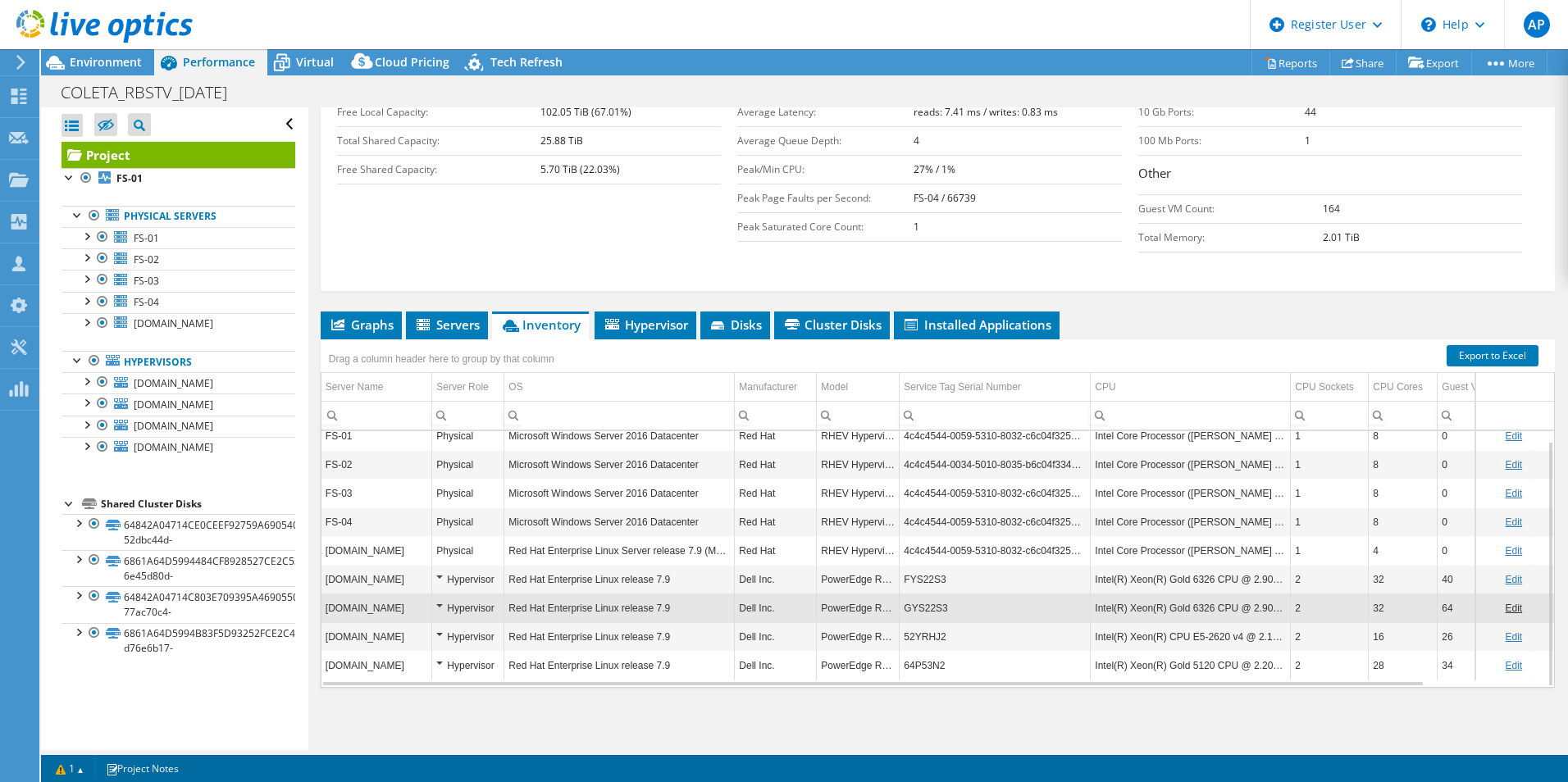
click at [928, 610] on td "GYS22S3" at bounding box center [995, 608] width 191 height 29
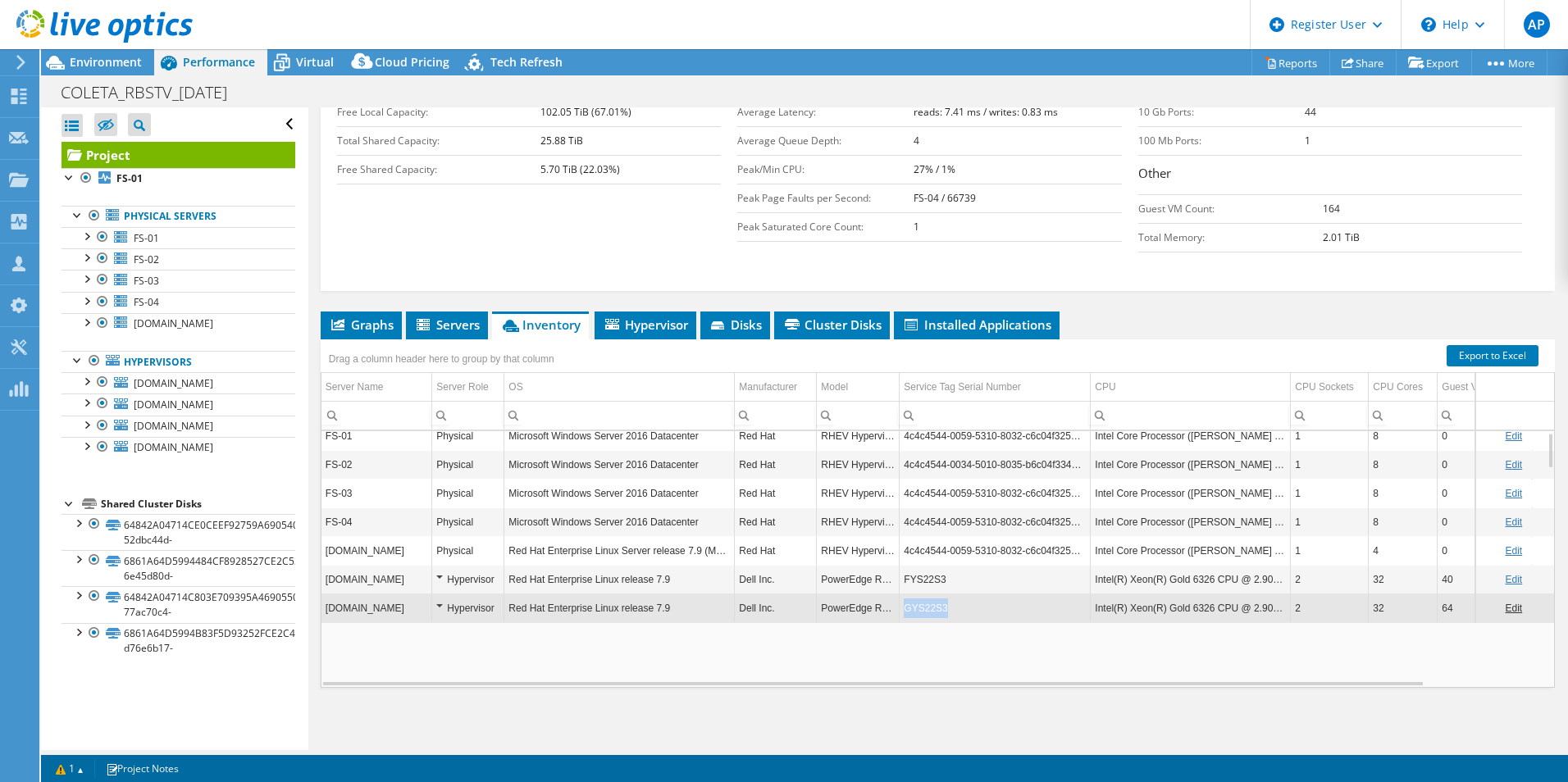
click at [928, 610] on td "GYS22S3" at bounding box center [995, 608] width 191 height 29
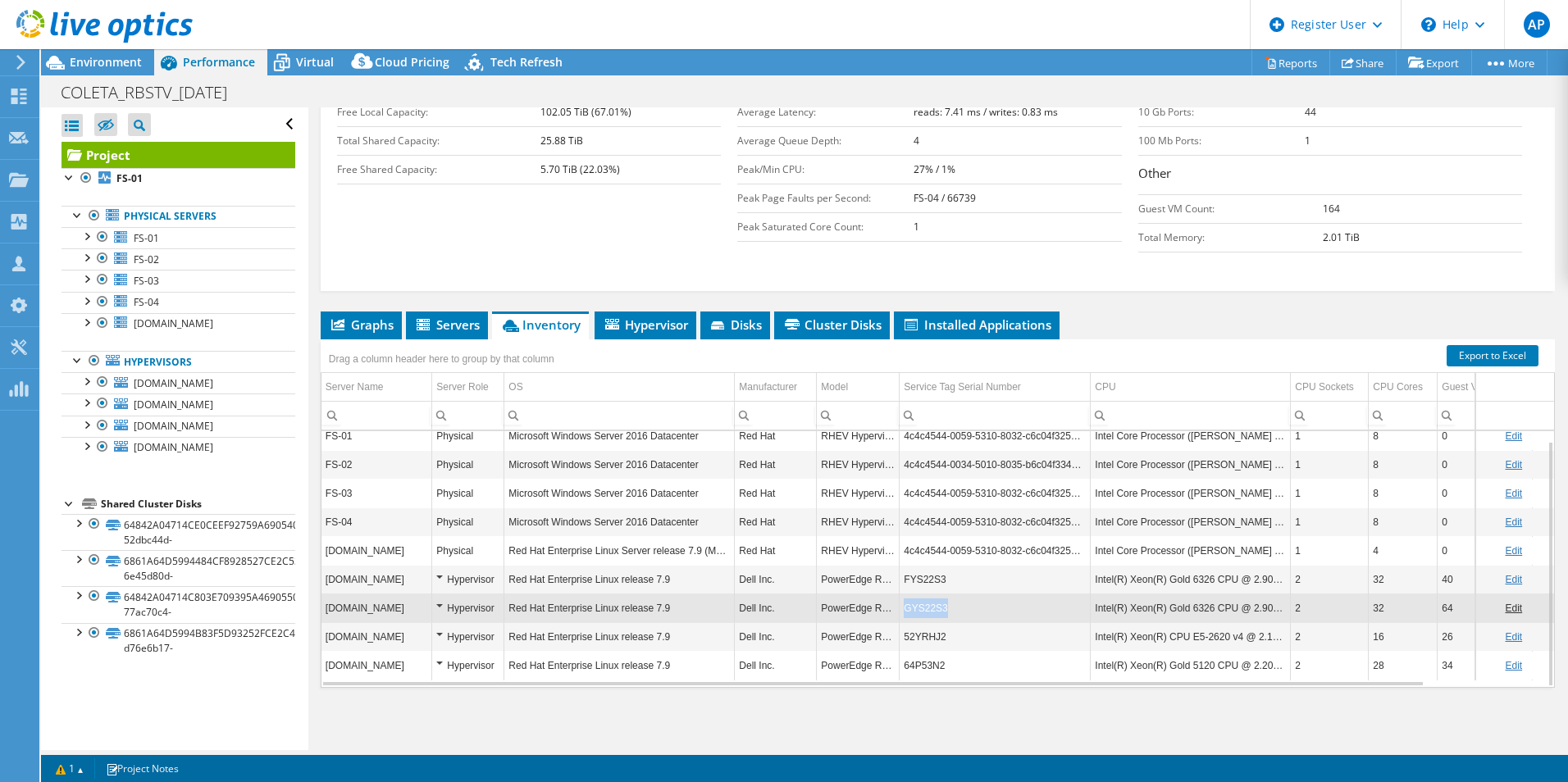
click at [928, 610] on td "GYS22S3" at bounding box center [995, 608] width 191 height 29
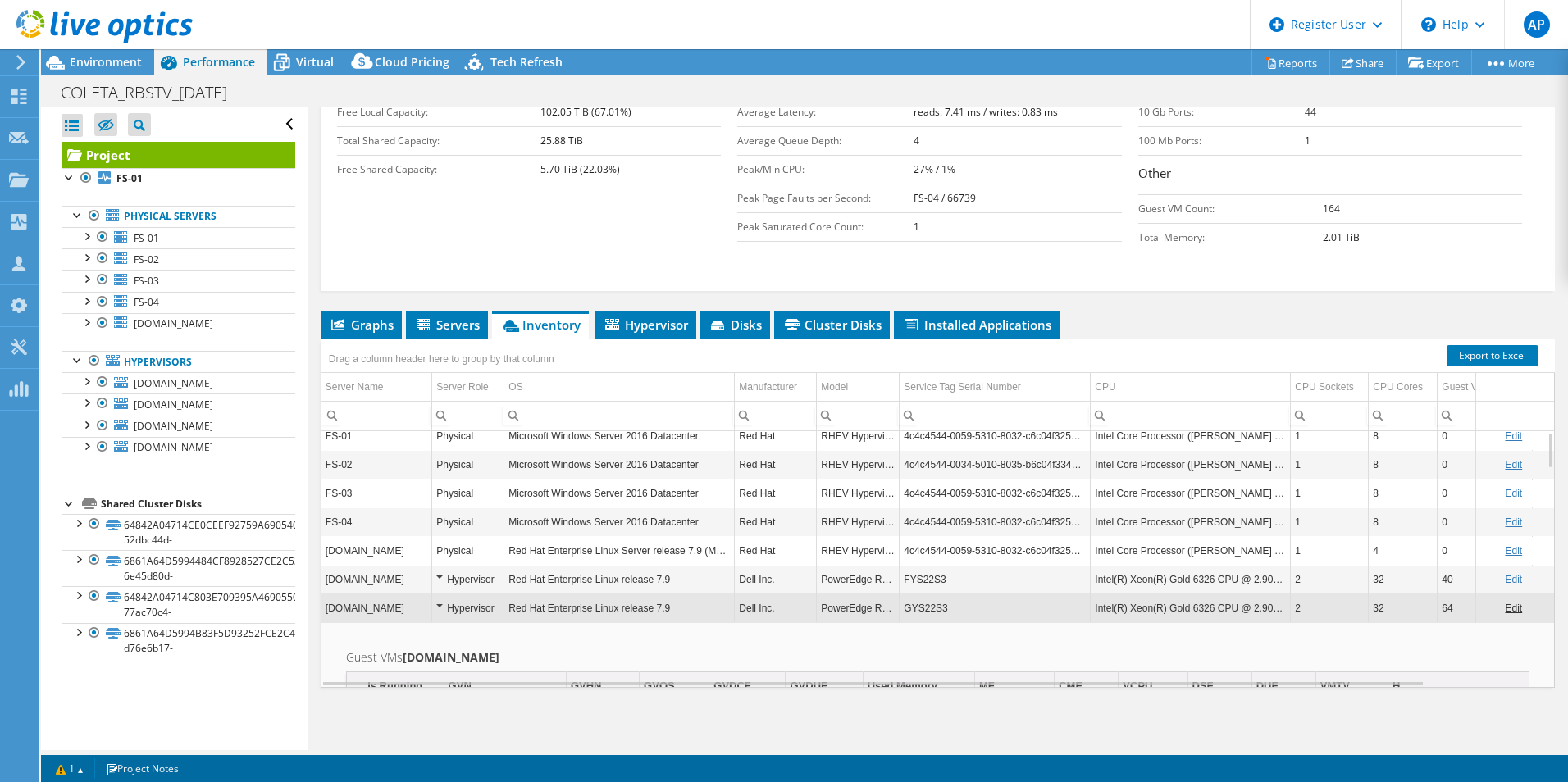
click at [926, 609] on td "GYS22S3" at bounding box center [995, 608] width 191 height 29
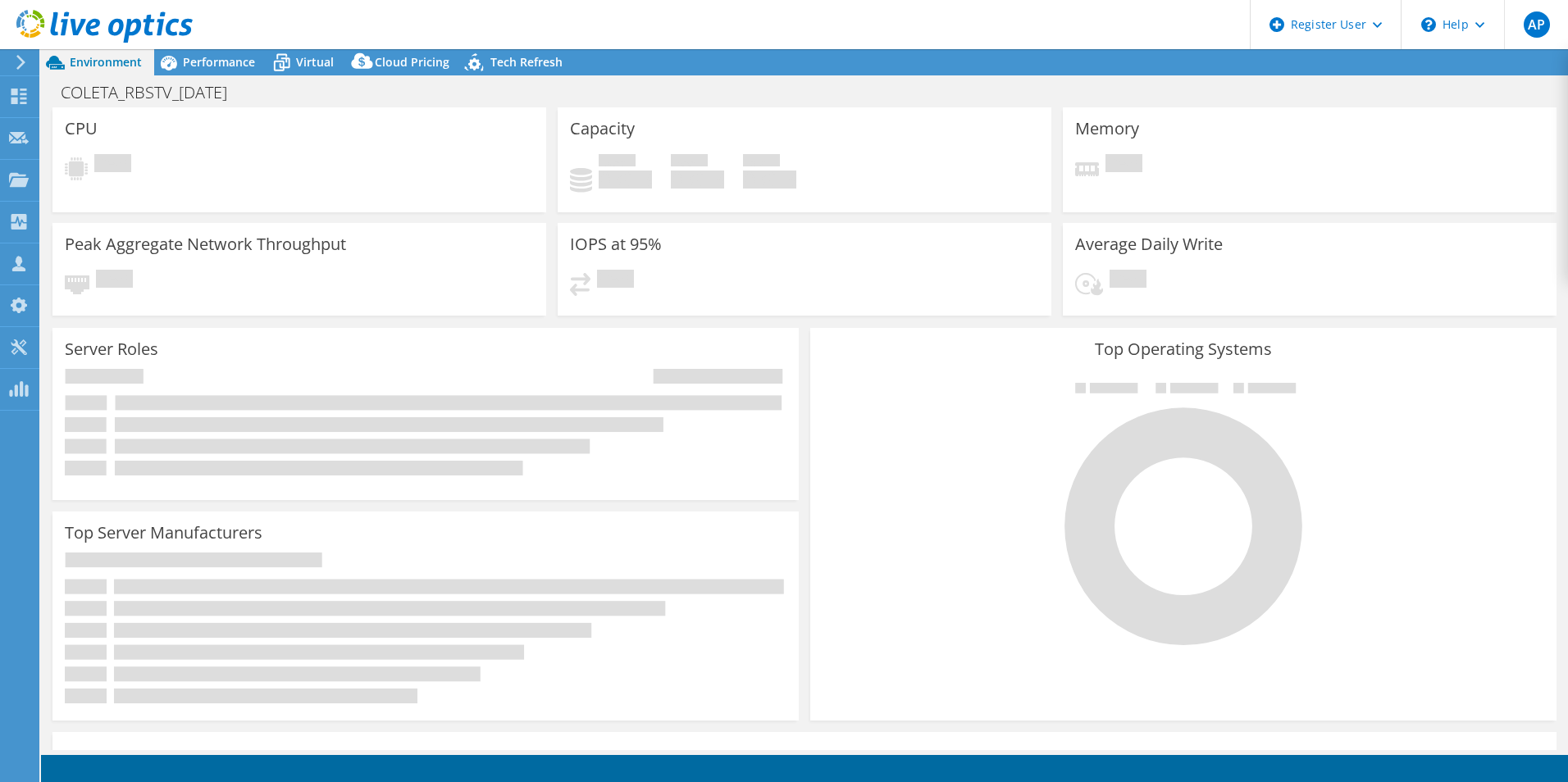
select select "USD"
radio input "true"
radio input "false"
